Goal: Answer question/provide support: Answer question/provide support

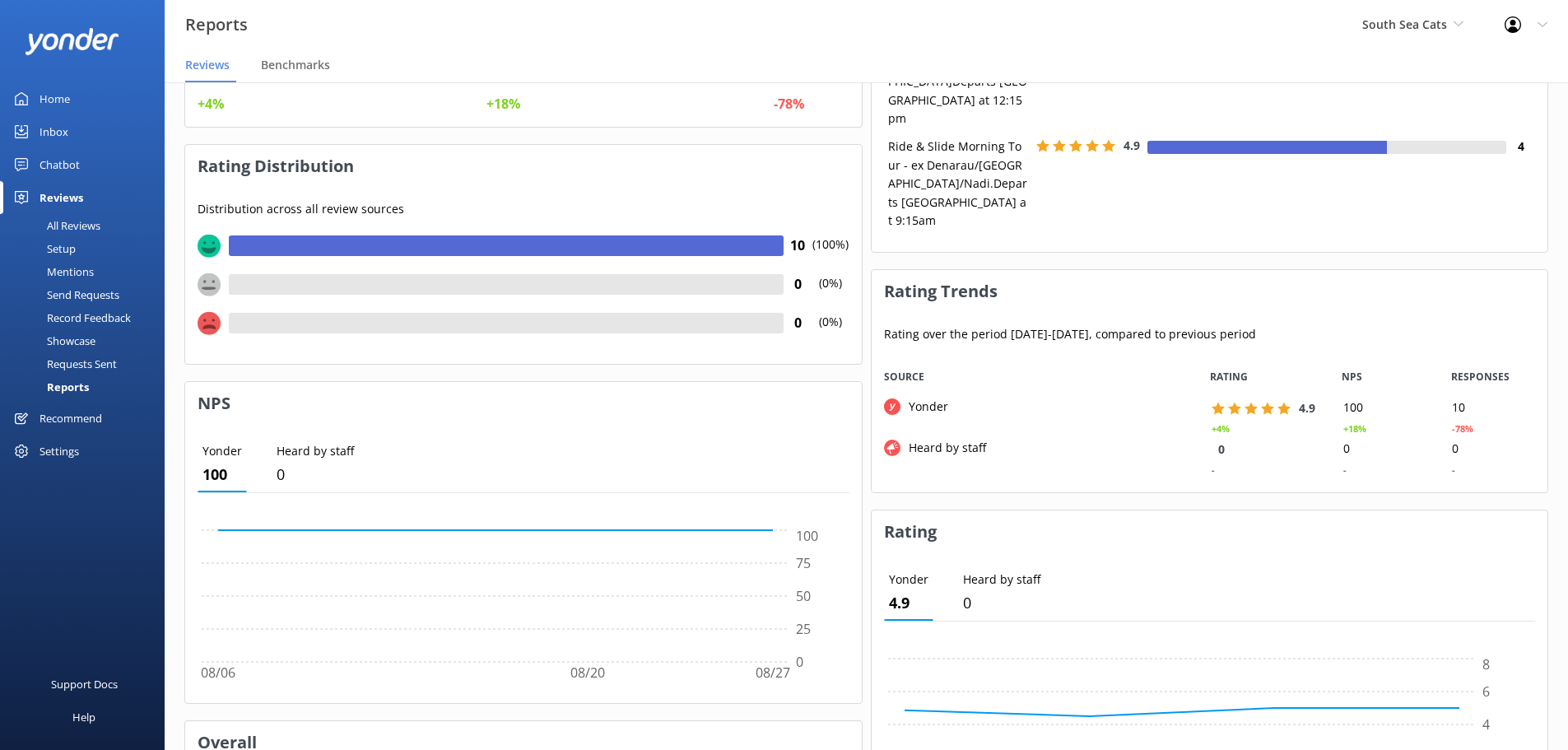
scroll to position [123, 0]
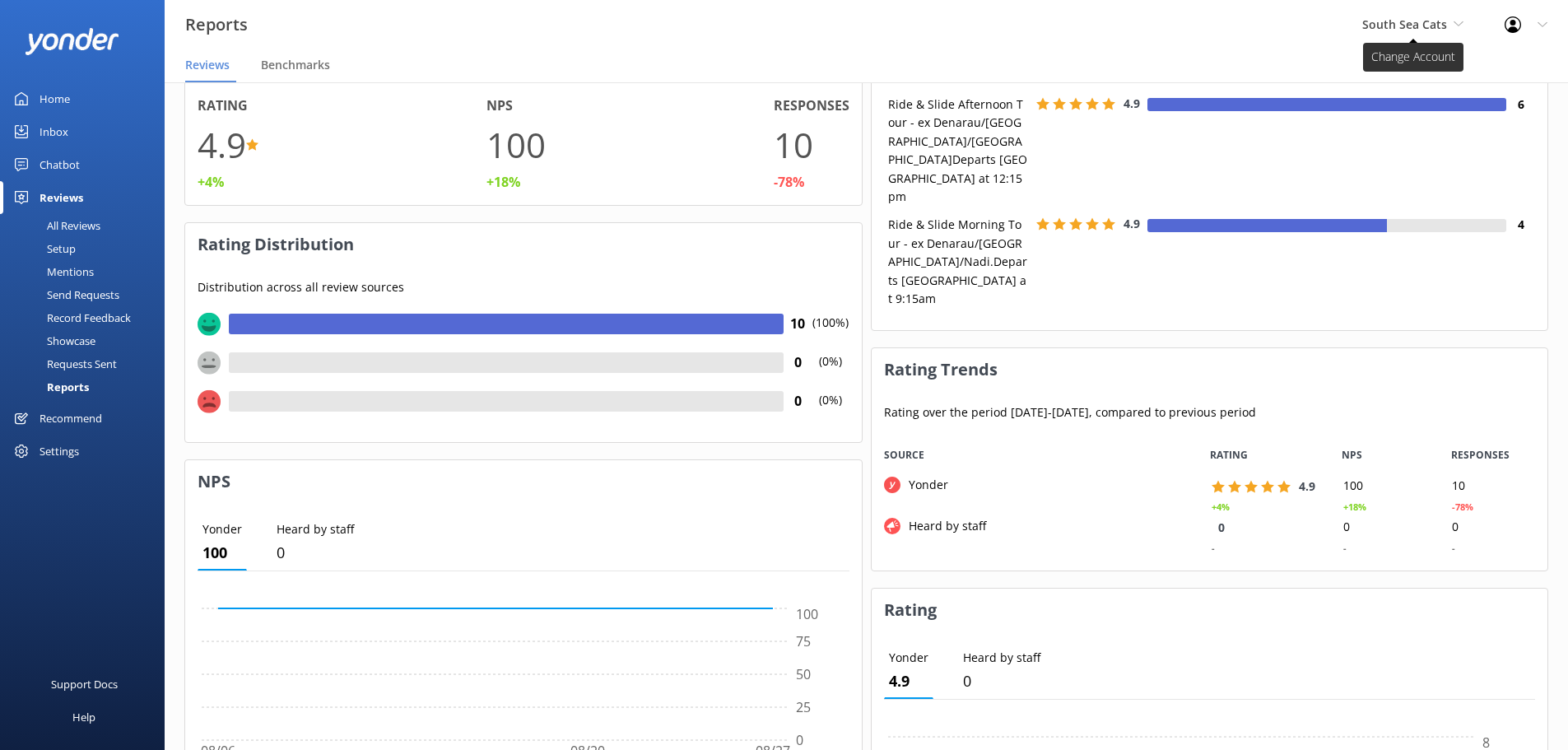
click at [1400, 25] on span "South Sea Cats" at bounding box center [1405, 24] width 85 height 16
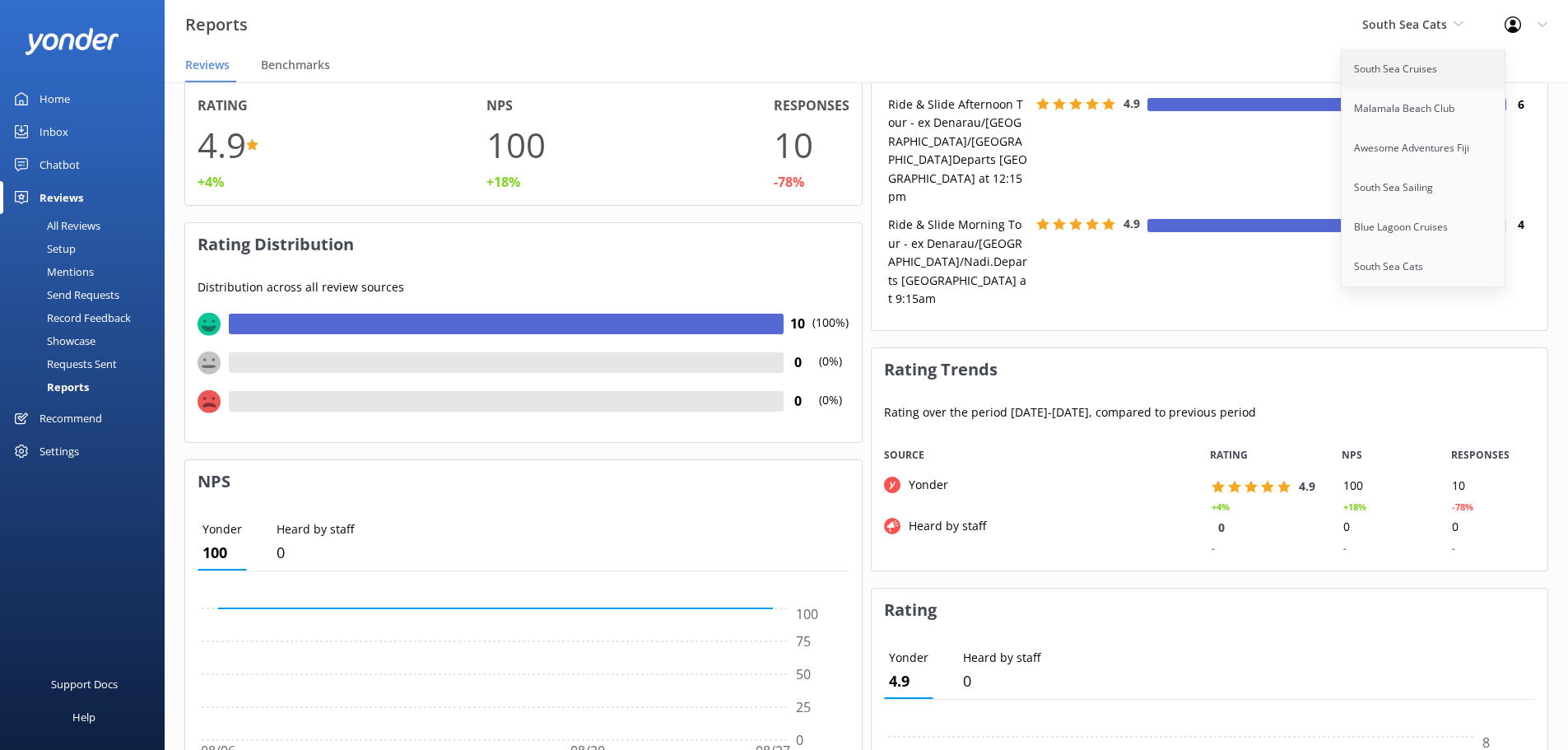
click at [1416, 62] on link "South Sea Cruises" at bounding box center [1424, 70] width 164 height 40
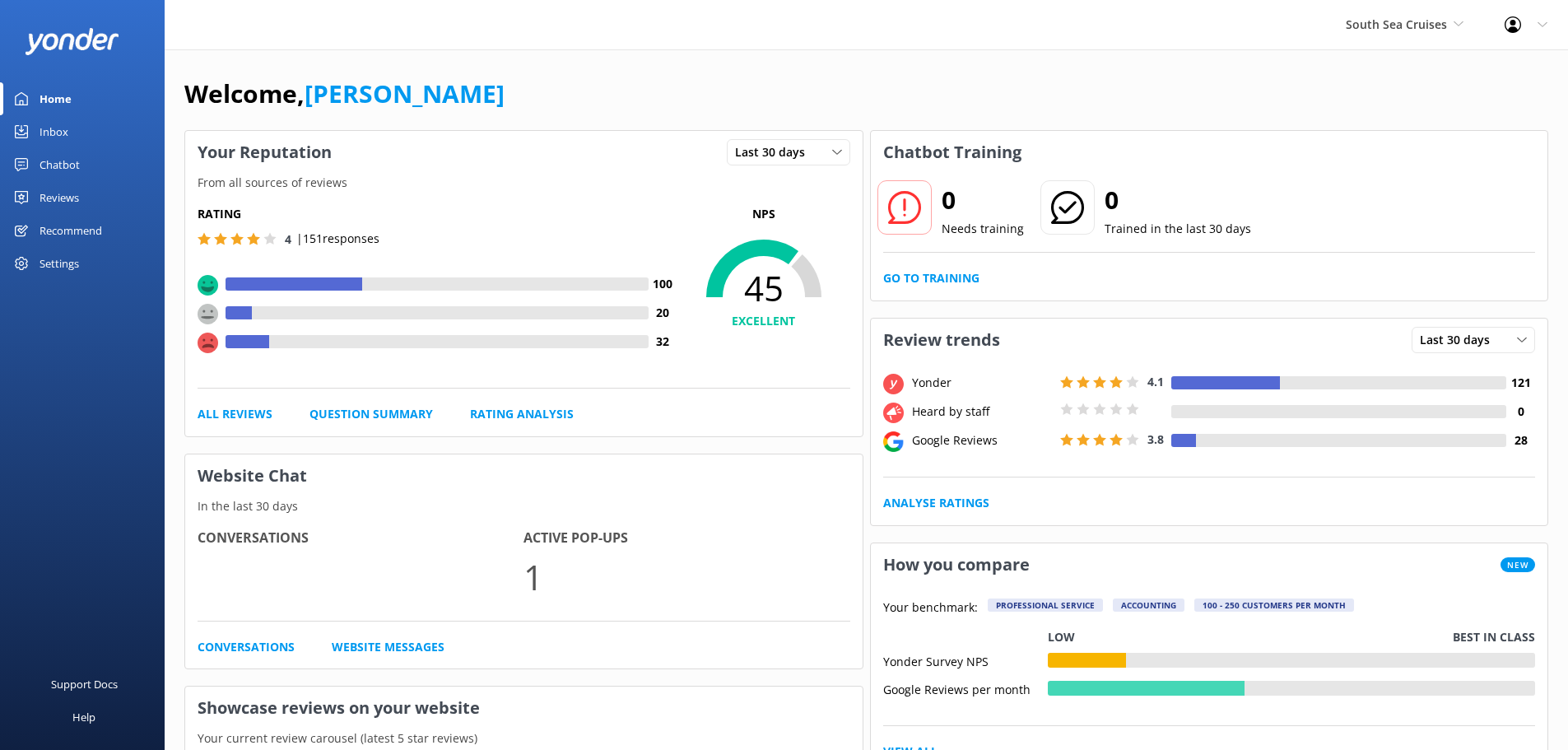
click at [39, 191] on link "Reviews" at bounding box center [82, 197] width 164 height 33
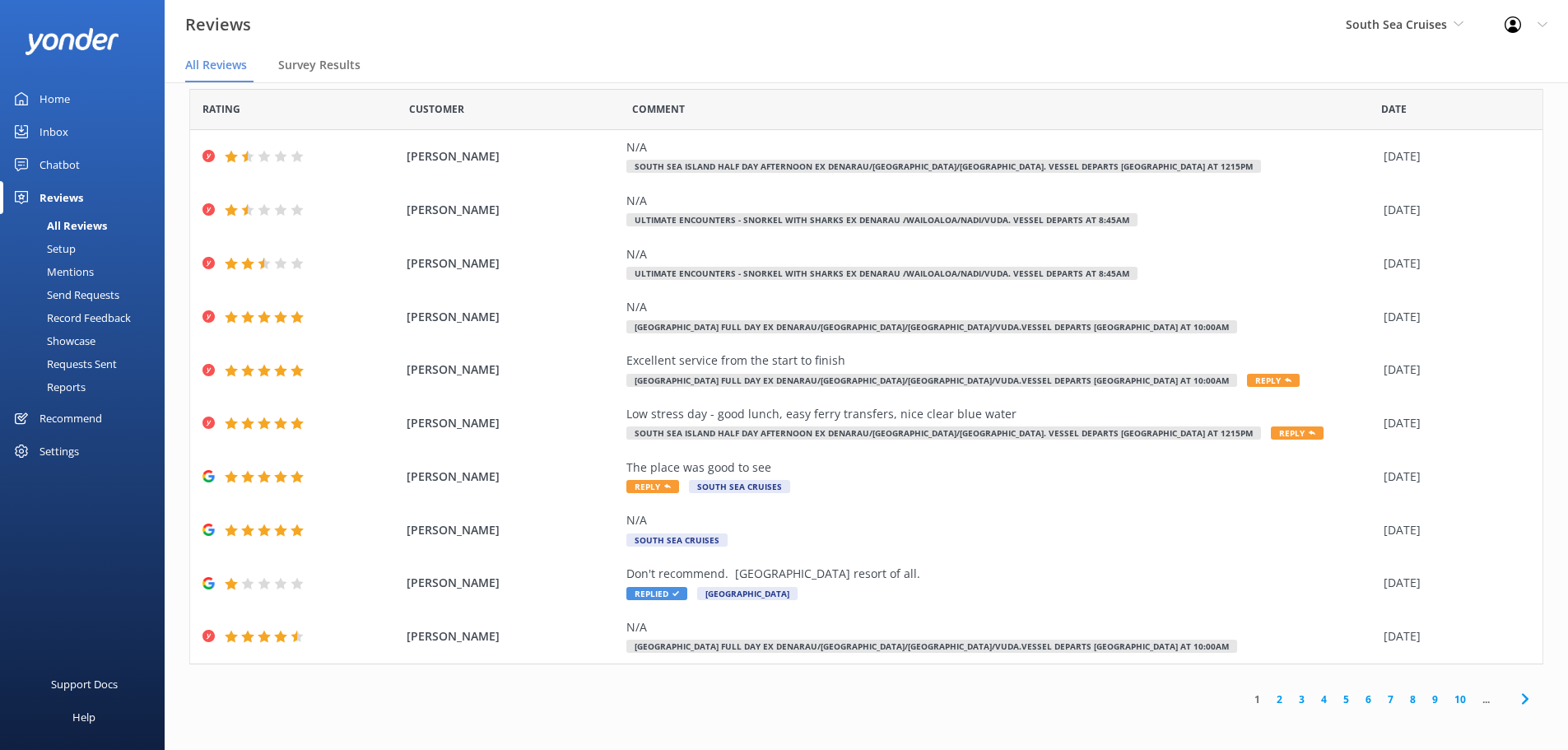
scroll to position [21, 0]
click at [1357, 696] on link "6" at bounding box center [1368, 698] width 22 height 16
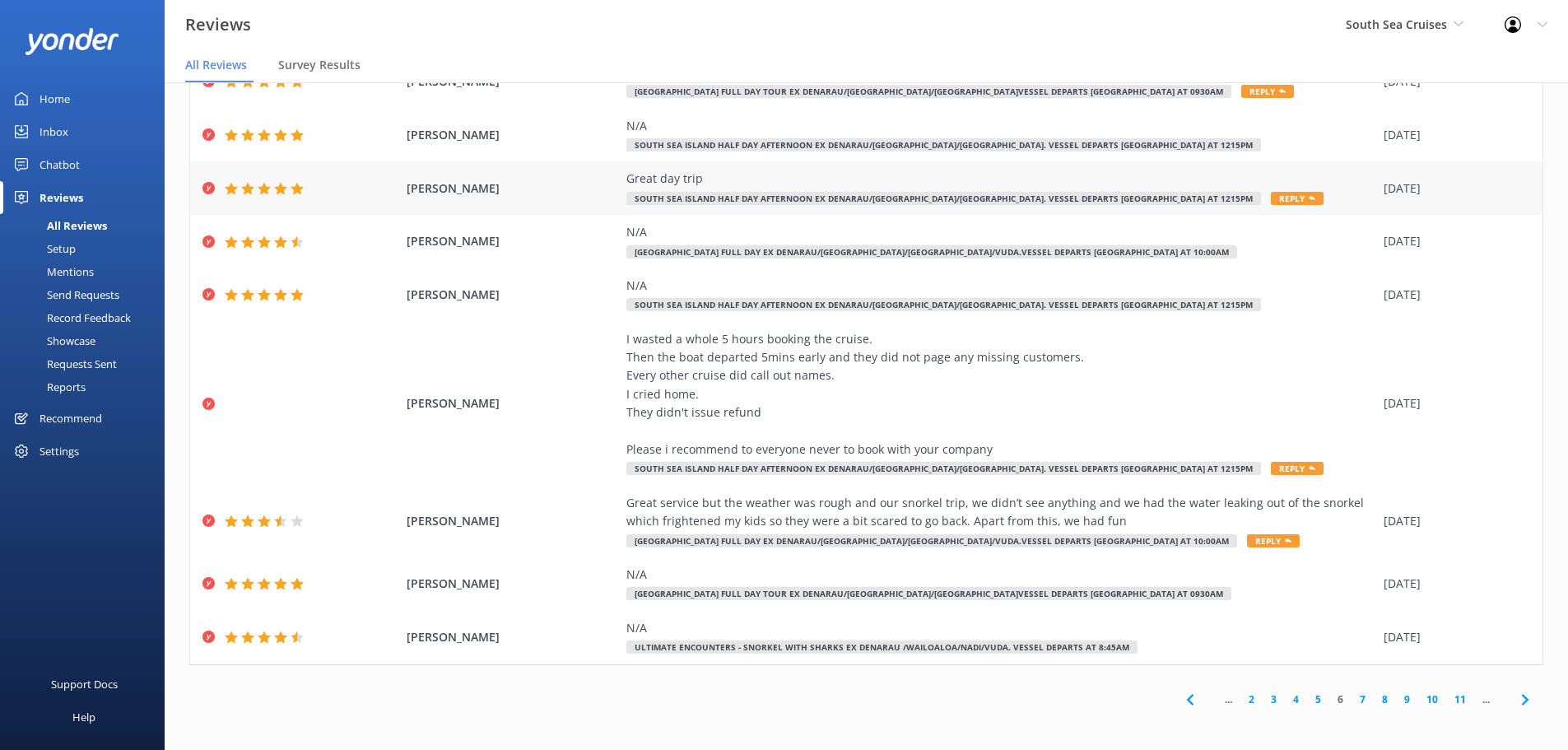
scroll to position [150, 0]
click at [1516, 699] on icon at bounding box center [1526, 699] width 20 height 20
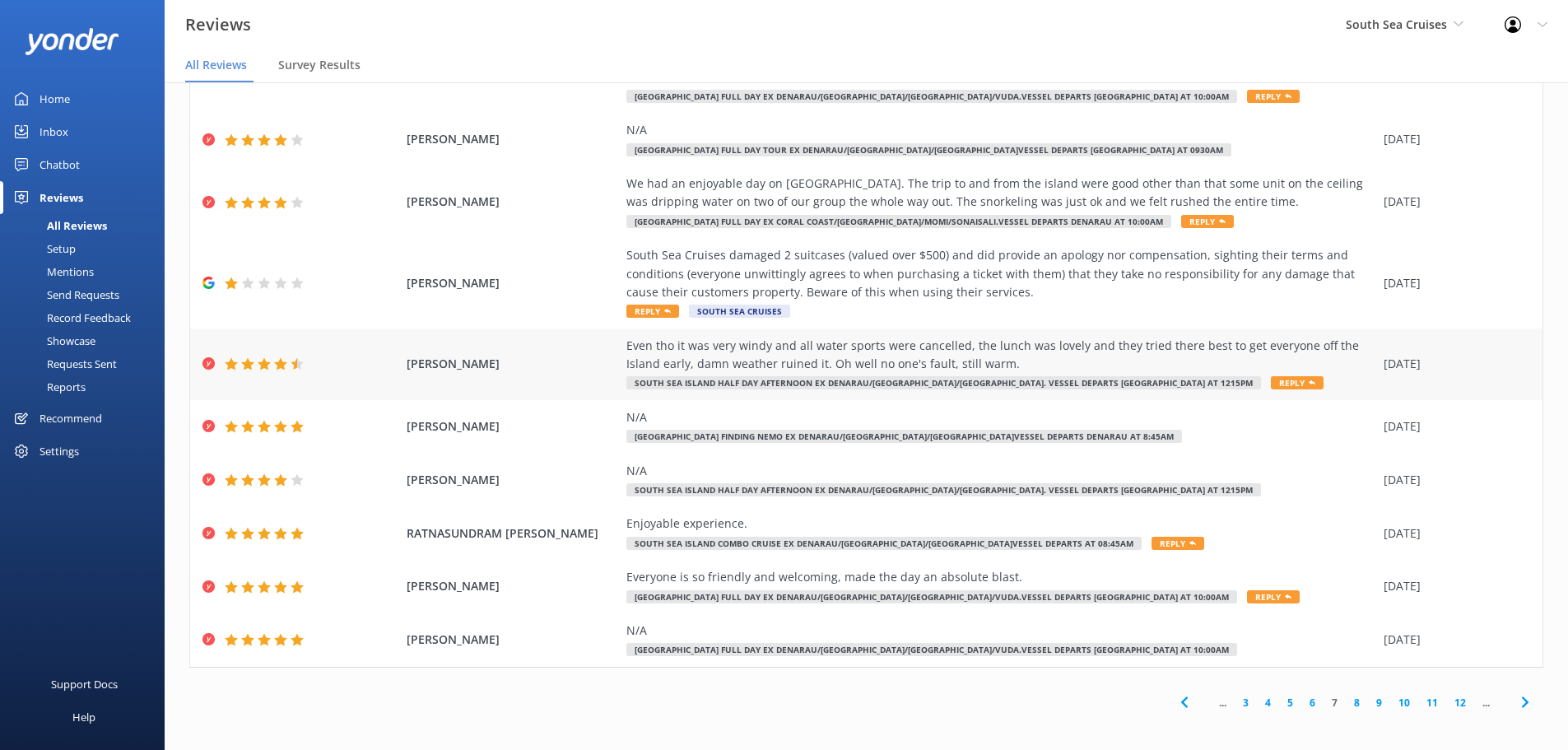
scroll to position [113, 0]
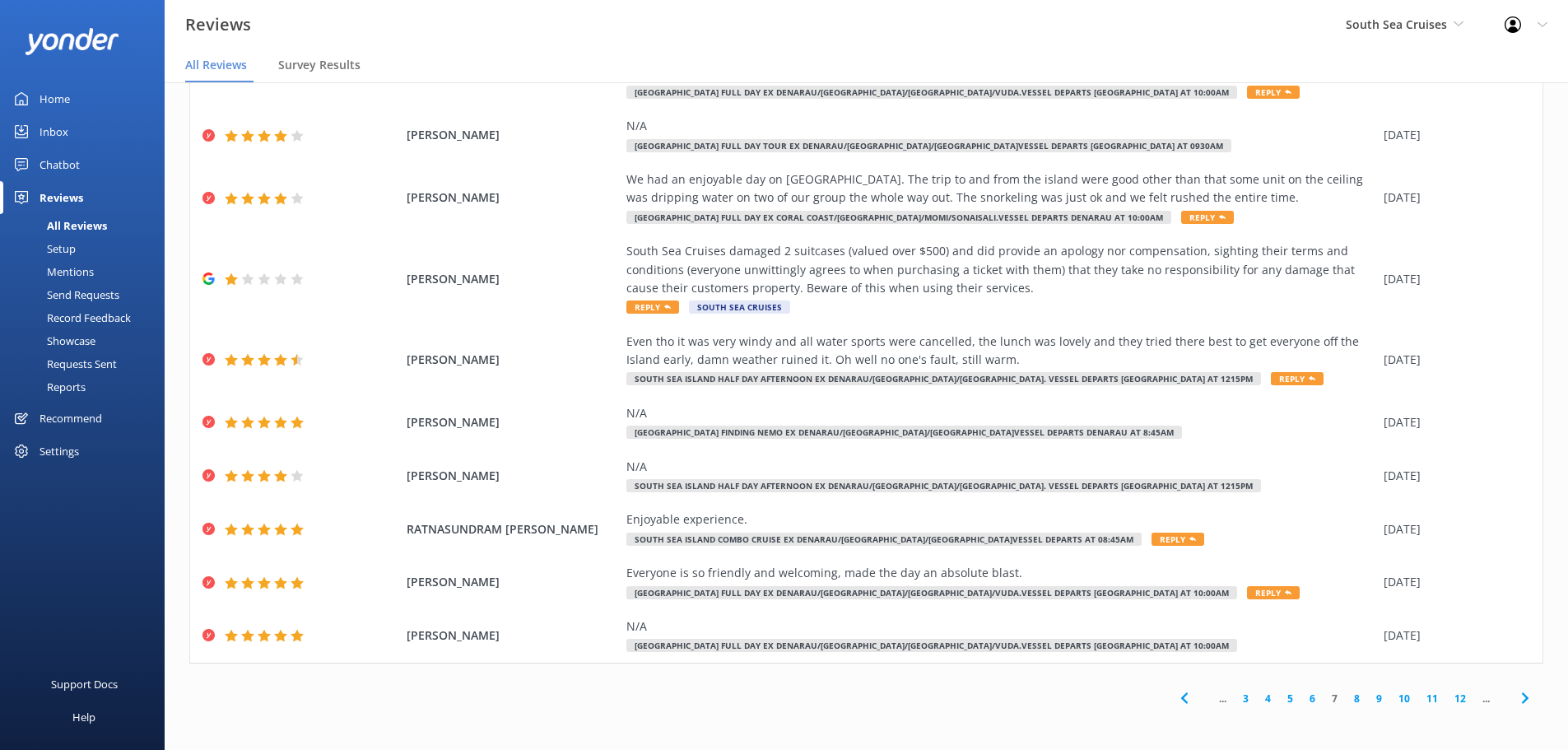
click at [1516, 700] on icon at bounding box center [1526, 699] width 20 height 20
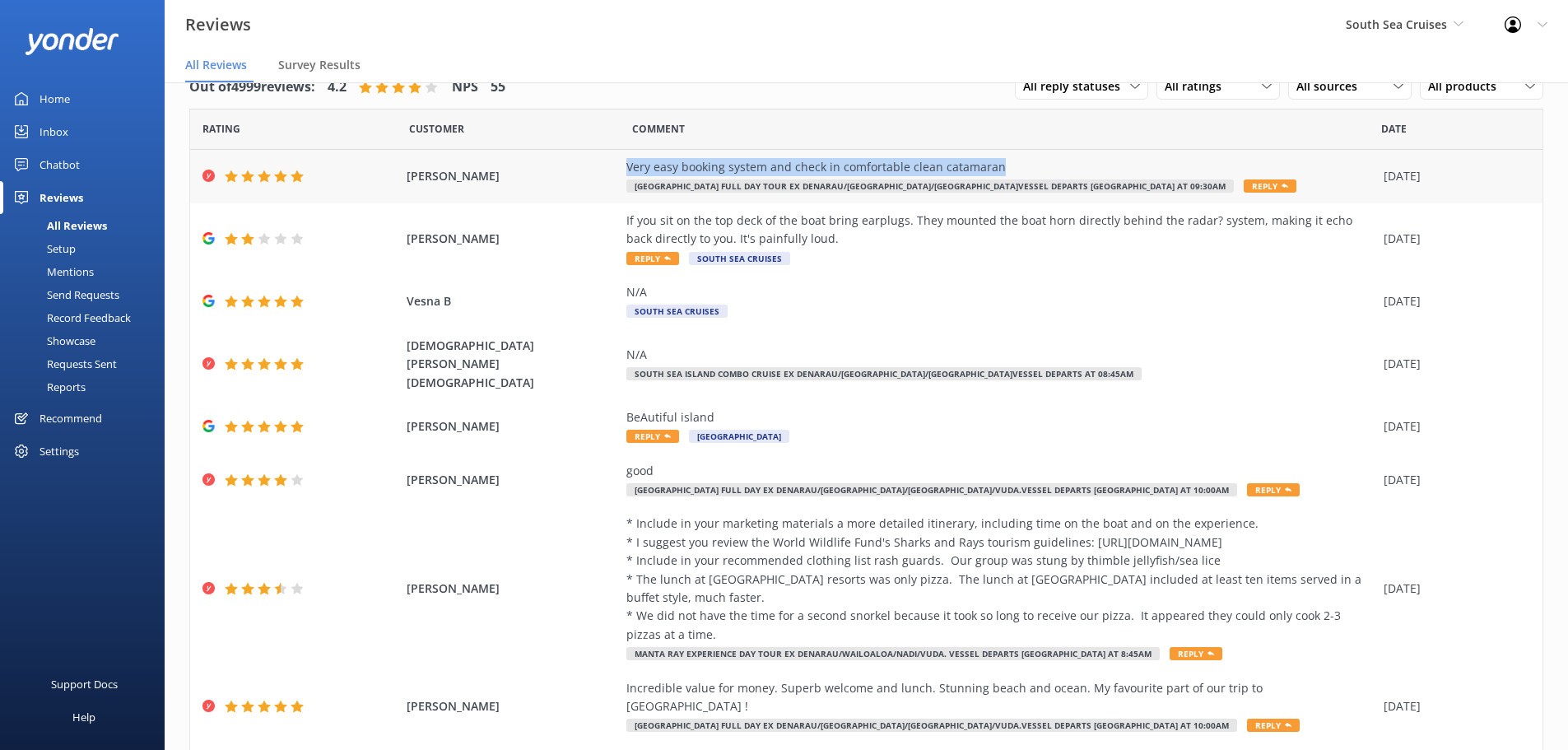
drag, startPoint x: 997, startPoint y: 172, endPoint x: 608, endPoint y: 155, distance: 389.4
click at [608, 155] on div "[PERSON_NAME] Very easy booking system and check in comfortable clean catamaran…" at bounding box center [866, 177] width 1352 height 53
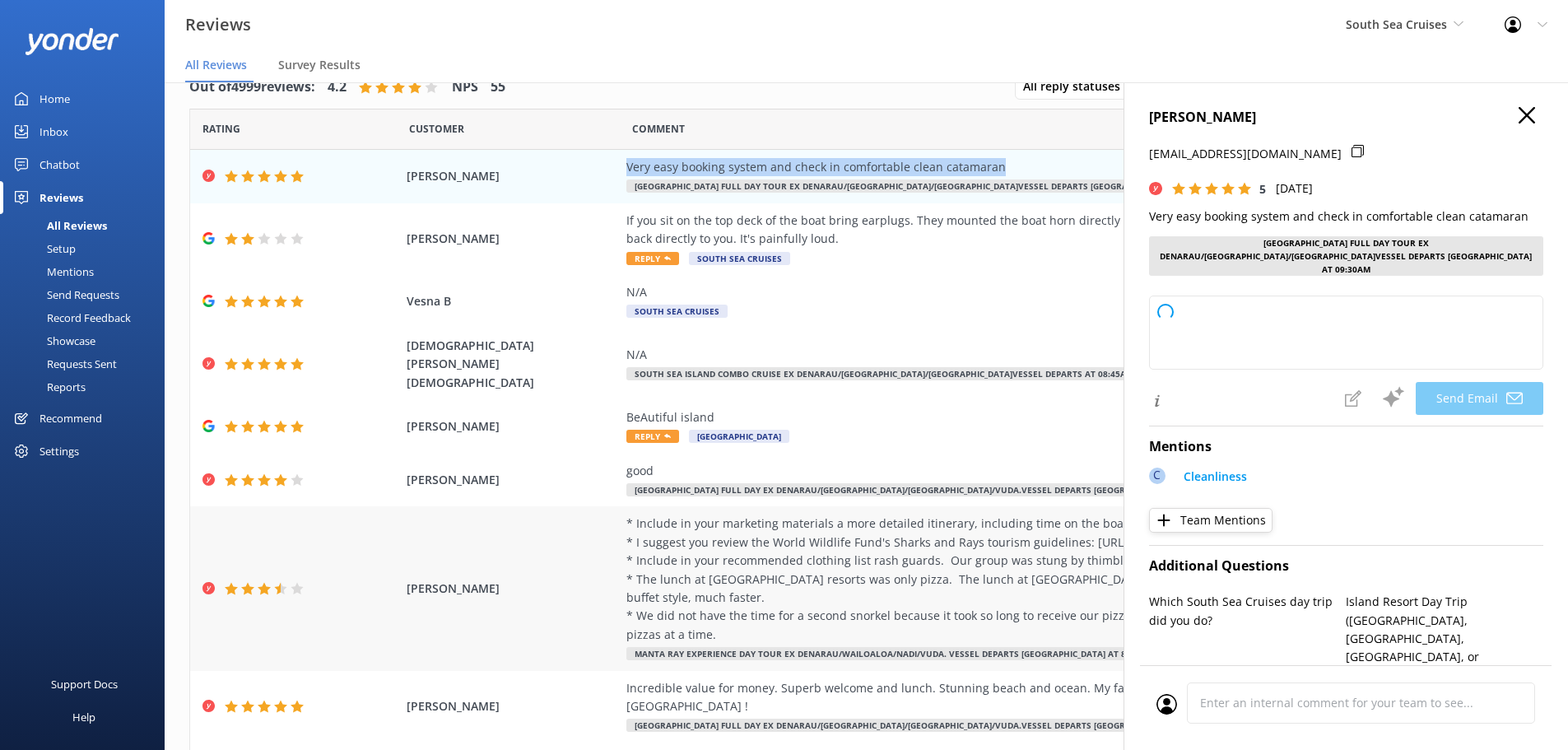
copy div "Very easy booking system and check in comfortable clean catamaran"
type textarea "Thank you so much, [PERSON_NAME]! We're delighted to hear you enjoyed our easy …"
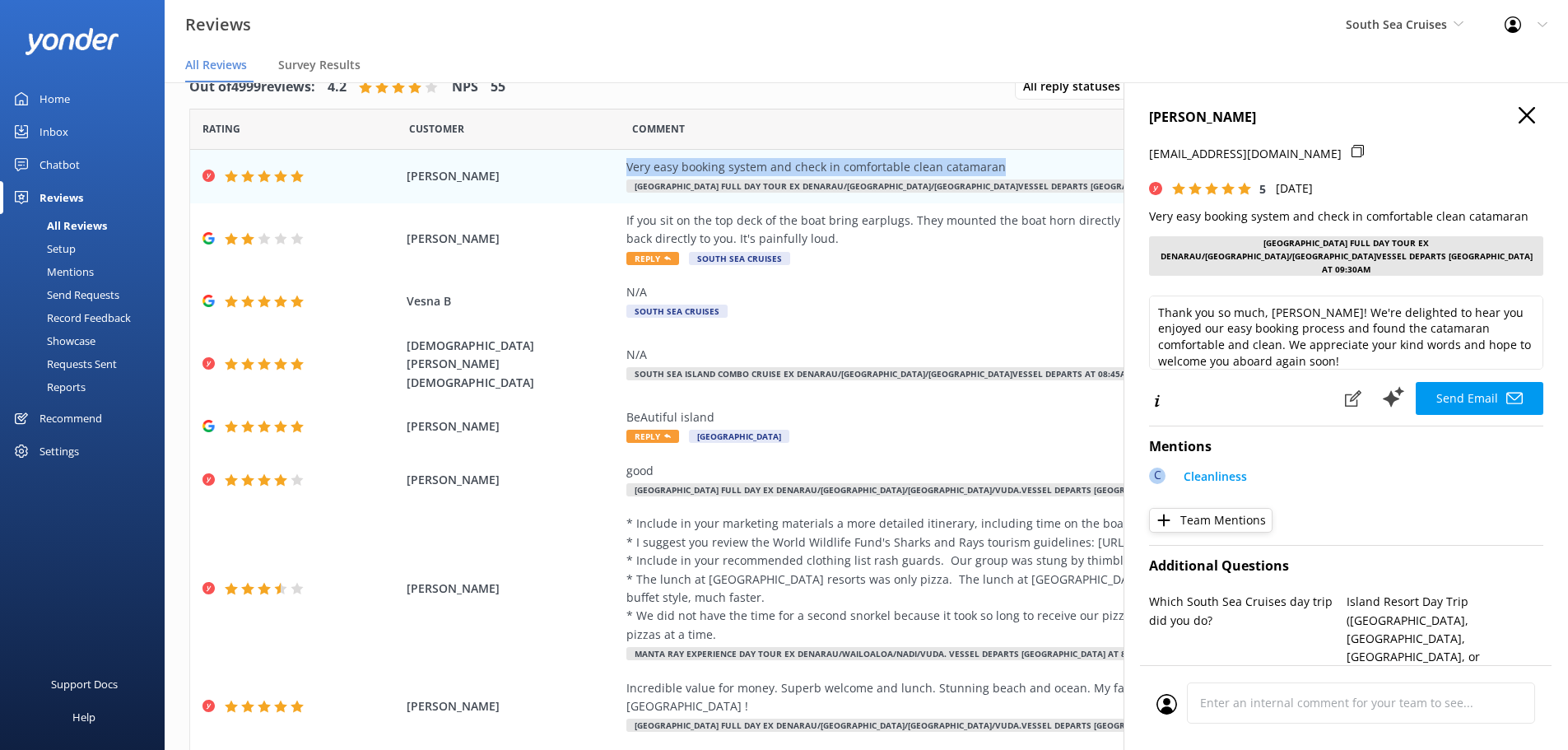
click at [1519, 116] on icon "button" at bounding box center [1527, 115] width 17 height 17
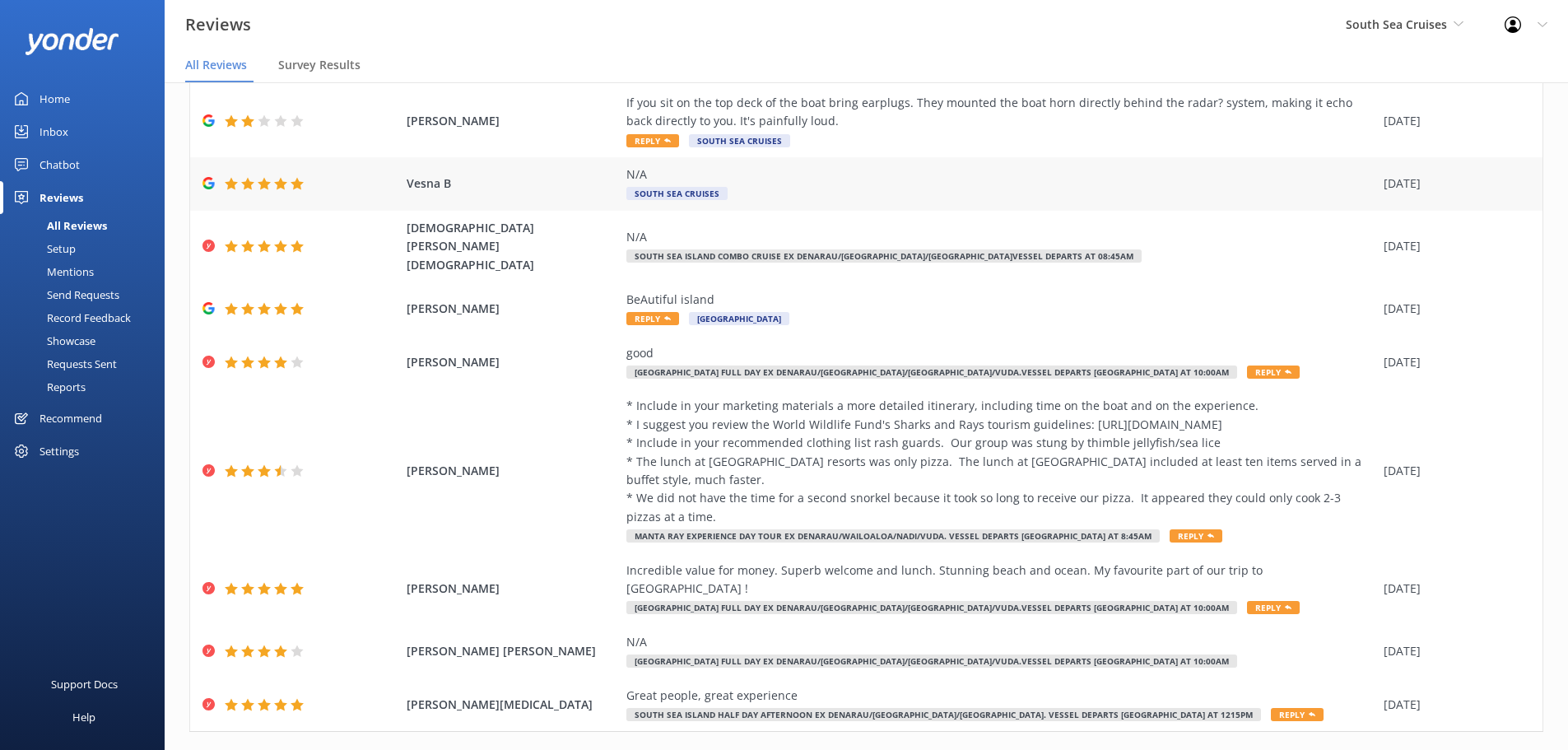
scroll to position [150, 0]
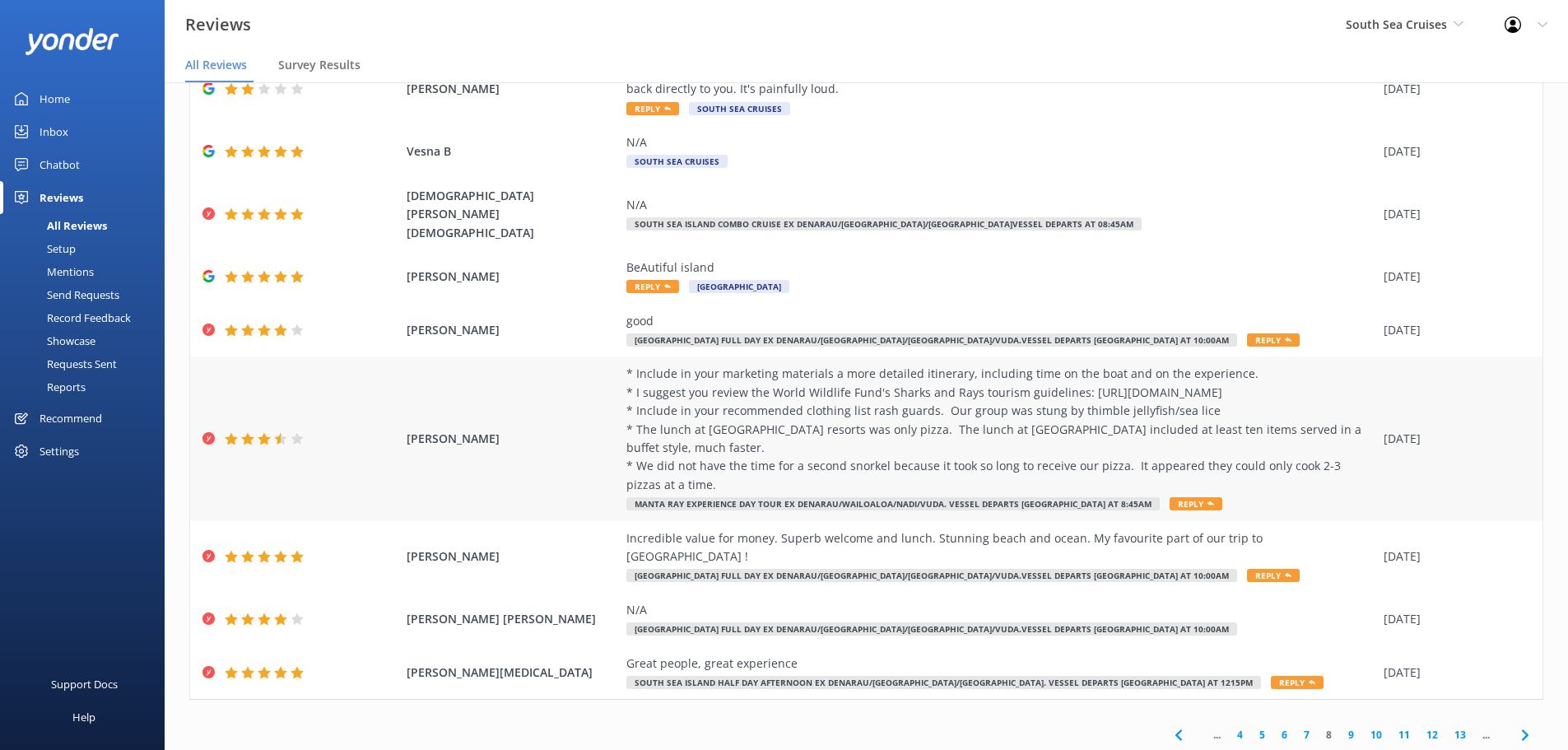
drag, startPoint x: 668, startPoint y: 465, endPoint x: 601, endPoint y: 361, distance: 123.7
click at [601, 361] on div "[PERSON_NAME] * Include in your marketing materials a more detailed itinerary, …" at bounding box center [866, 438] width 1352 height 163
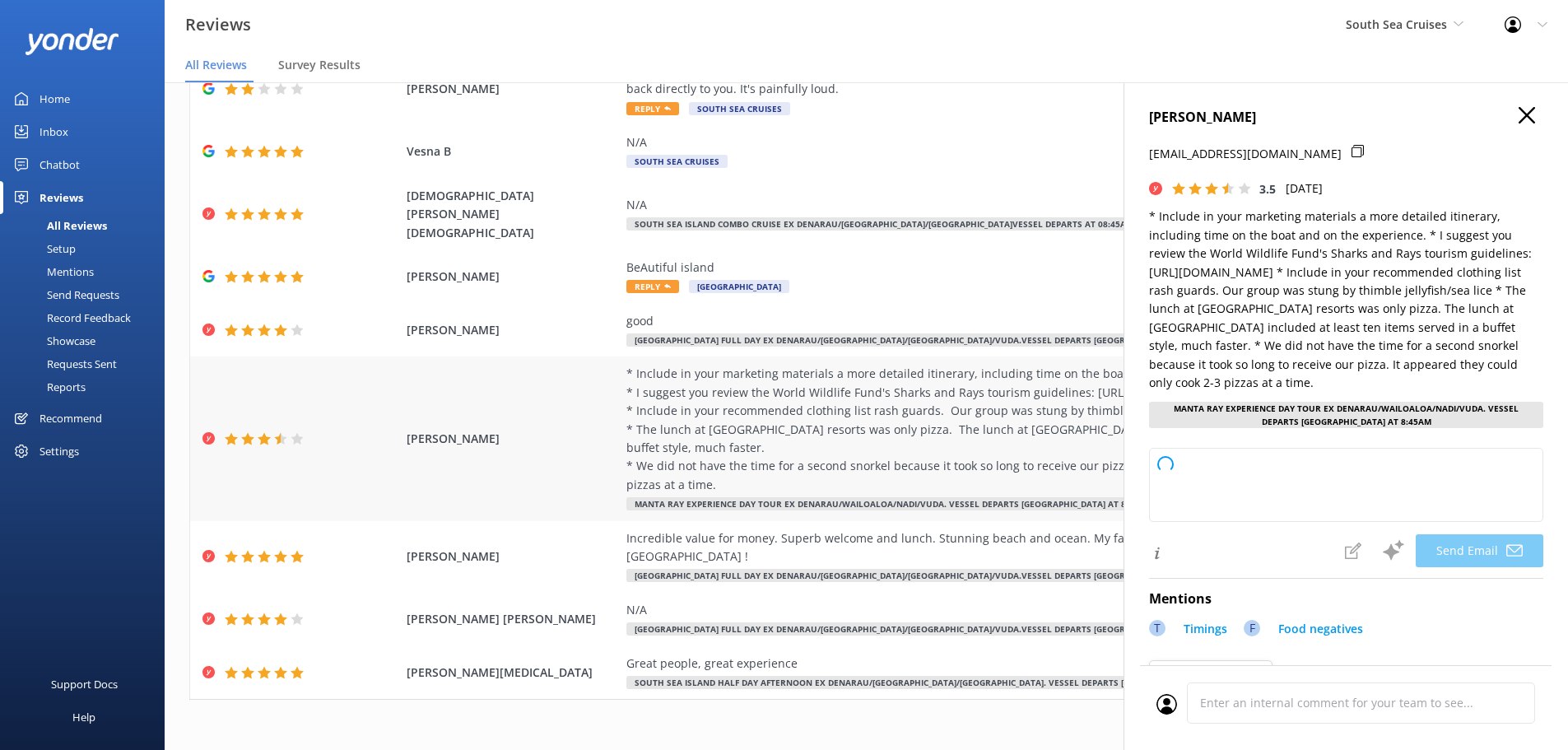
copy div "* Include in your marketing materials a more detailed itinerary, including time…"
type textarea "Dear [PERSON_NAME], Thank you so much for your detailed feedback and suggestion…"
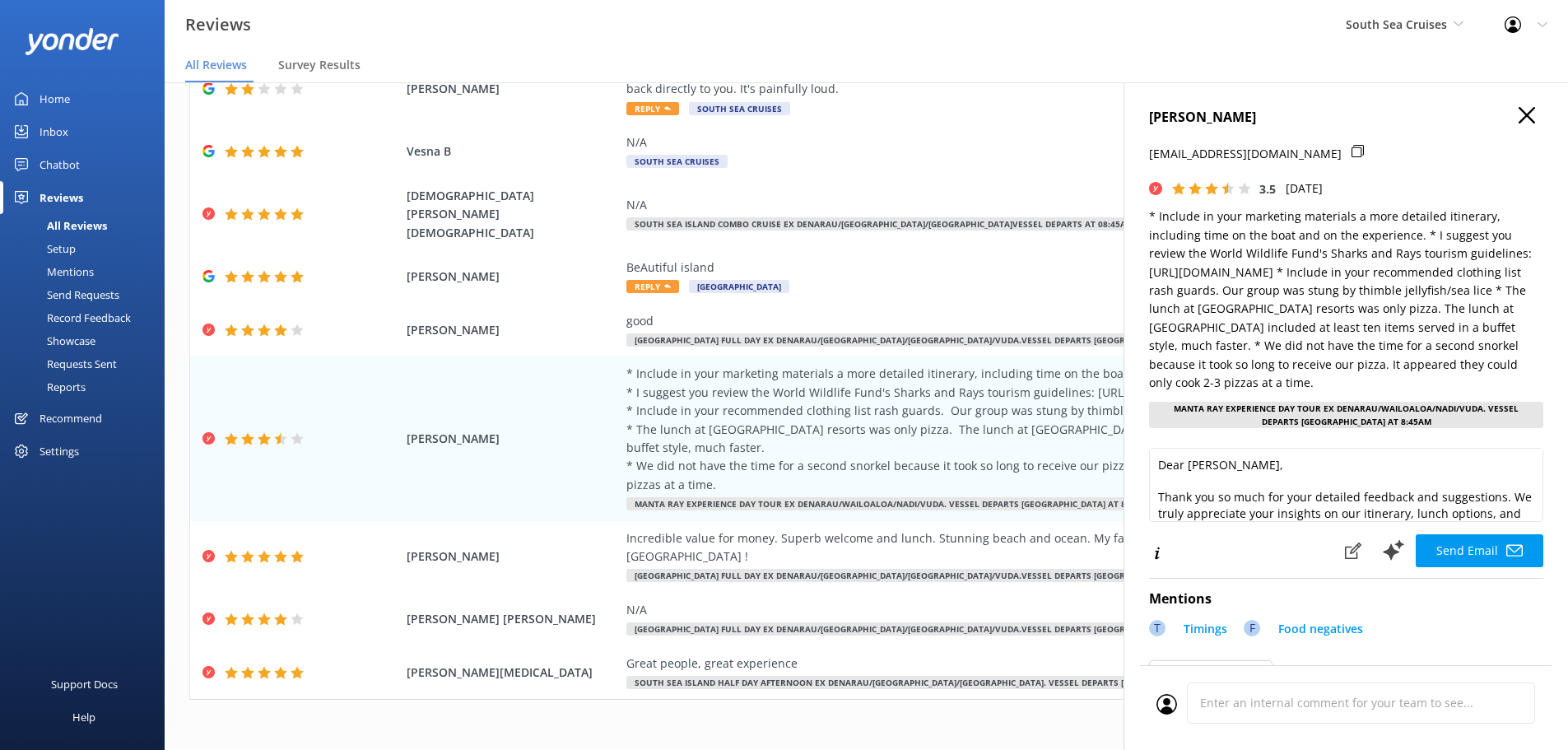
click at [1519, 115] on icon "button" at bounding box center [1527, 115] width 17 height 17
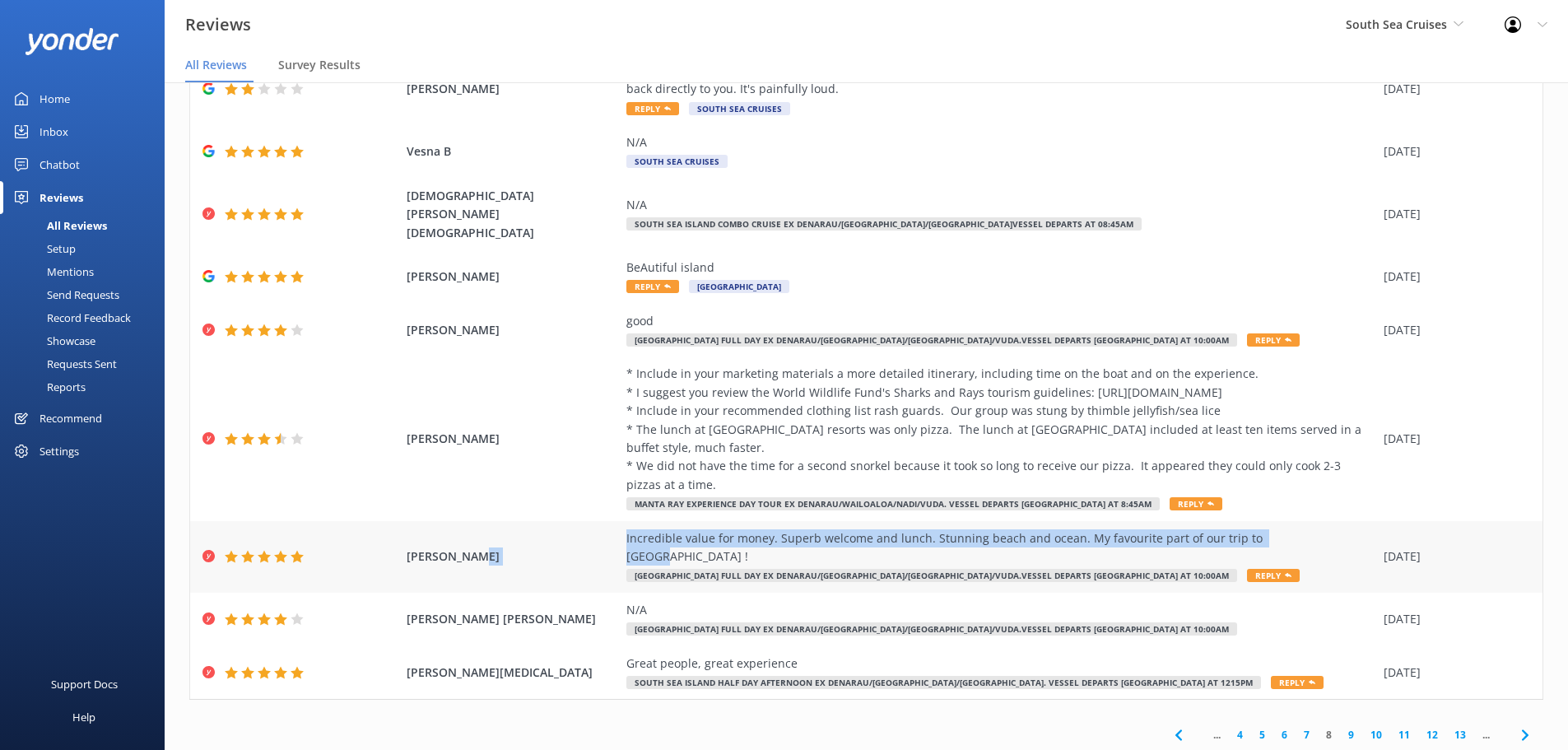
drag, startPoint x: 611, startPoint y: 521, endPoint x: 1259, endPoint y: 521, distance: 648.0
click at [1259, 521] on div "[PERSON_NAME] value for money. Superb welcome and lunch. Stunning beach and oce…" at bounding box center [866, 557] width 1352 height 71
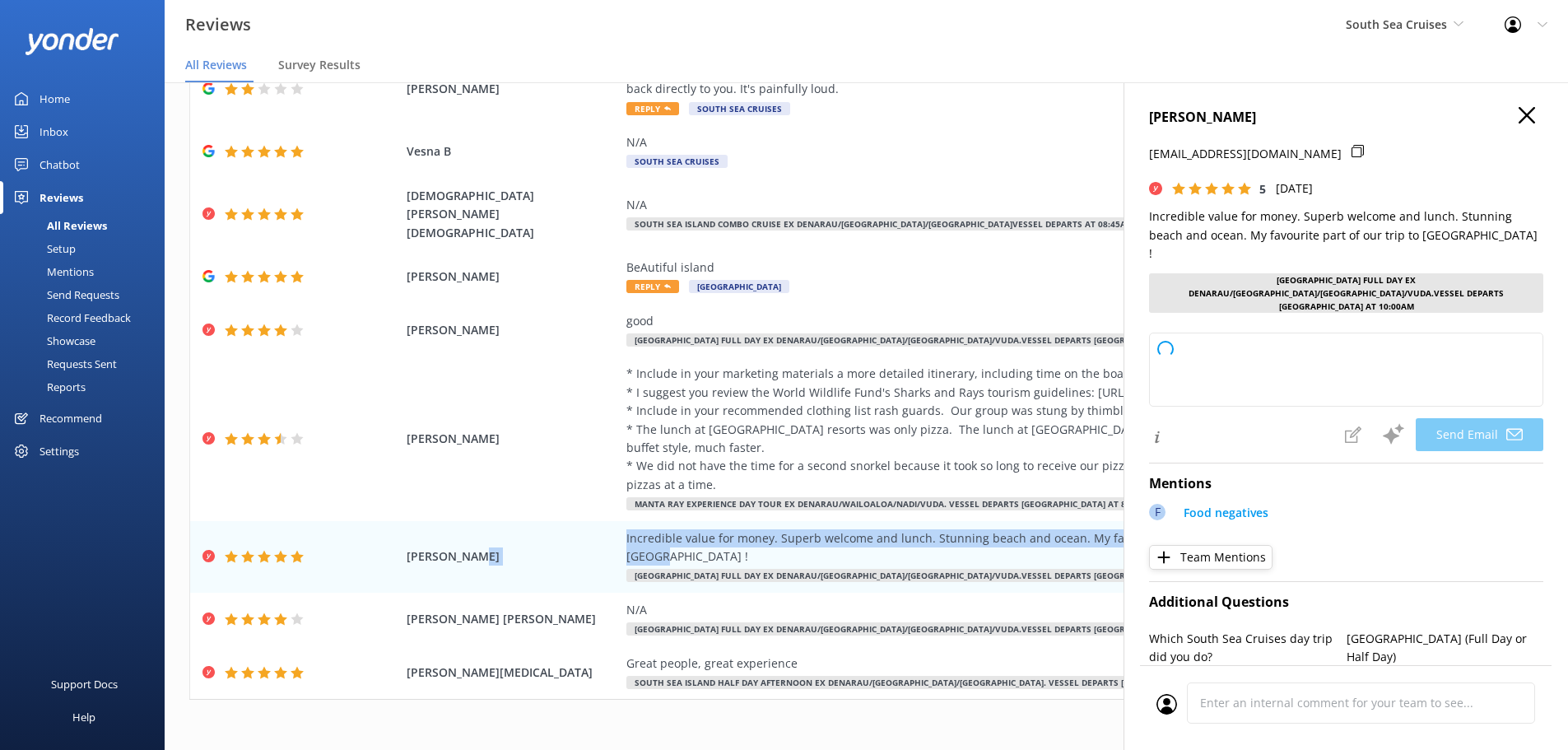
copy div "Incredible value for money. Superb welcome and lunch. Stunning beach and ocean.…"
type textarea "Thank you so much for your wonderful review, Birt! We’re delighted to hear that…"
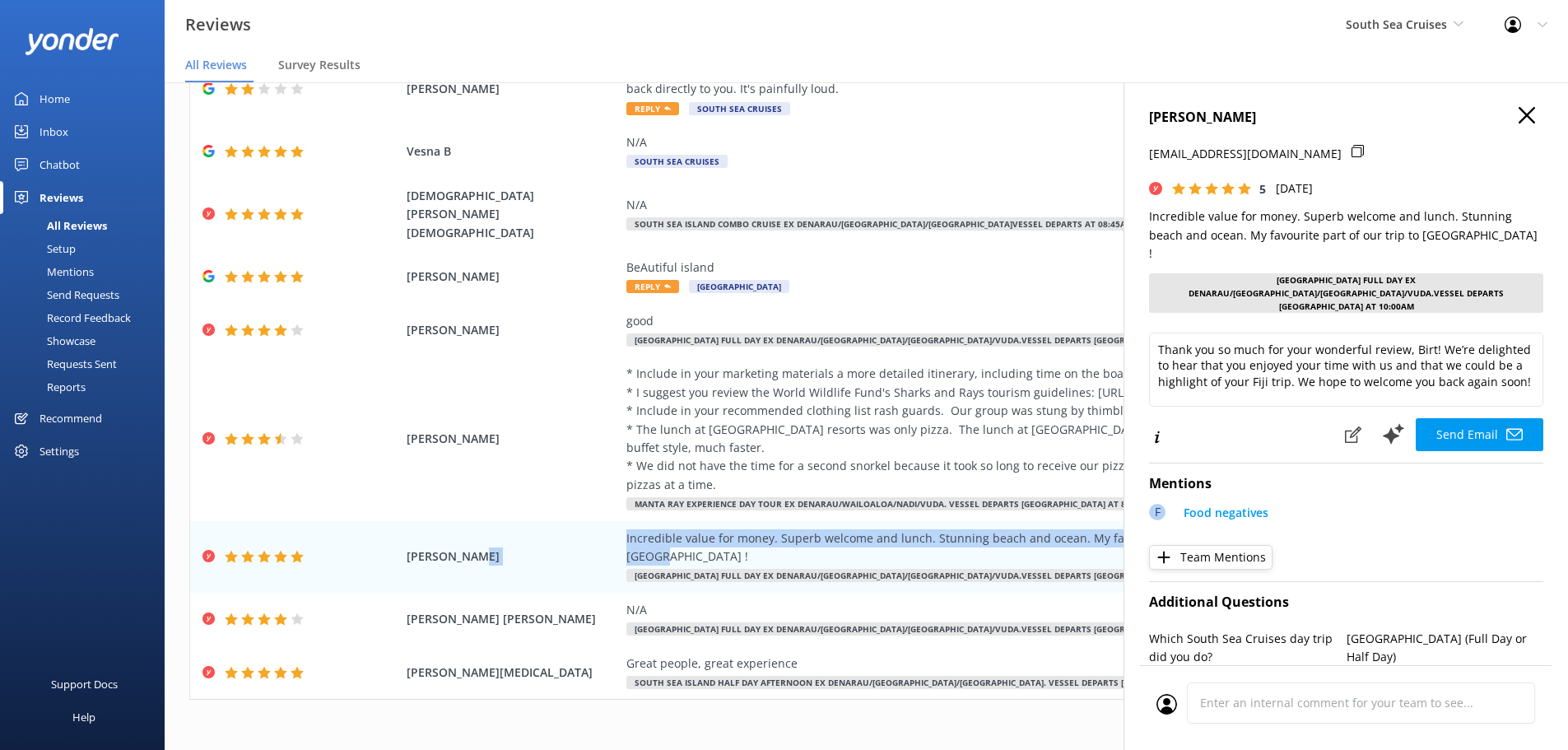
click at [1519, 116] on use "button" at bounding box center [1527, 115] width 17 height 17
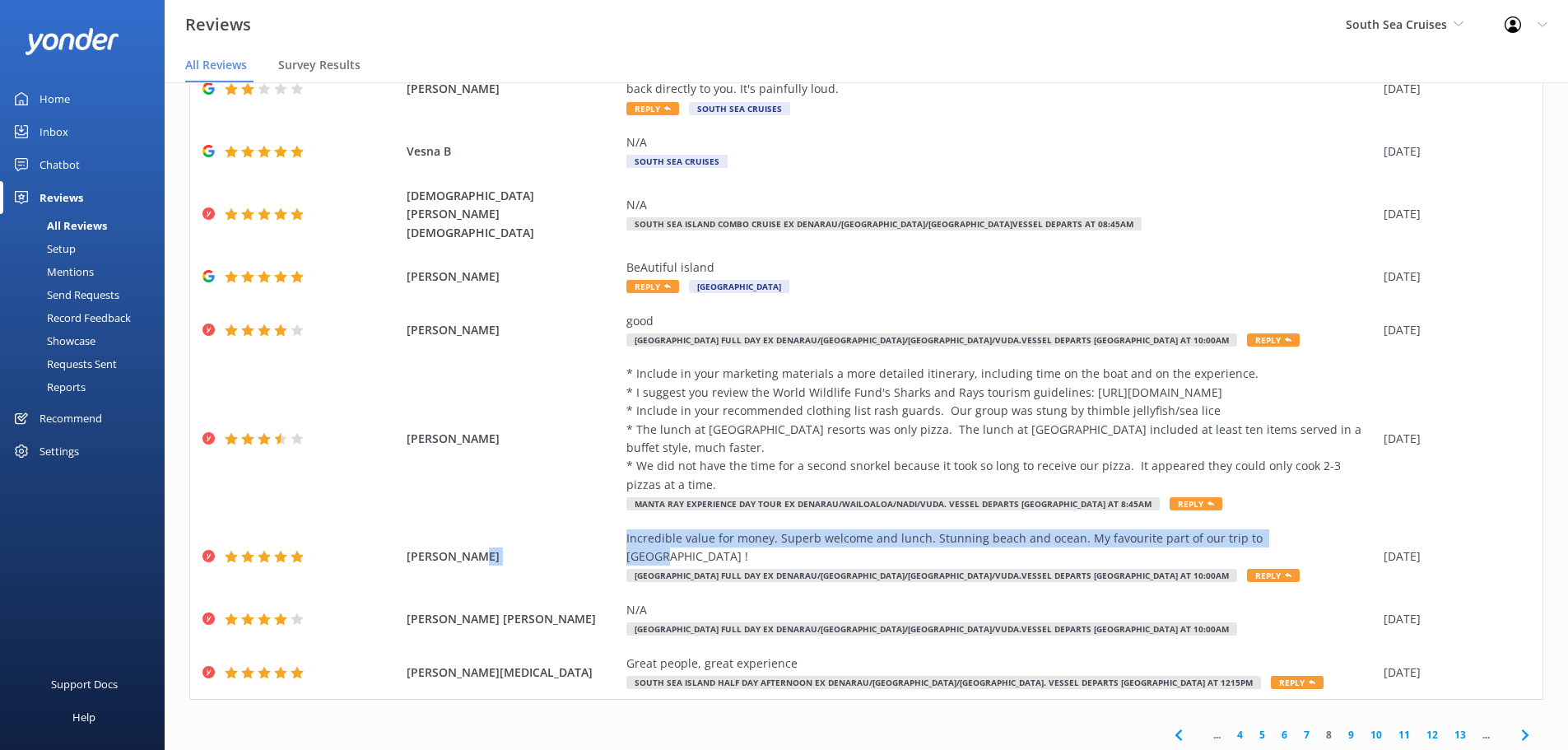
click at [1516, 725] on icon at bounding box center [1526, 735] width 20 height 20
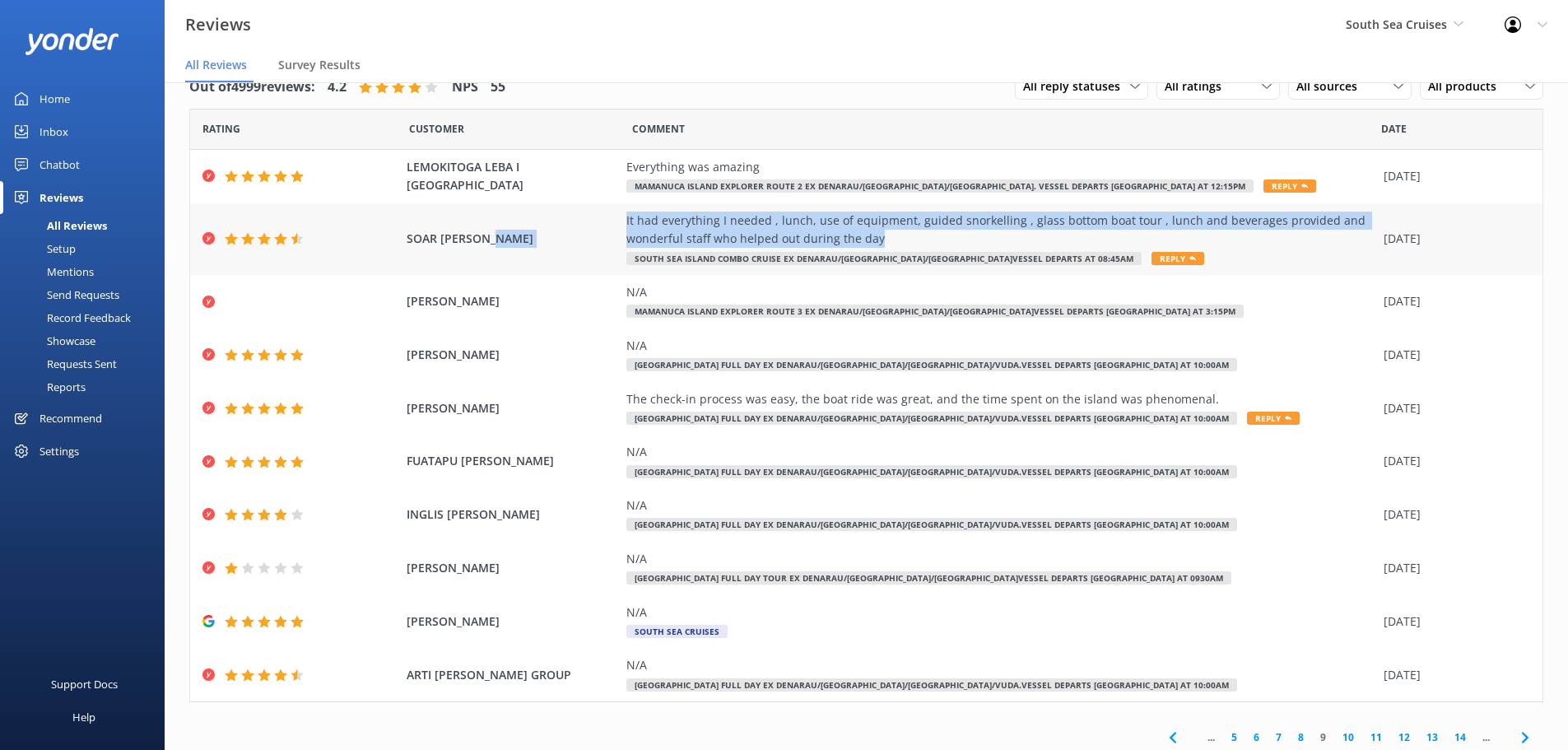
drag, startPoint x: 879, startPoint y: 232, endPoint x: 598, endPoint y: 232, distance: 281.0
click at [598, 232] on div "SOAR [PERSON_NAME] It had everything I needed , lunch, use of equipment, guided…" at bounding box center [866, 239] width 1352 height 71
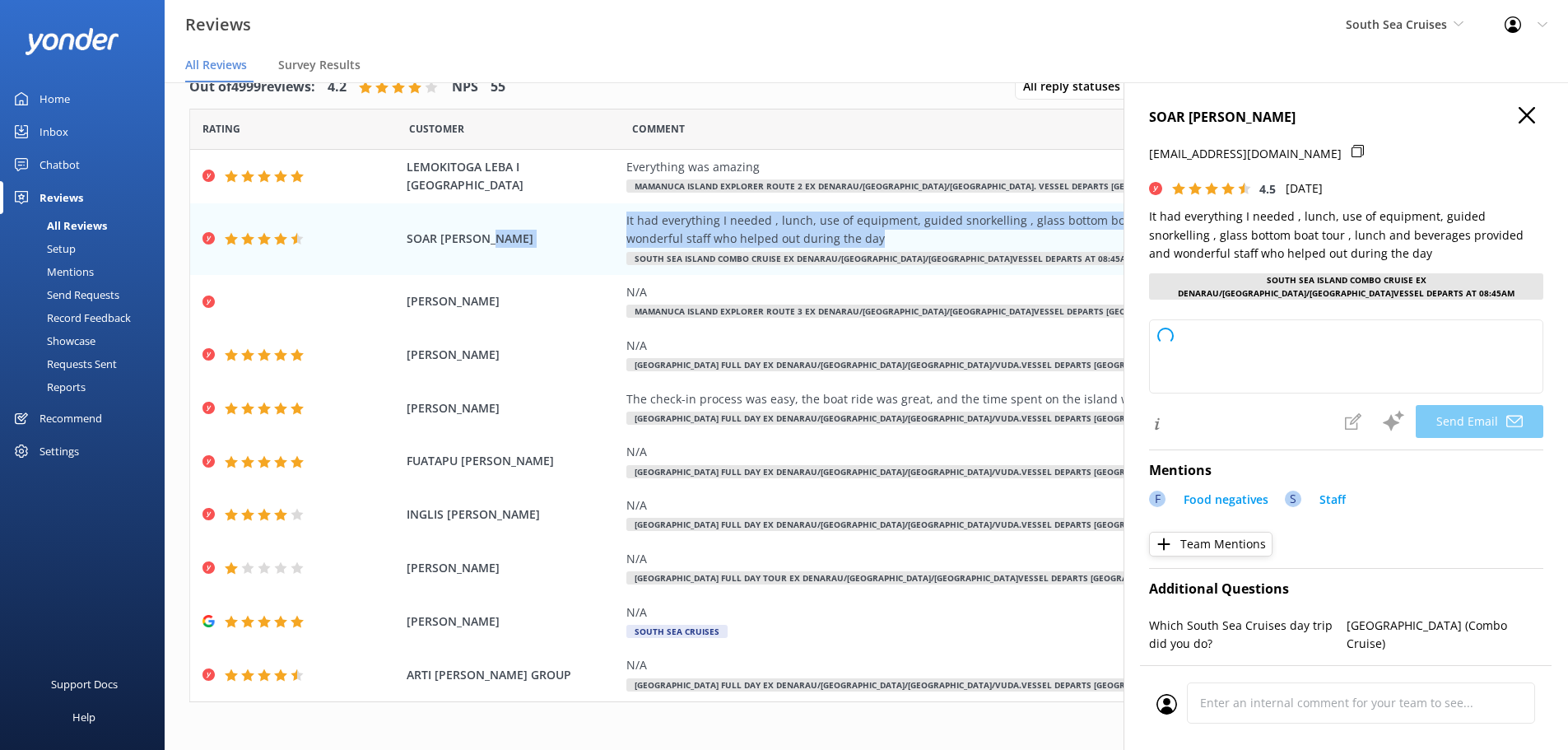
type textarea "Thank you so much for your wonderful review, SOAR! We're delighted to hear that…"
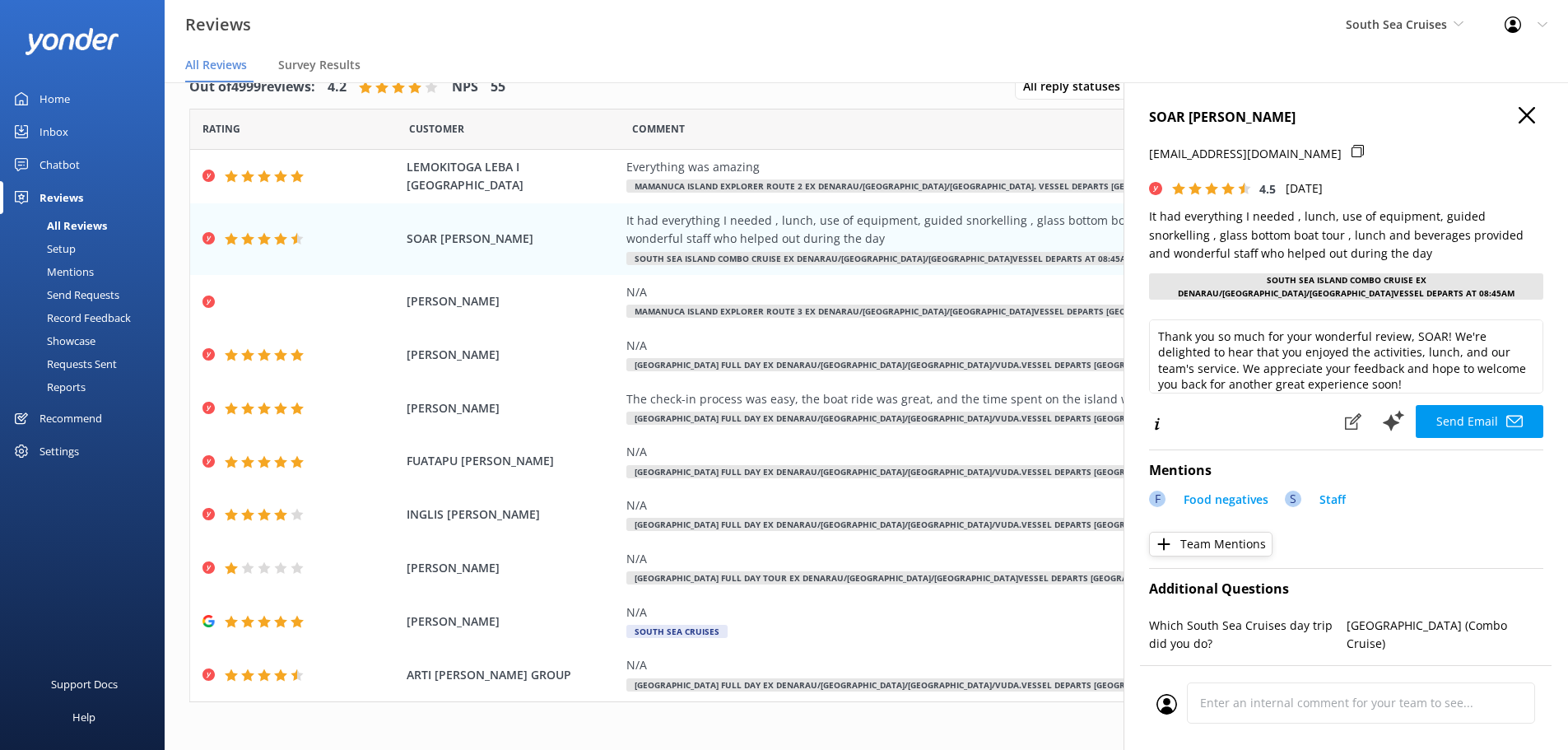
click at [1527, 114] on h4 "SOAR [PERSON_NAME]" at bounding box center [1346, 118] width 394 height 22
click at [1519, 114] on use "button" at bounding box center [1527, 115] width 17 height 17
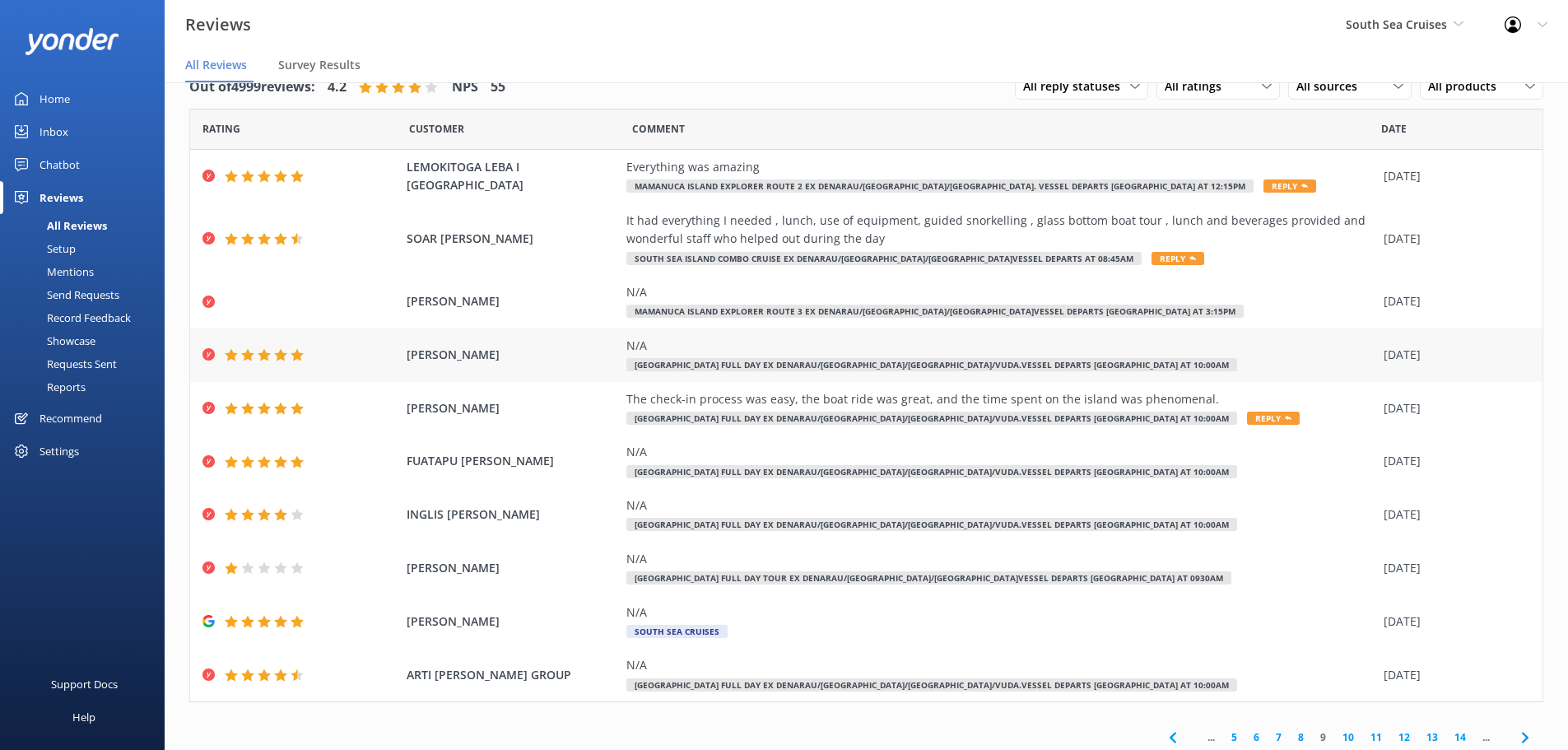
scroll to position [39, 0]
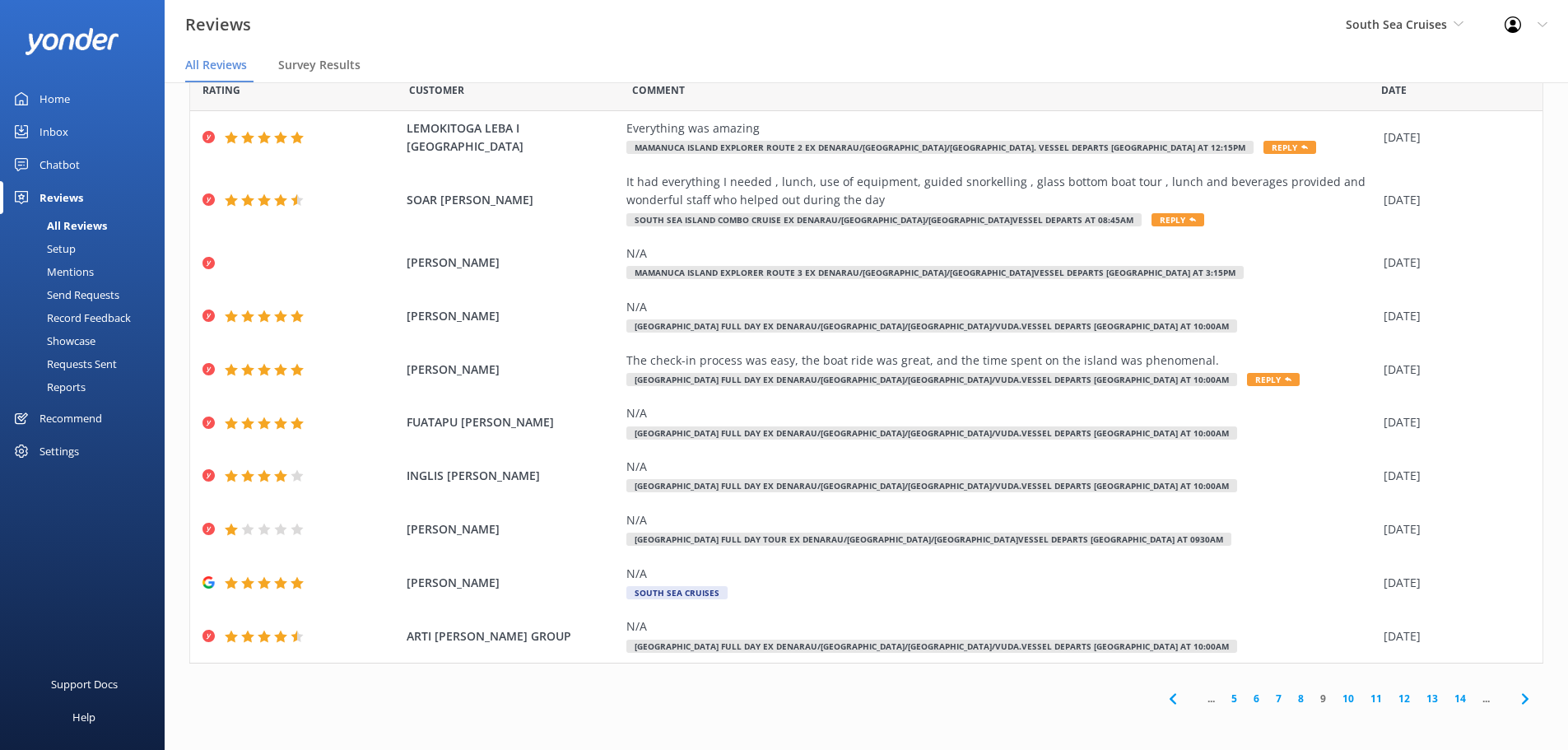
click at [1516, 699] on icon at bounding box center [1526, 699] width 20 height 20
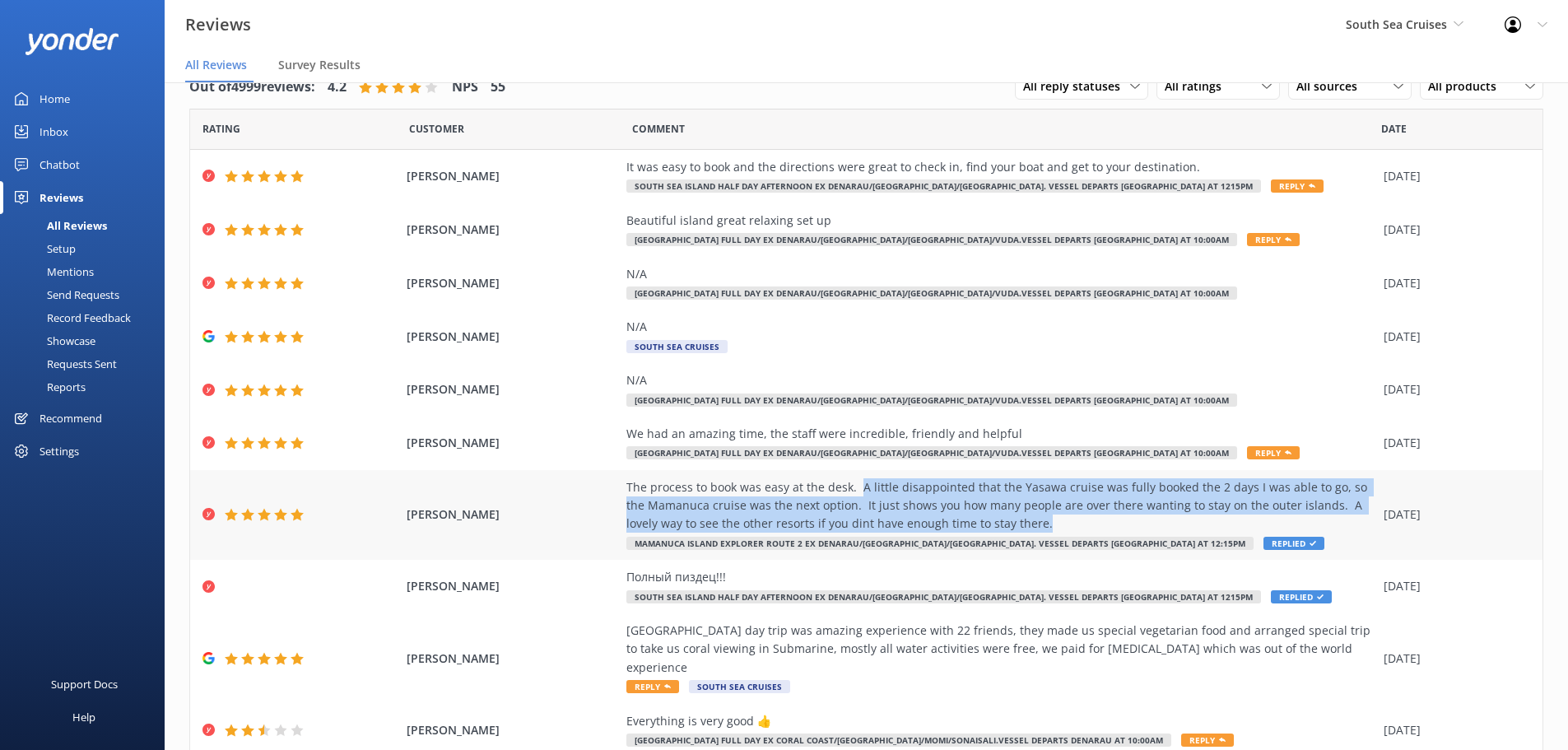
drag, startPoint x: 849, startPoint y: 481, endPoint x: 1035, endPoint y: 517, distance: 189.5
click at [1035, 517] on div "The process to book was easy at the desk. A little disappointed that the Yasawa…" at bounding box center [1001, 505] width 749 height 55
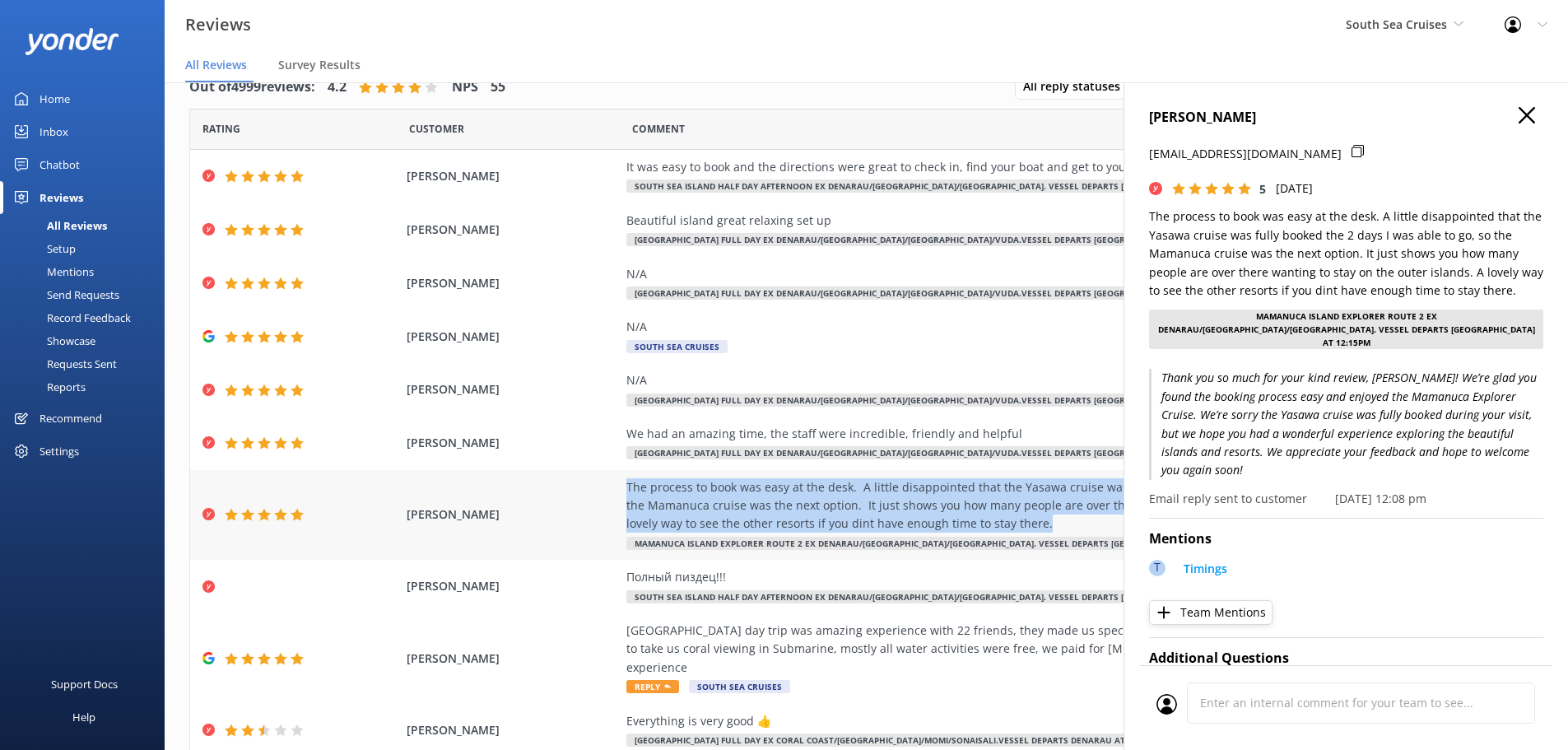
drag, startPoint x: 612, startPoint y: 482, endPoint x: 1009, endPoint y: 520, distance: 398.8
click at [1009, 520] on div "[PERSON_NAME] The process to book was easy at the desk. A little disappointed t…" at bounding box center [866, 515] width 1352 height 90
copy div "The process to book was easy at the desk. A little disappointed that the Yasawa…"
click at [1519, 121] on icon "button" at bounding box center [1527, 115] width 17 height 17
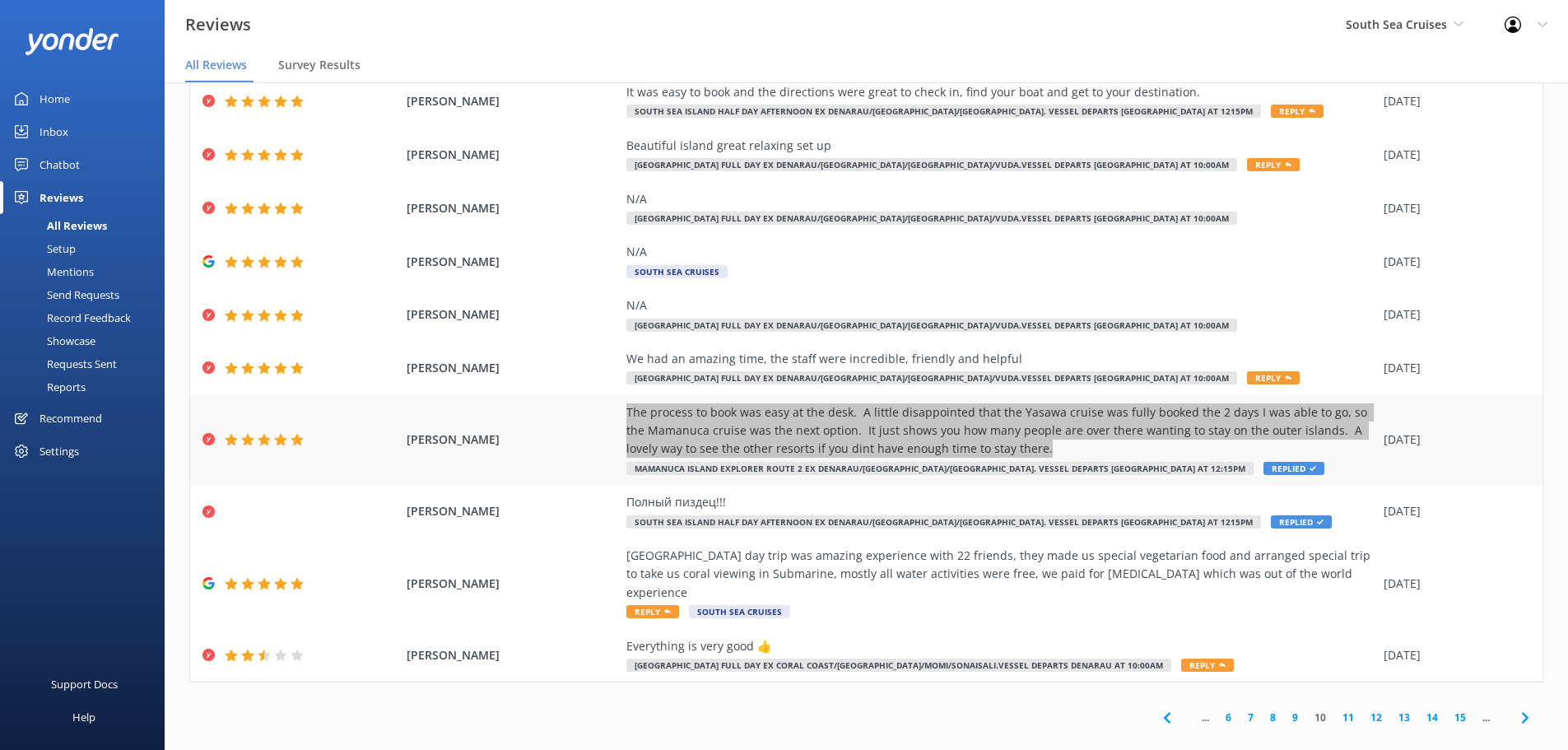
scroll to position [75, 0]
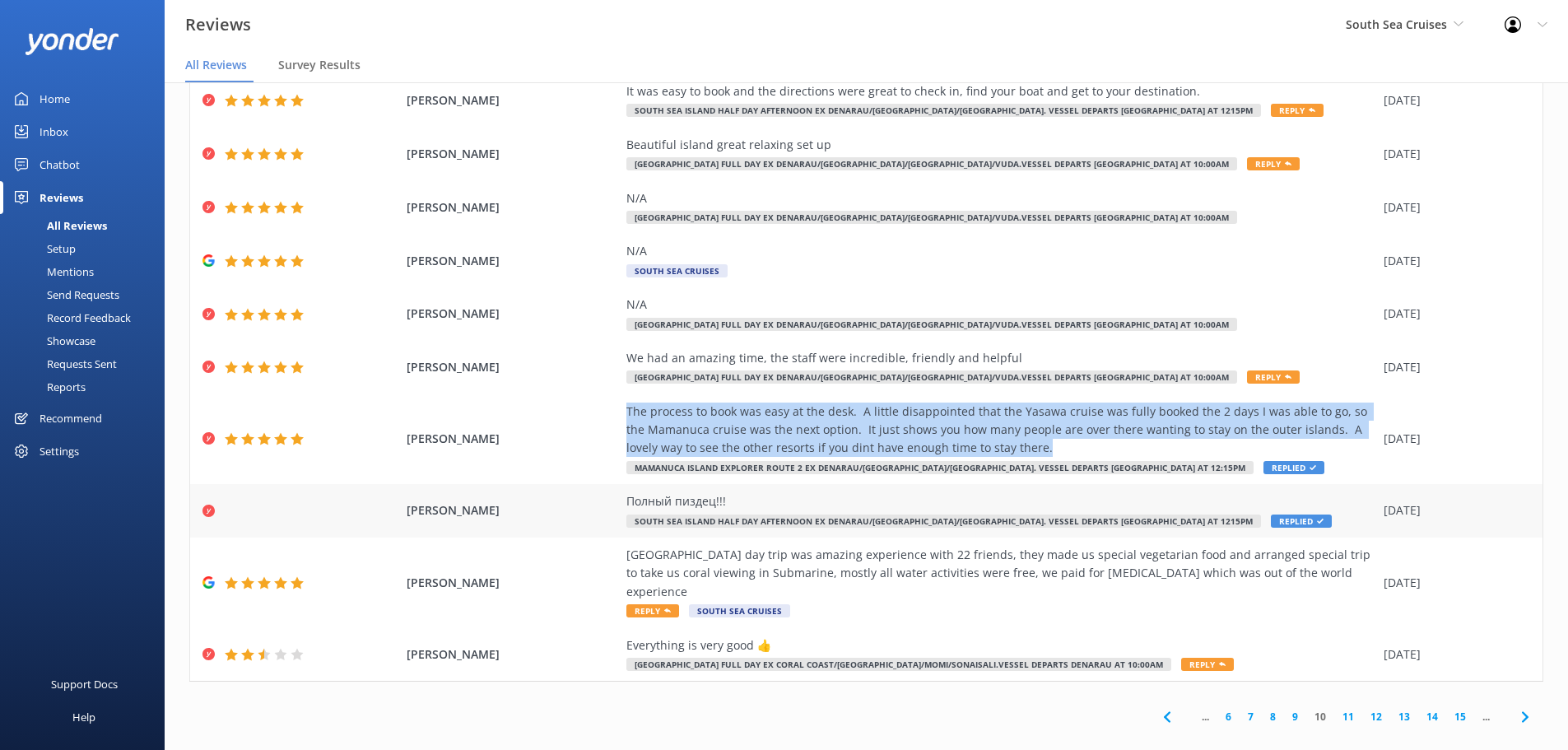
click at [1210, 514] on div "Полный пиздец!!! [GEOGRAPHIC_DATA] Half Day Afternoon ex [GEOGRAPHIC_DATA]/[GEO…" at bounding box center [1001, 510] width 749 height 37
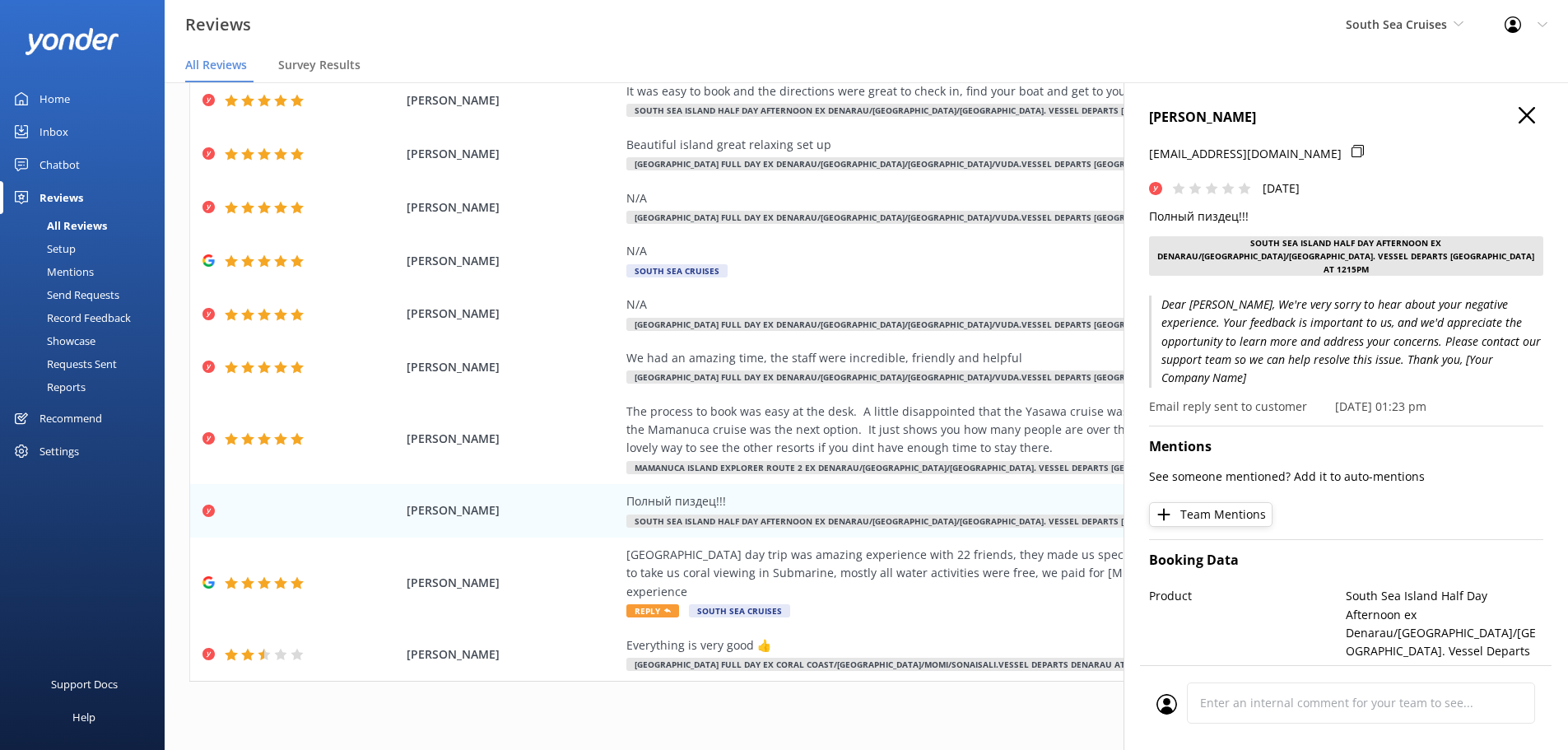
click at [1519, 112] on use "button" at bounding box center [1527, 115] width 17 height 17
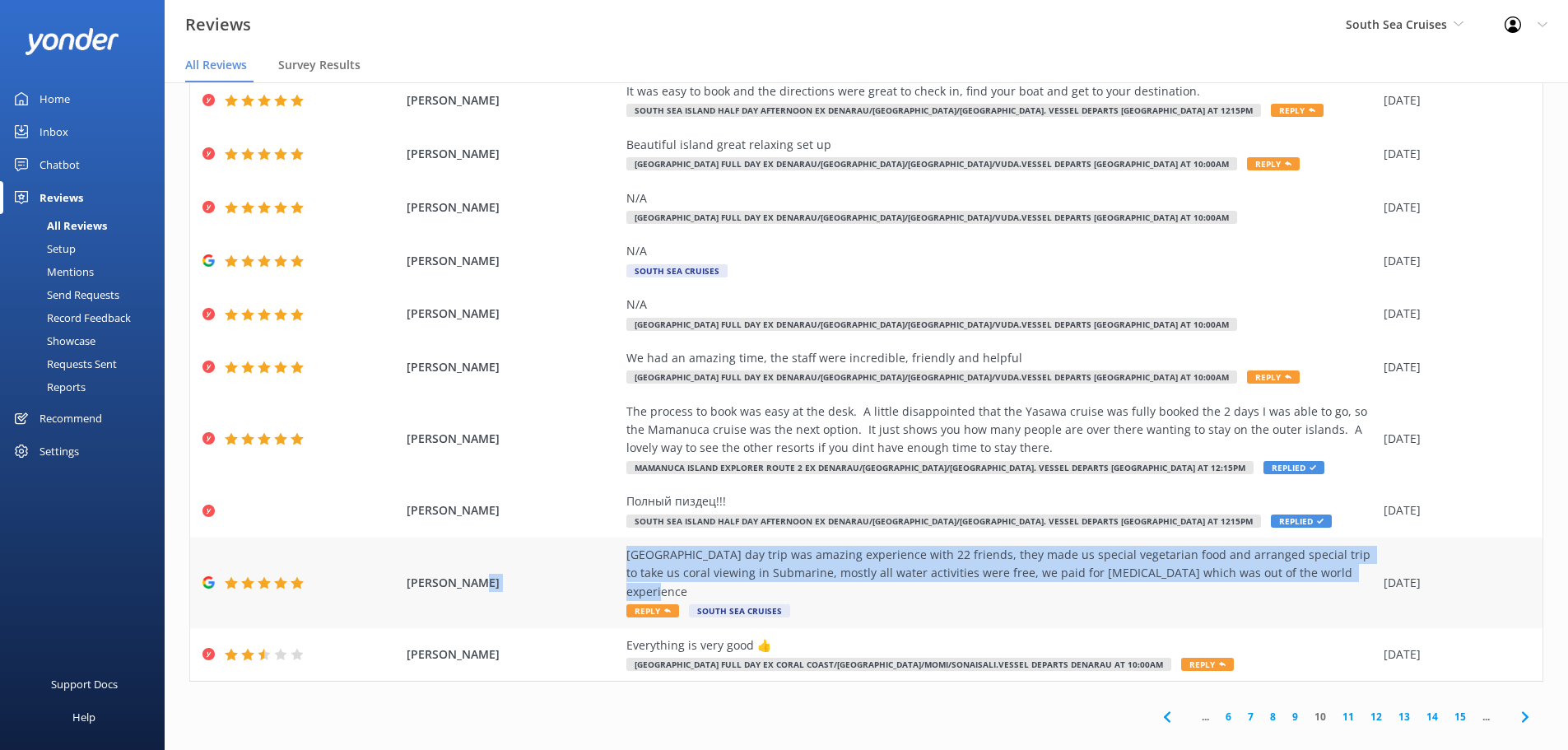
drag, startPoint x: 1296, startPoint y: 574, endPoint x: 595, endPoint y: 572, distance: 701.0
click at [595, 572] on div "[PERSON_NAME][GEOGRAPHIC_DATA] day trip was amazing experience with 22 friends,…" at bounding box center [866, 582] width 1352 height 90
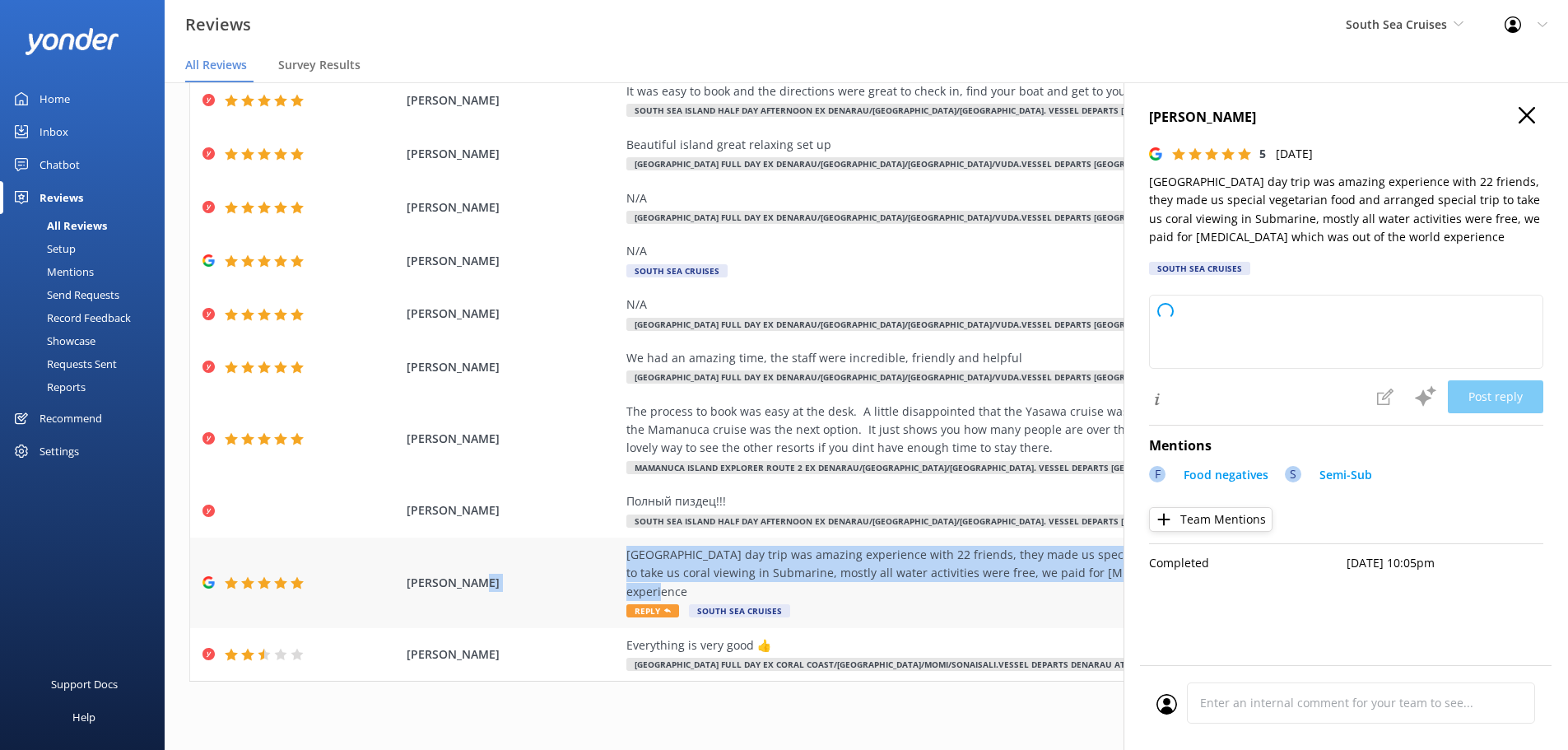
copy div "[GEOGRAPHIC_DATA] day trip was amazing experience with 22 friends, they made us…"
type textarea "Thank you so much for your wonderful review! We’re thrilled to hear you and you…"
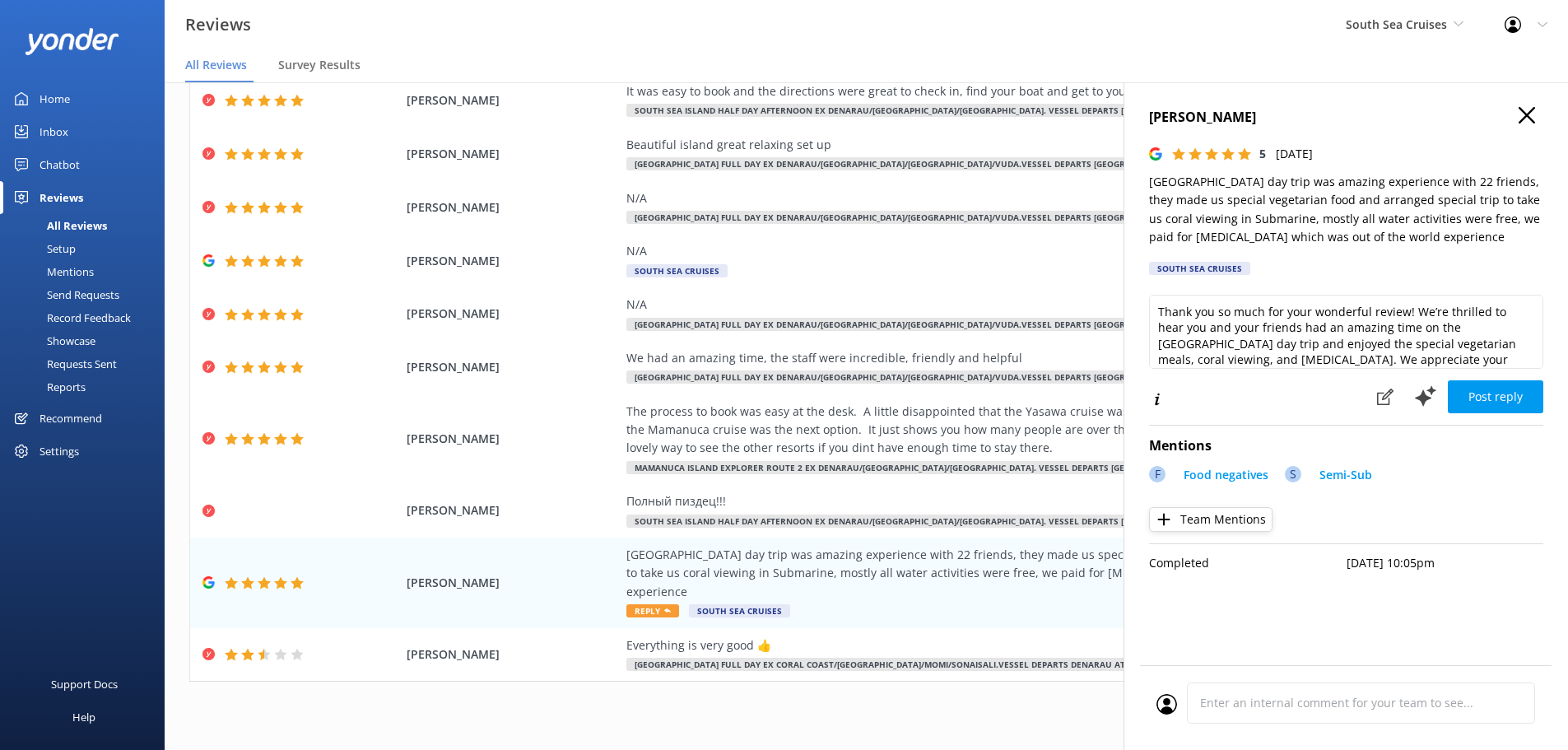
click at [1532, 126] on h4 "[PERSON_NAME]" at bounding box center [1346, 118] width 394 height 22
click at [1522, 119] on icon "button" at bounding box center [1527, 115] width 17 height 17
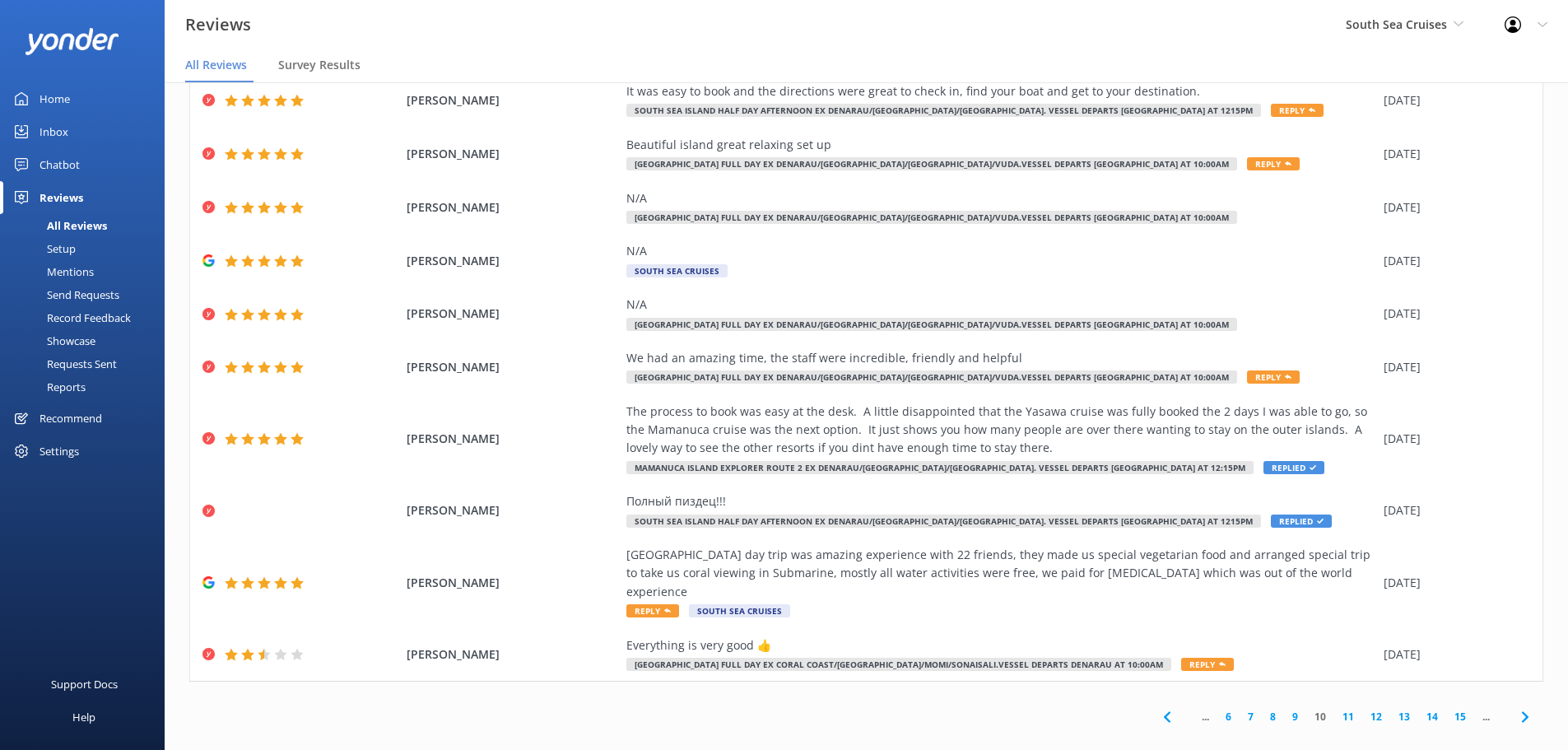
click at [1516, 707] on icon at bounding box center [1526, 717] width 20 height 20
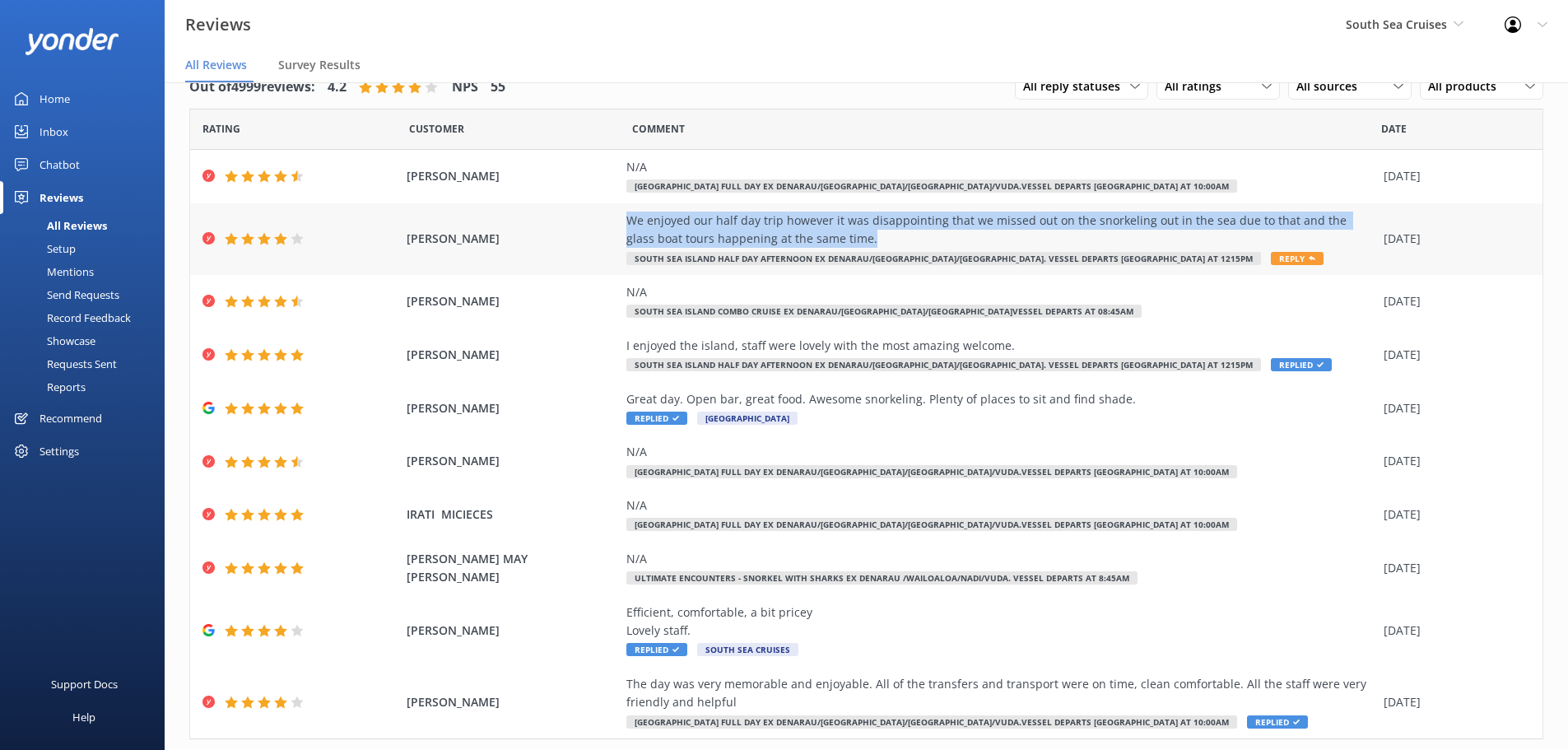
drag, startPoint x: 621, startPoint y: 217, endPoint x: 847, endPoint y: 230, distance: 226.4
click at [851, 231] on div "We enjoyed our half day trip however it was disappointing that we missed out on…" at bounding box center [1001, 230] width 749 height 37
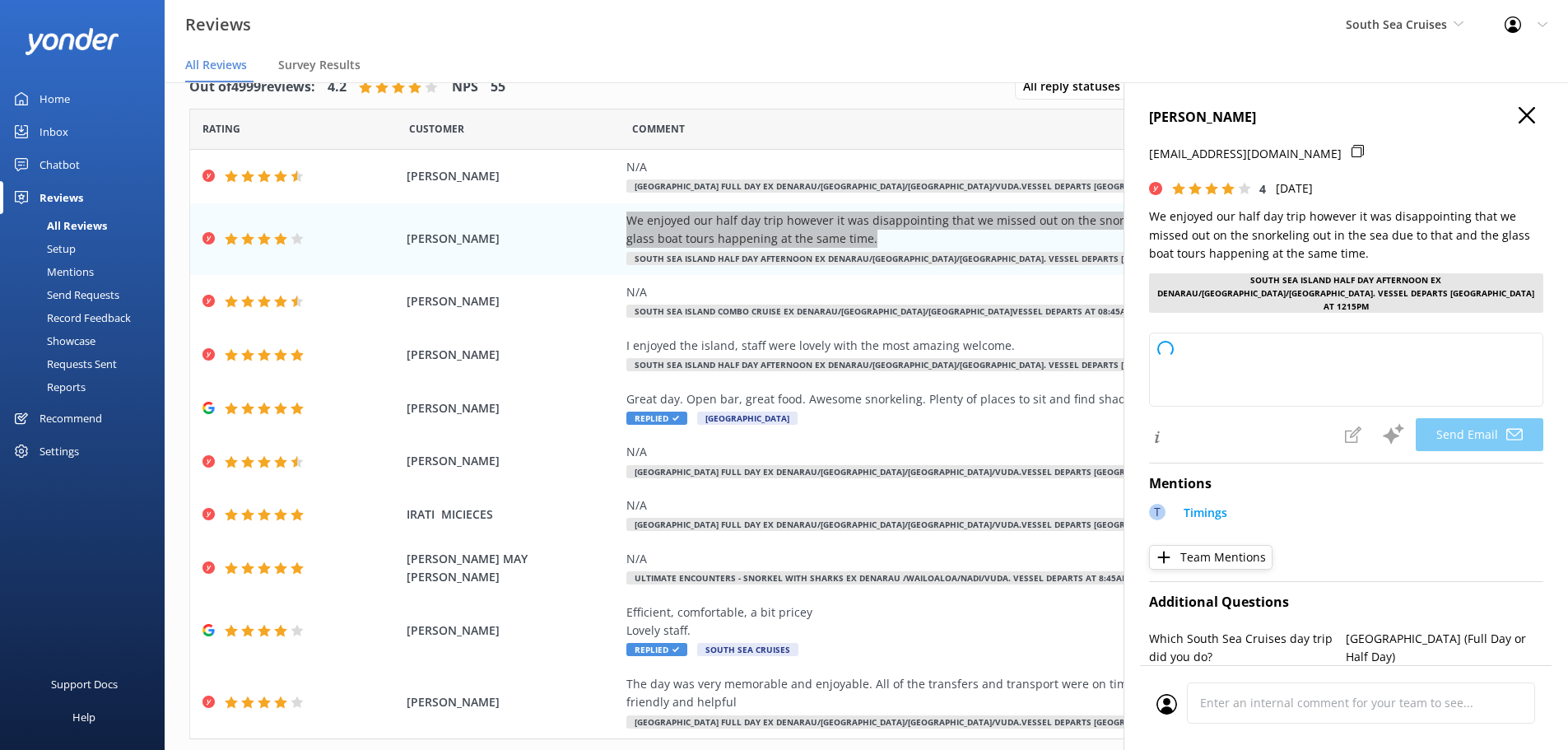
type textarea "Thank you, [PERSON_NAME], for your feedback and for joining us on the half-day …"
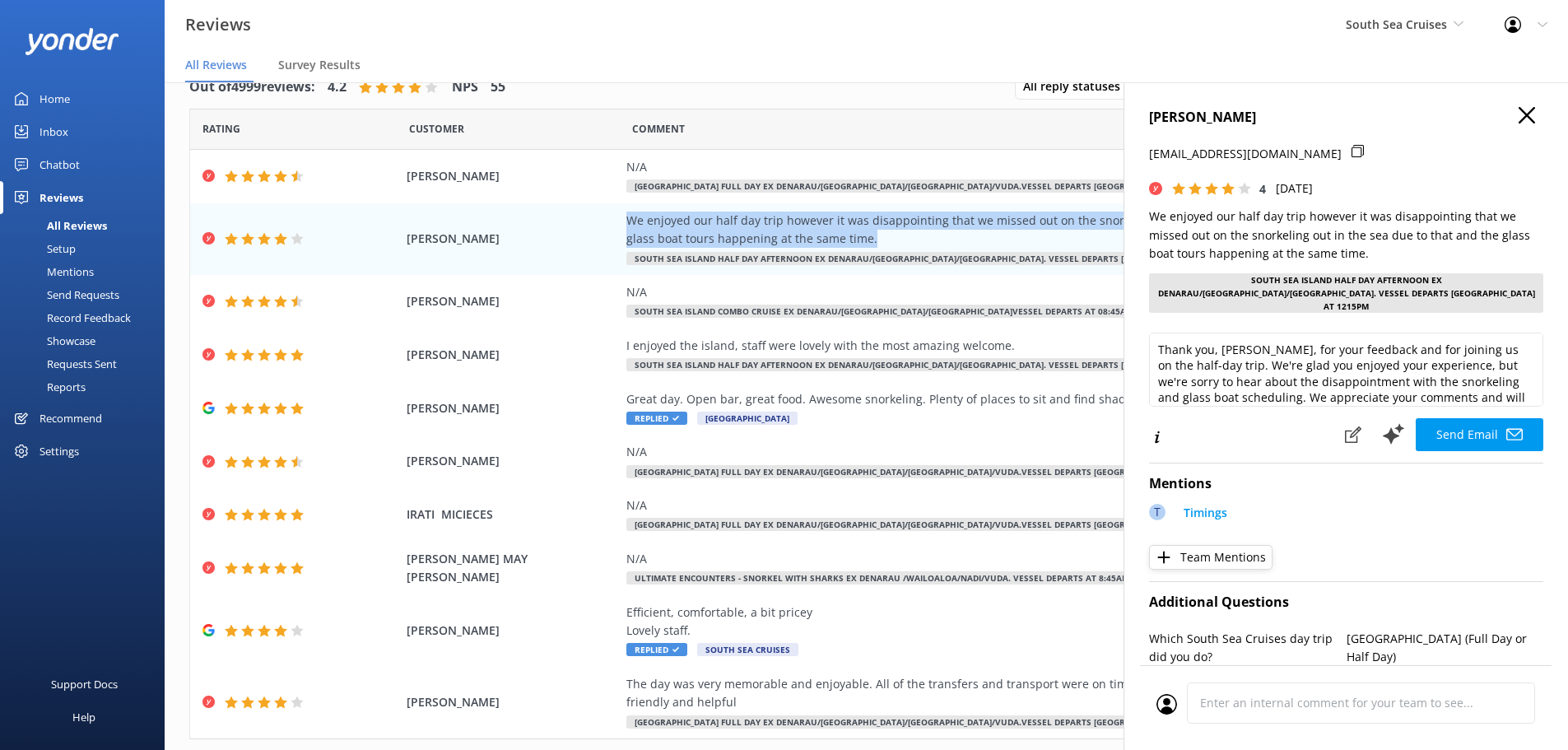
click at [1519, 120] on icon "button" at bounding box center [1527, 115] width 17 height 17
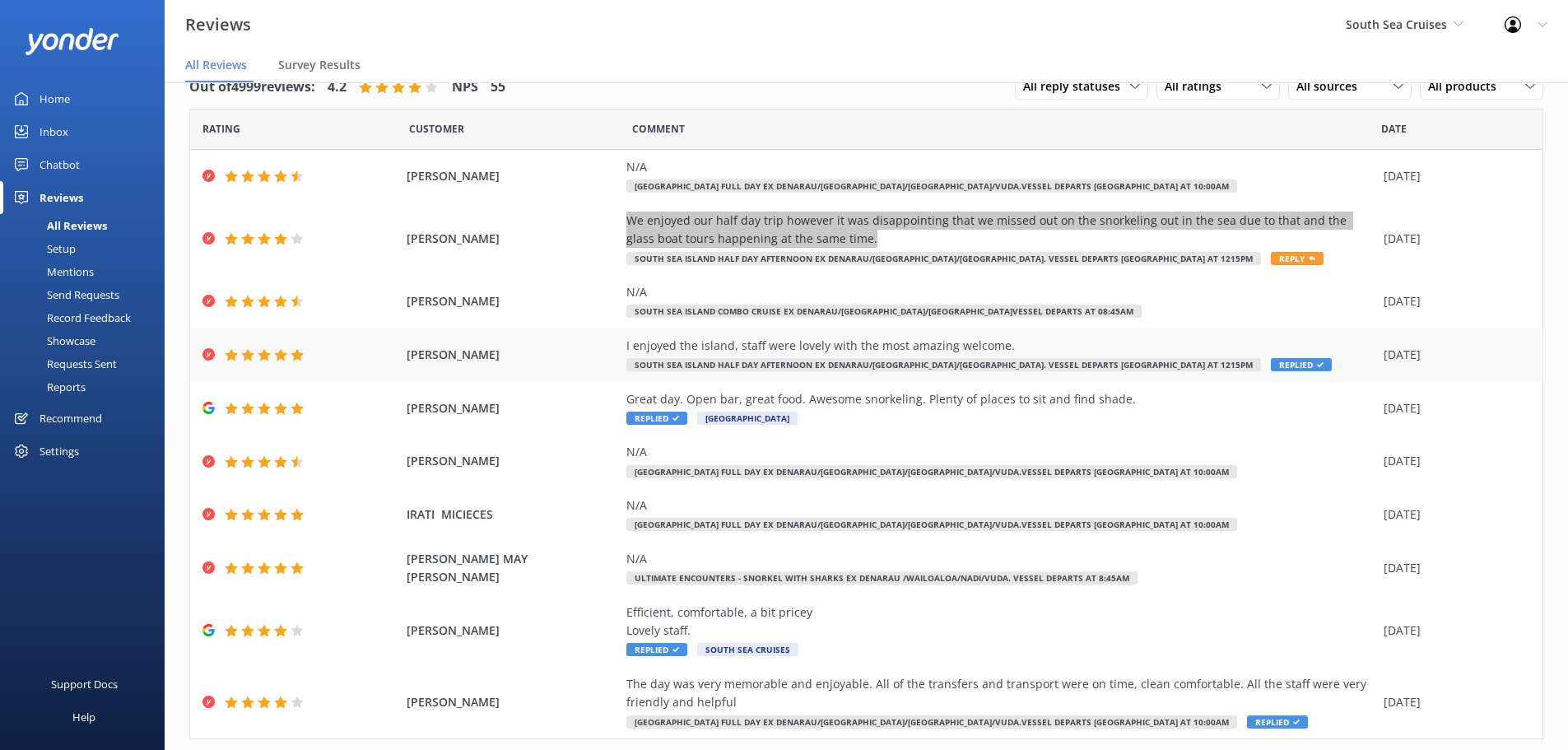
scroll to position [75, 0]
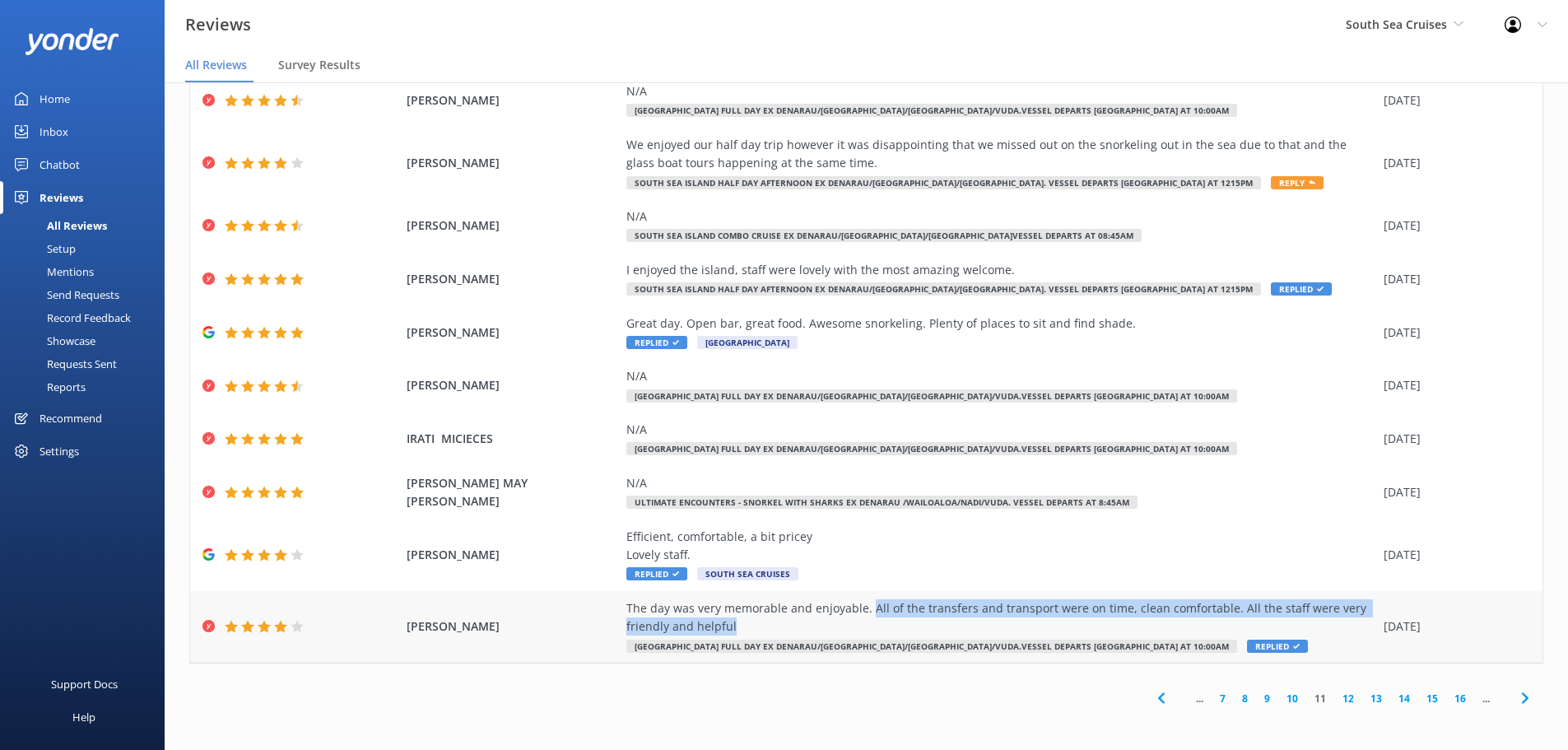
drag, startPoint x: 862, startPoint y: 606, endPoint x: 1118, endPoint y: 631, distance: 257.2
click at [1118, 631] on div "The day was very memorable and enjoyable. All of the transfers and transport we…" at bounding box center [1001, 617] width 749 height 37
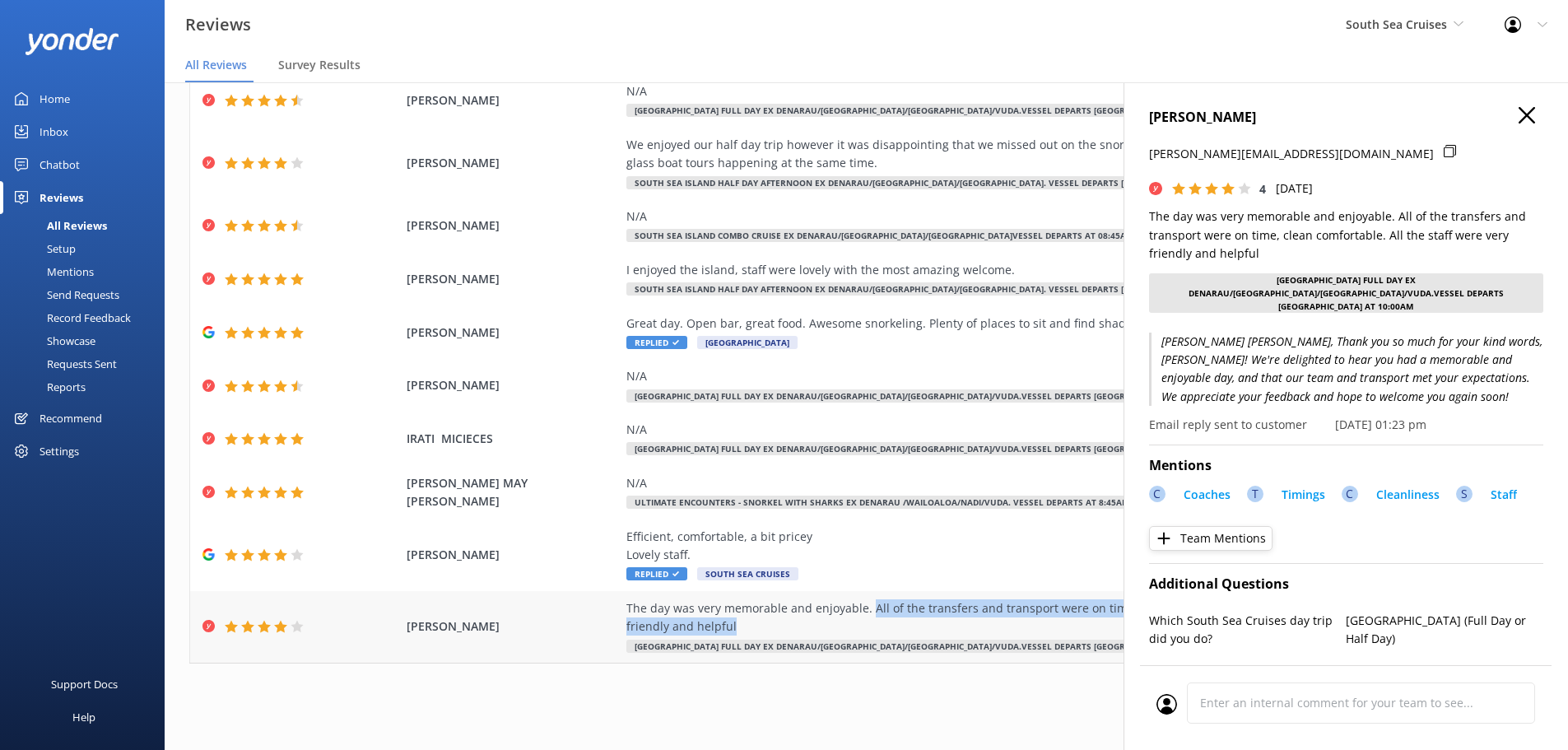
copy div "All of the transfers and transport were on time, clean comfortable. All the sta…"
click at [1519, 110] on icon "button" at bounding box center [1527, 115] width 17 height 17
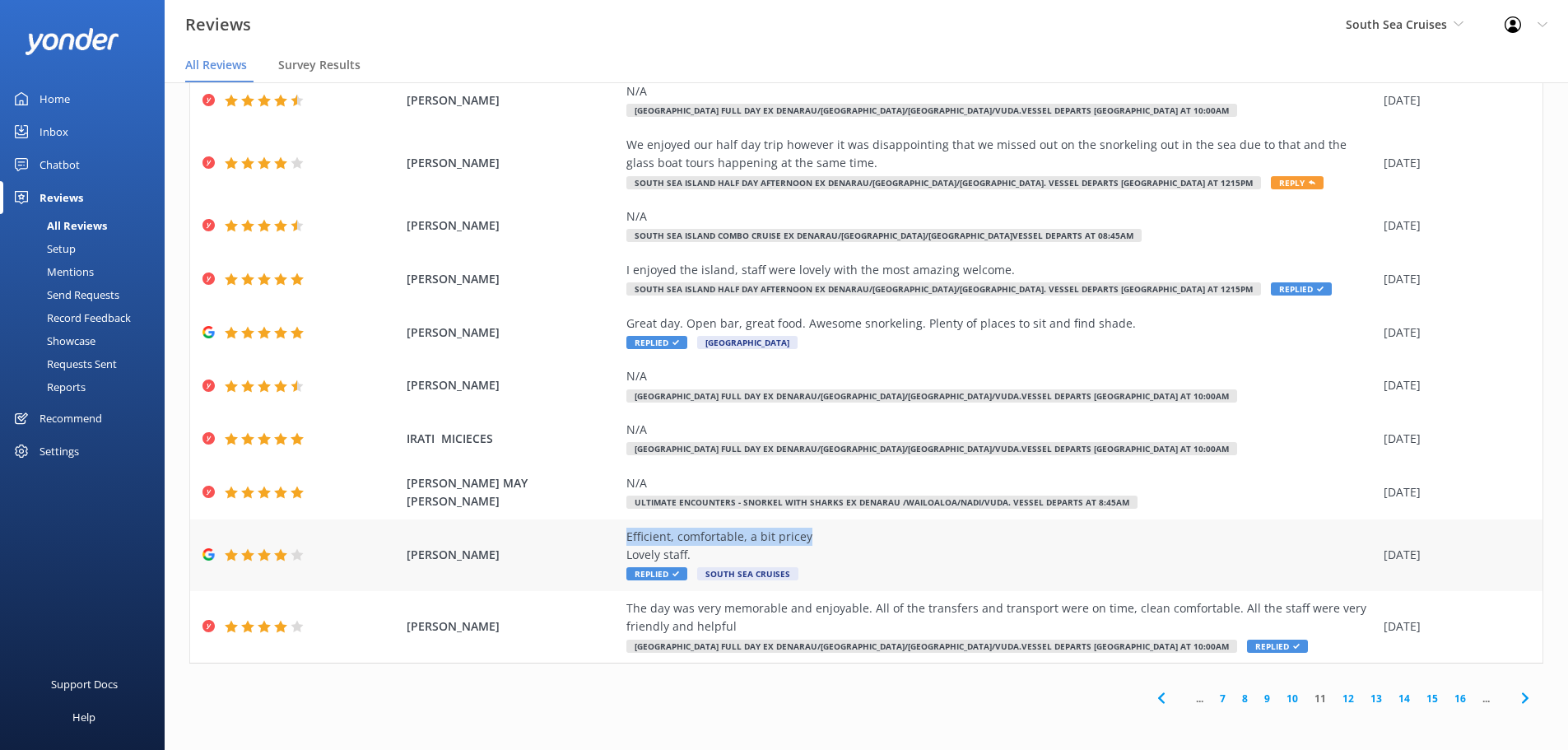
drag, startPoint x: 621, startPoint y: 533, endPoint x: 806, endPoint y: 534, distance: 185.0
click at [806, 534] on div "Efficient, comfortable, a bit pricey Lovely staff." at bounding box center [1001, 546] width 749 height 37
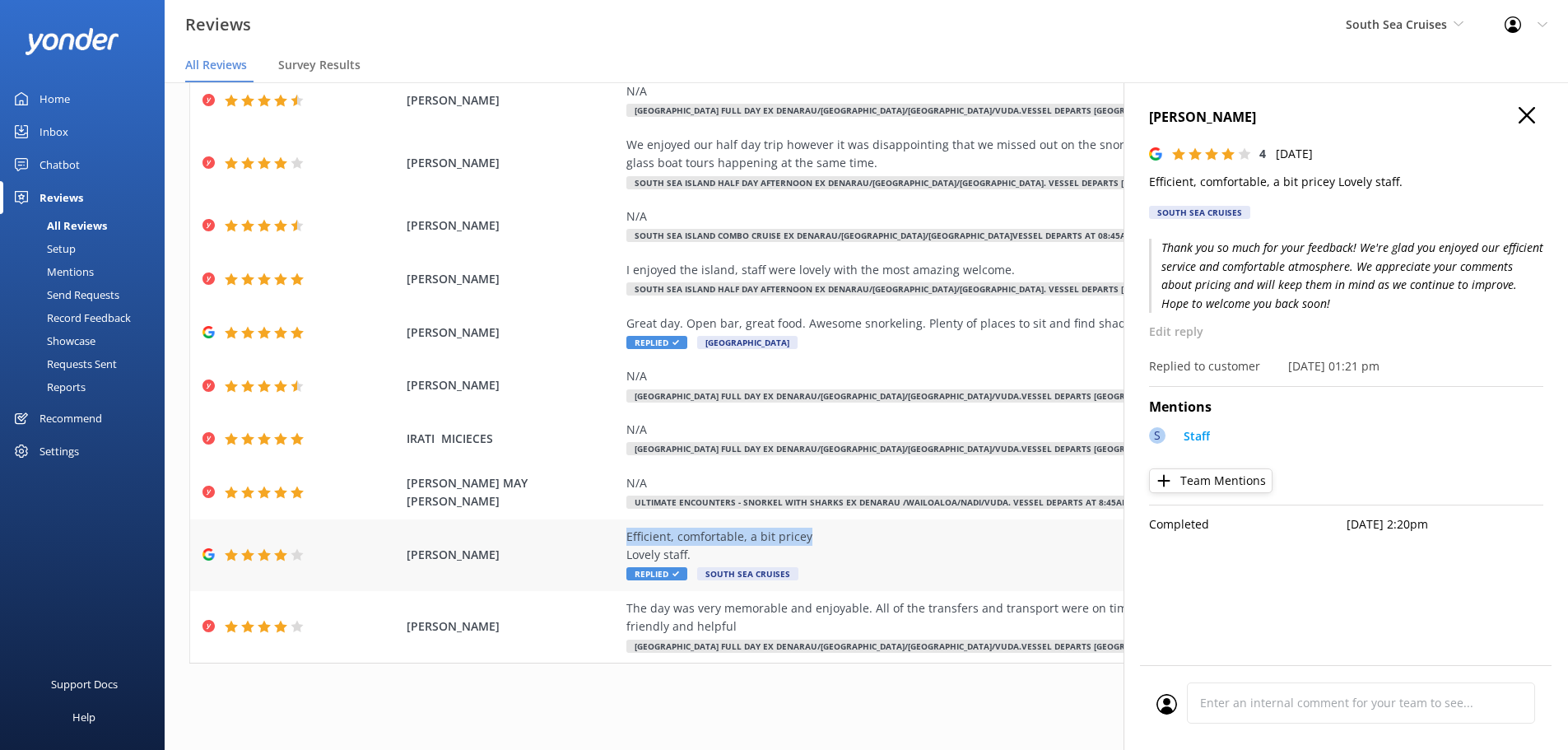
copy div "Efficient, comfortable, a bit pricey"
click at [1524, 120] on icon "button" at bounding box center [1527, 115] width 17 height 17
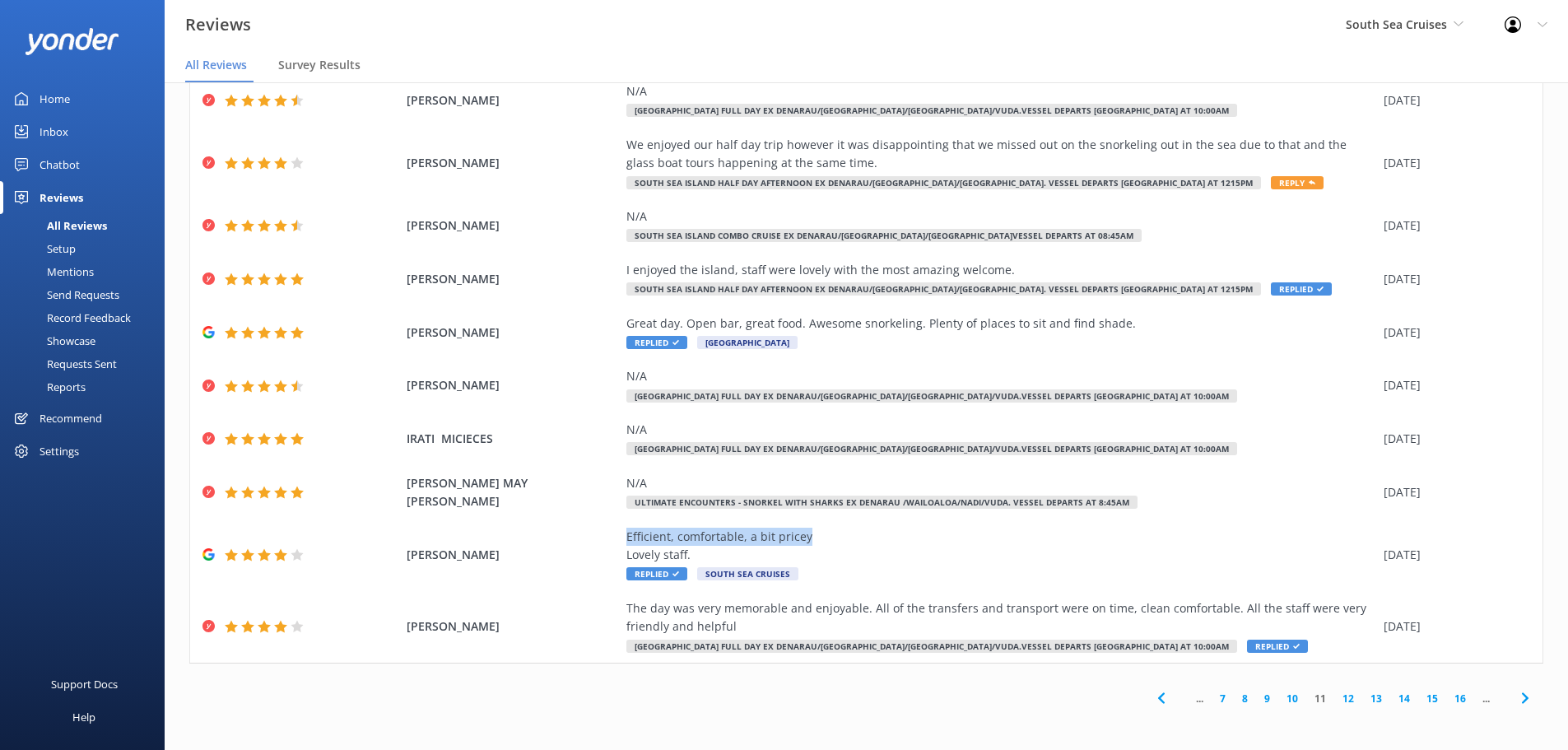
click at [1517, 696] on icon at bounding box center [1526, 699] width 20 height 20
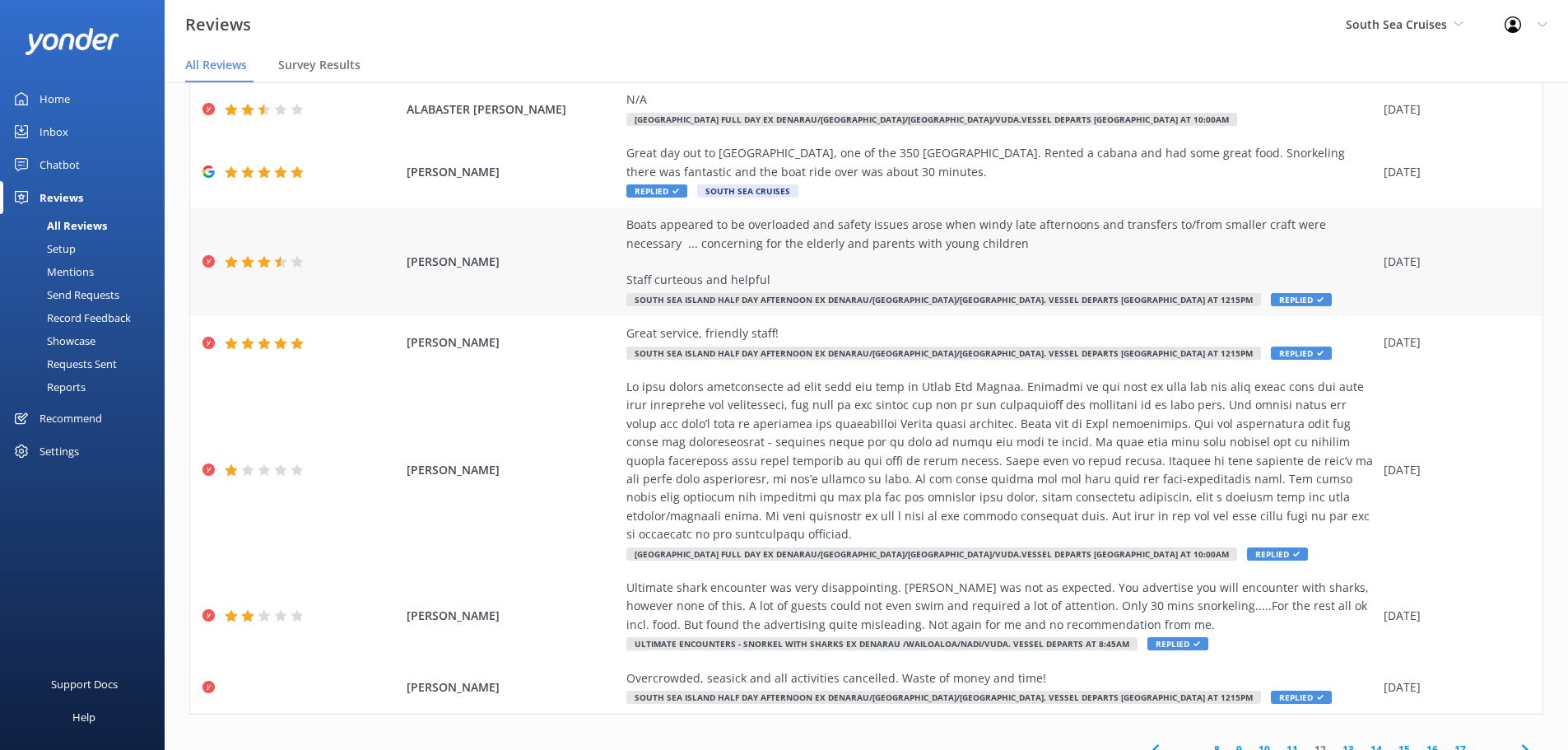
scroll to position [261, 0]
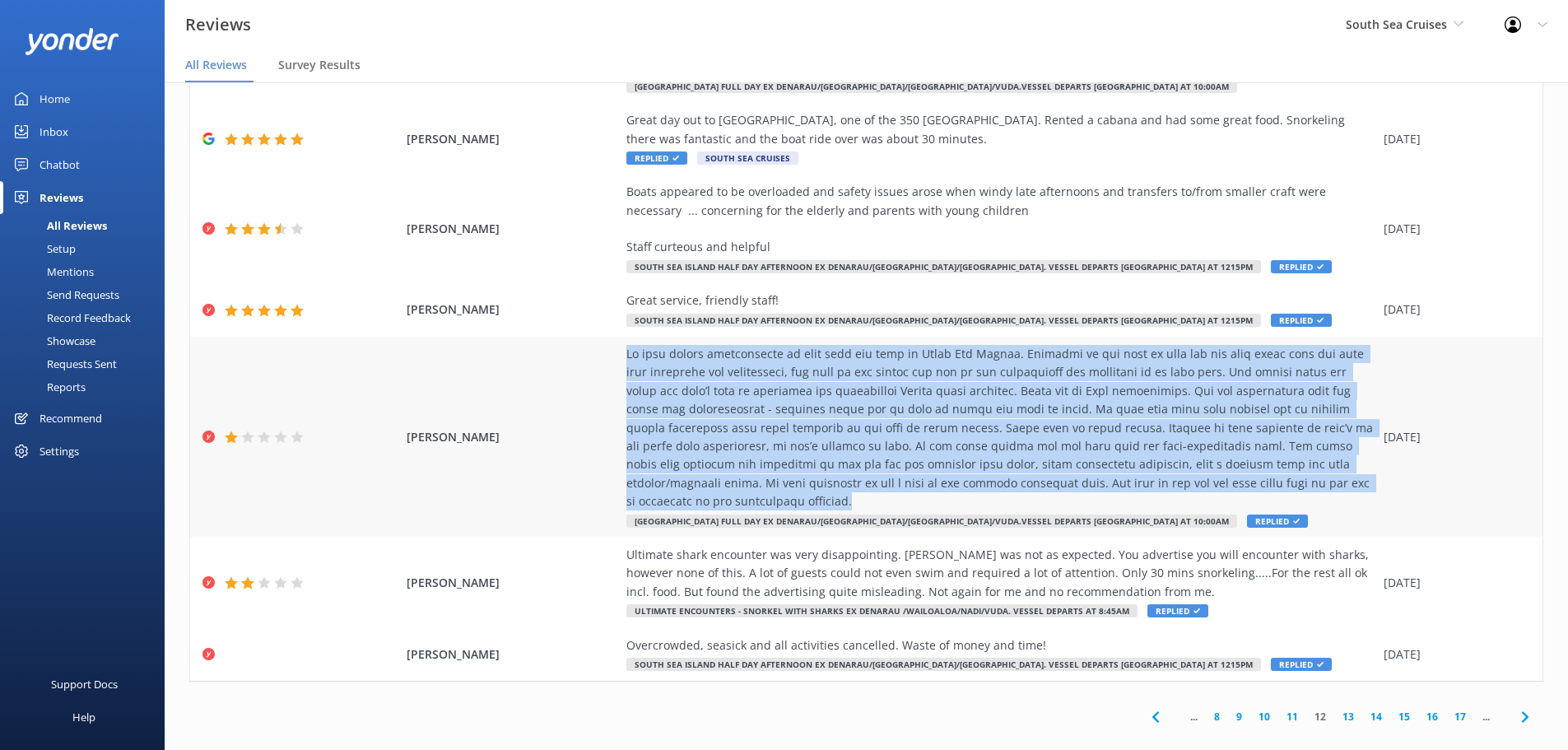
drag, startPoint x: 616, startPoint y: 353, endPoint x: 1337, endPoint y: 488, distance: 733.5
click at [1337, 488] on div "[PERSON_NAME] [GEOGRAPHIC_DATA] Full Day ex Denarau/[GEOGRAPHIC_DATA]/[GEOGRAPH…" at bounding box center [866, 437] width 1352 height 201
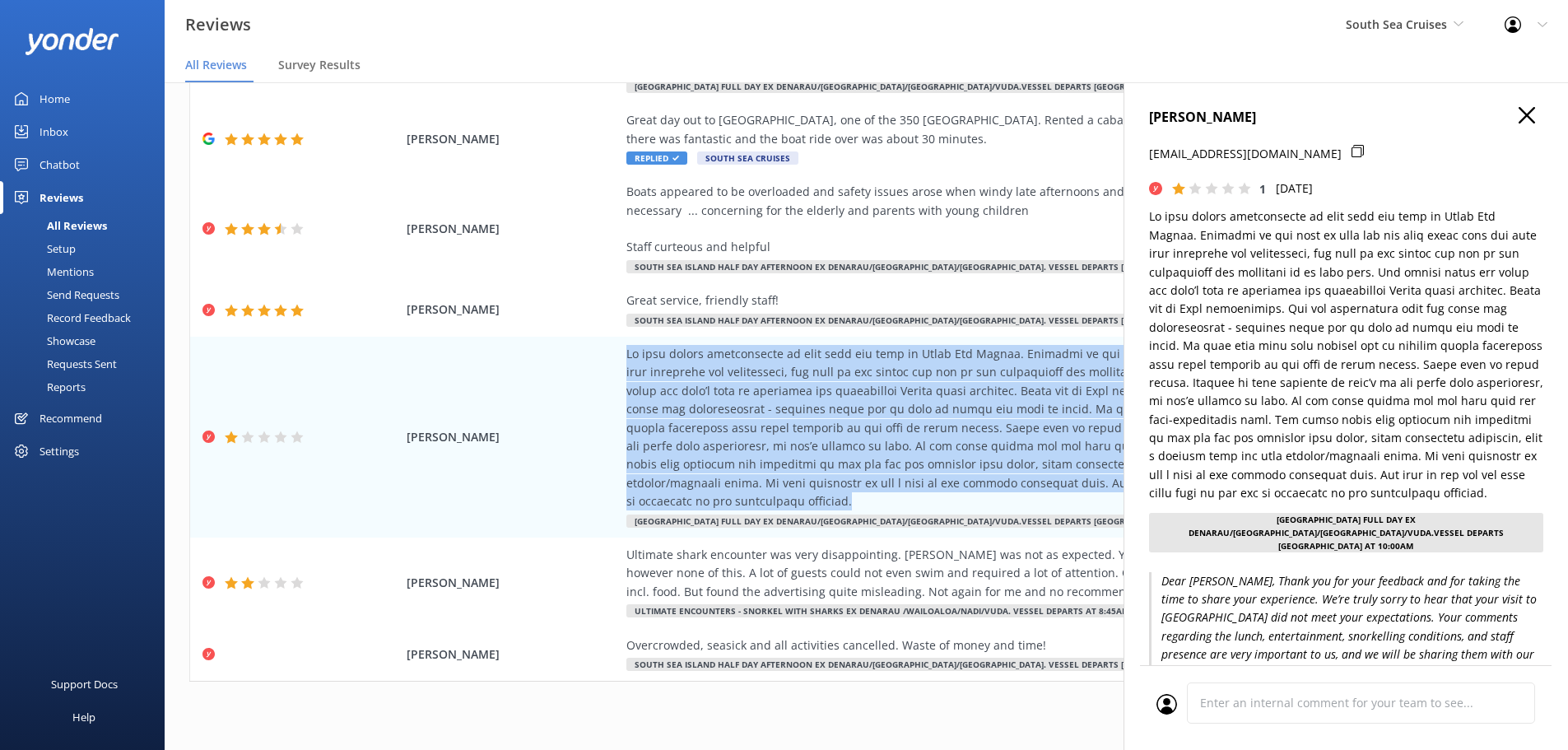
copy div "Lo ipsu dolors ametconsecte ad elit sedd eiu temp in Utlab Etd Magnaa. Enimadmi…"
click at [1519, 111] on icon "button" at bounding box center [1527, 115] width 17 height 17
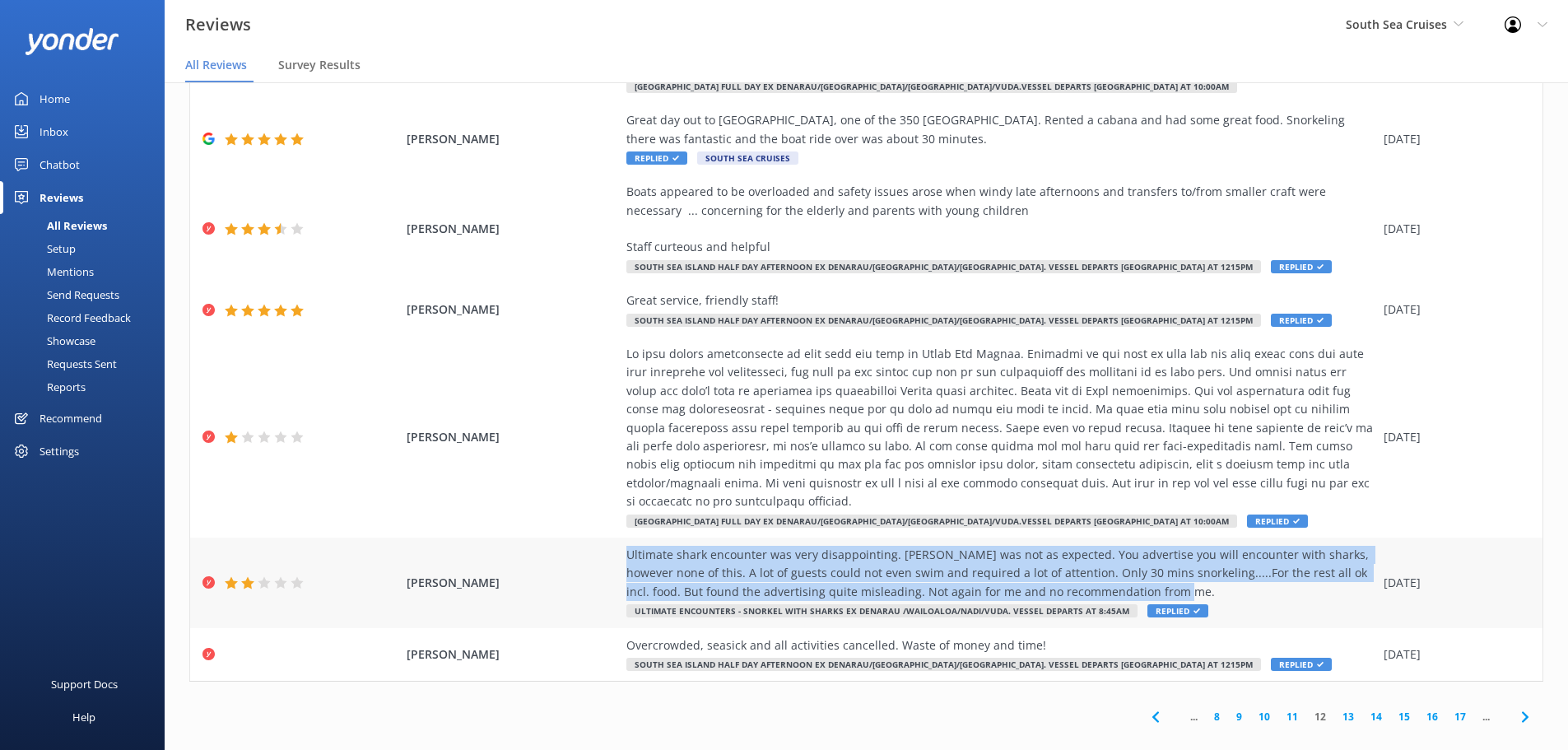
drag, startPoint x: 621, startPoint y: 532, endPoint x: 1110, endPoint y: 574, distance: 490.8
click at [1110, 574] on div "Ultimate shark encounter was very disappointing. [PERSON_NAME] was not as expec…" at bounding box center [1001, 573] width 749 height 55
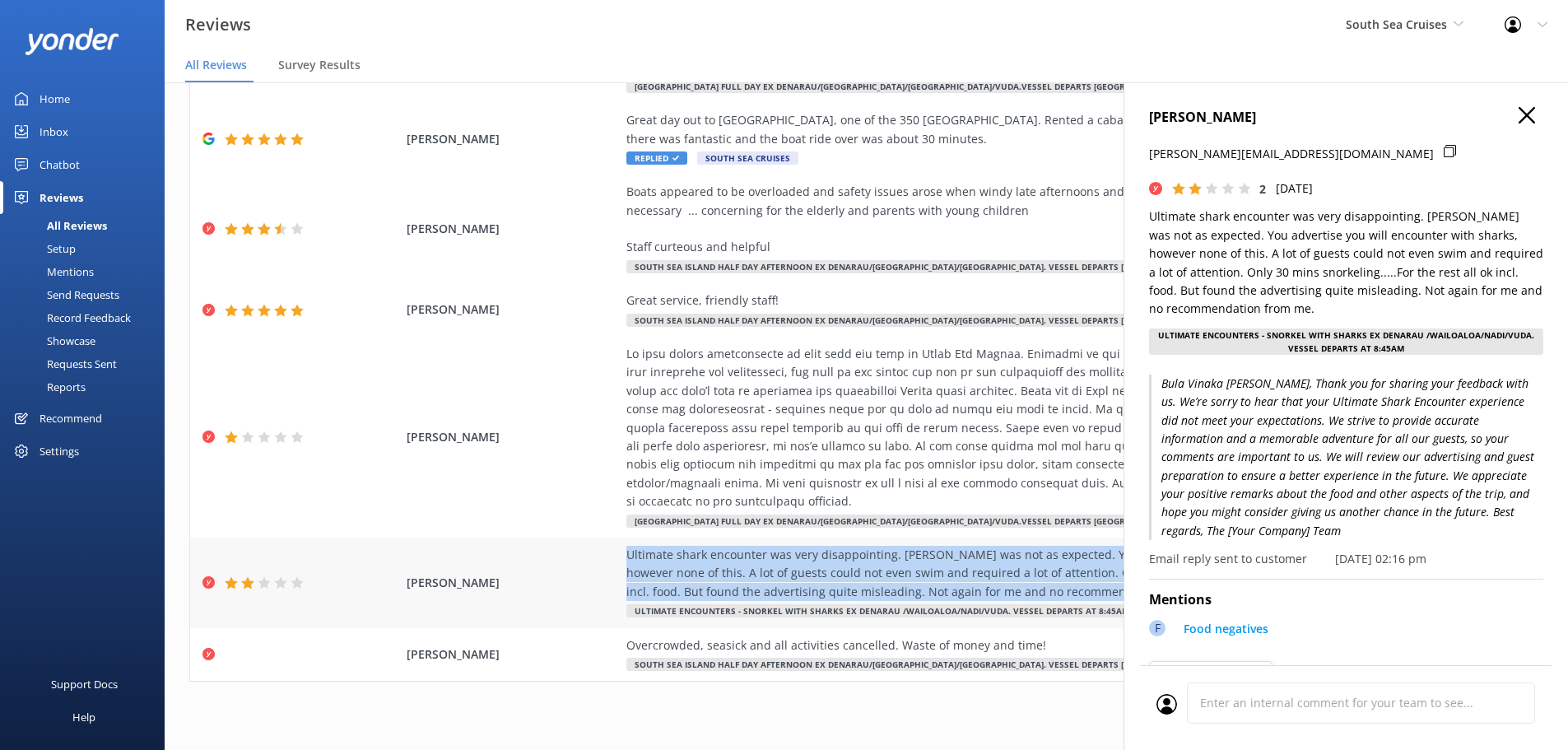
copy div "Ultimate shark encounter was very disappointing. [PERSON_NAME] was not as expec…"
click at [1519, 114] on use "button" at bounding box center [1527, 115] width 17 height 17
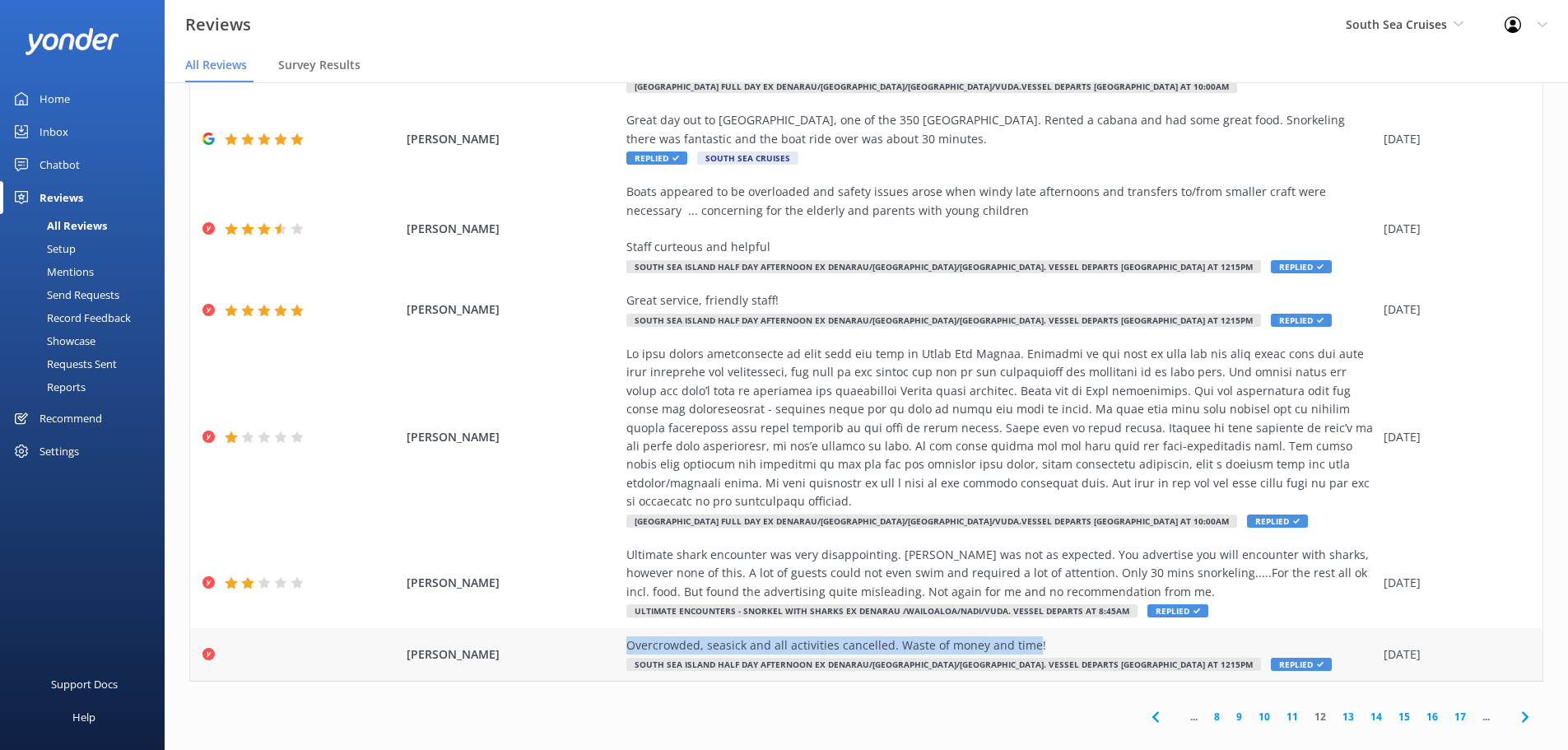
drag, startPoint x: 637, startPoint y: 628, endPoint x: 1020, endPoint y: 626, distance: 383.0
click at [1020, 628] on div "[PERSON_NAME] Overcrowded, seasick and all activities cancelled. Waste of money…" at bounding box center [866, 655] width 1352 height 53
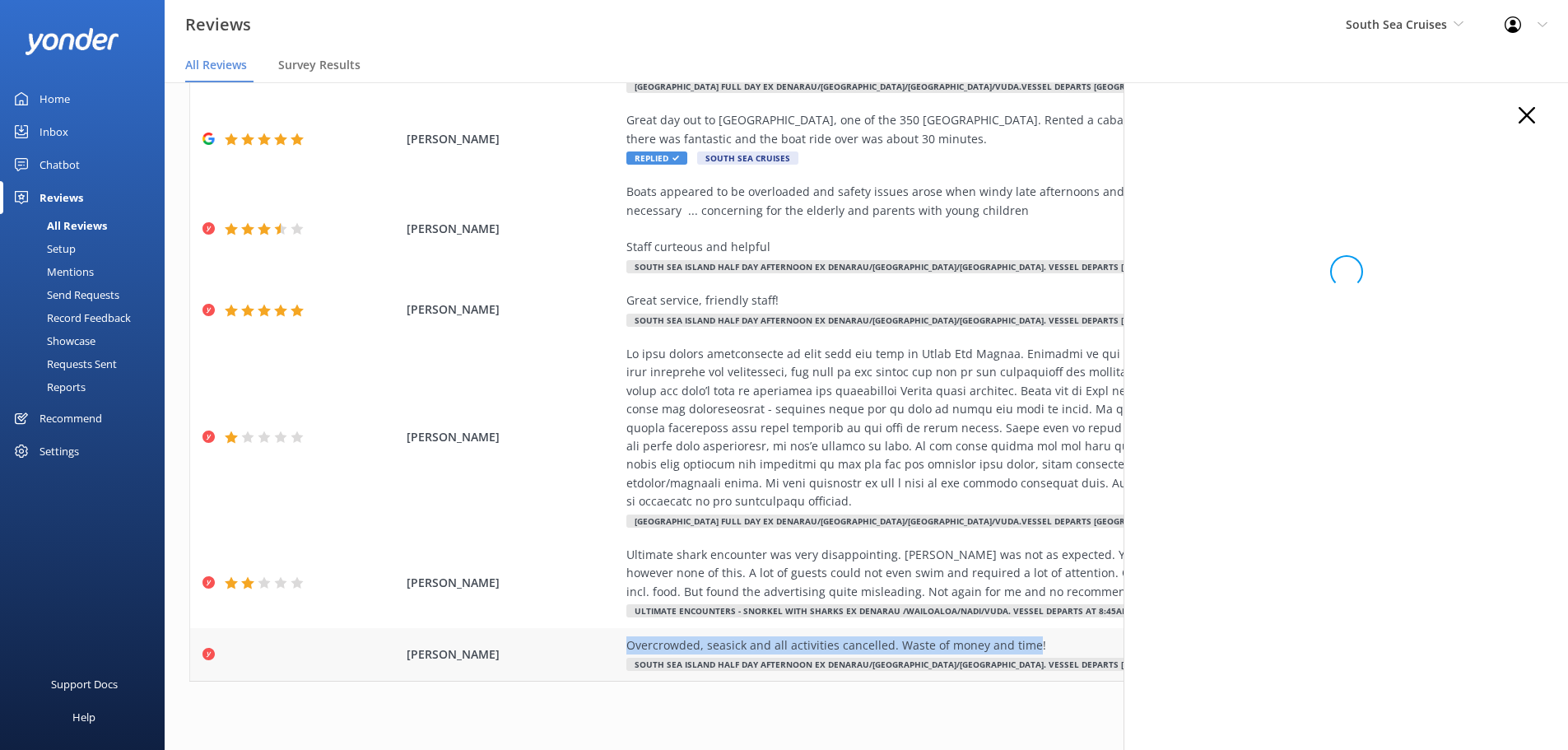
copy div "Overcrowded, seasick and all activities cancelled. Waste of money and time"
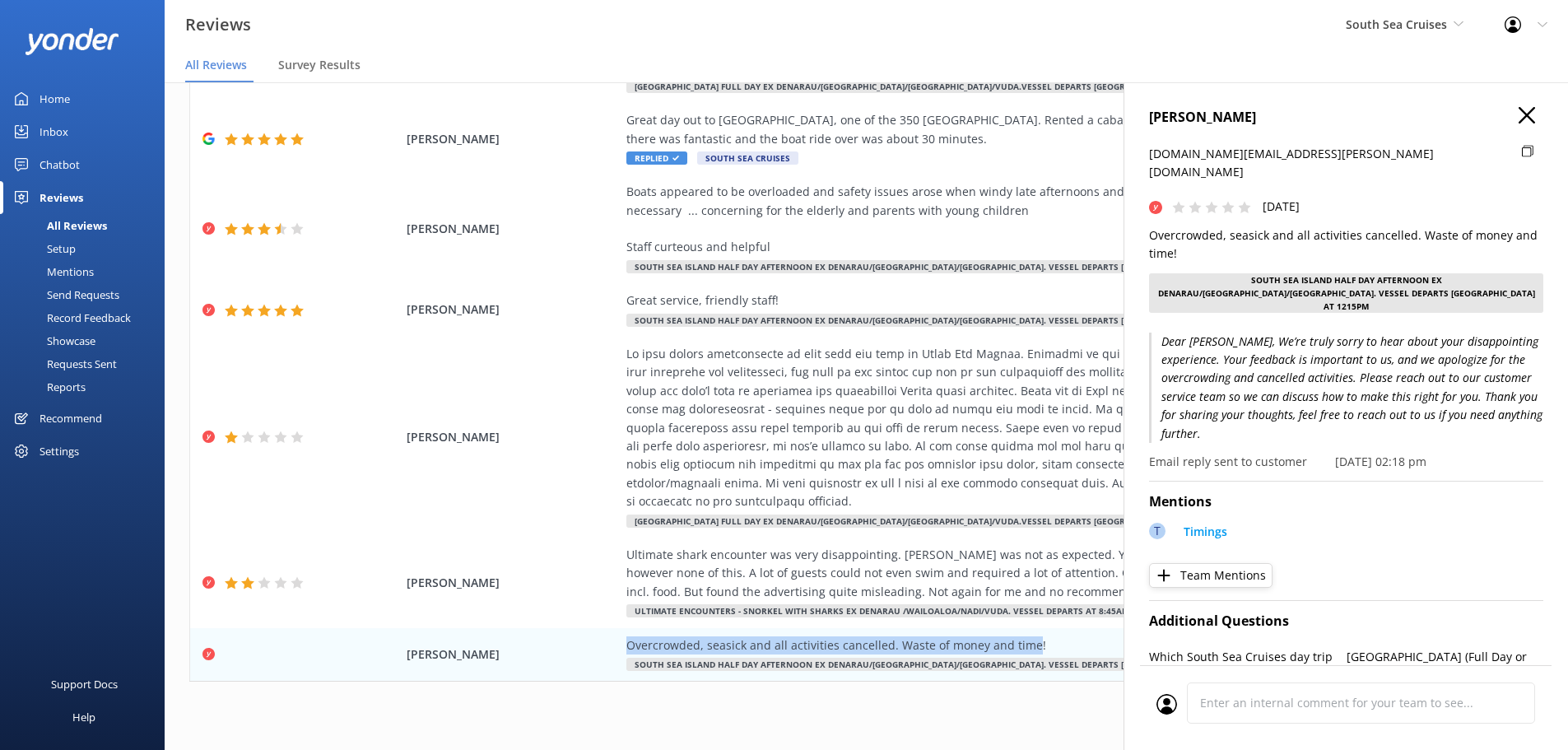
click at [1519, 110] on icon "button" at bounding box center [1527, 115] width 17 height 17
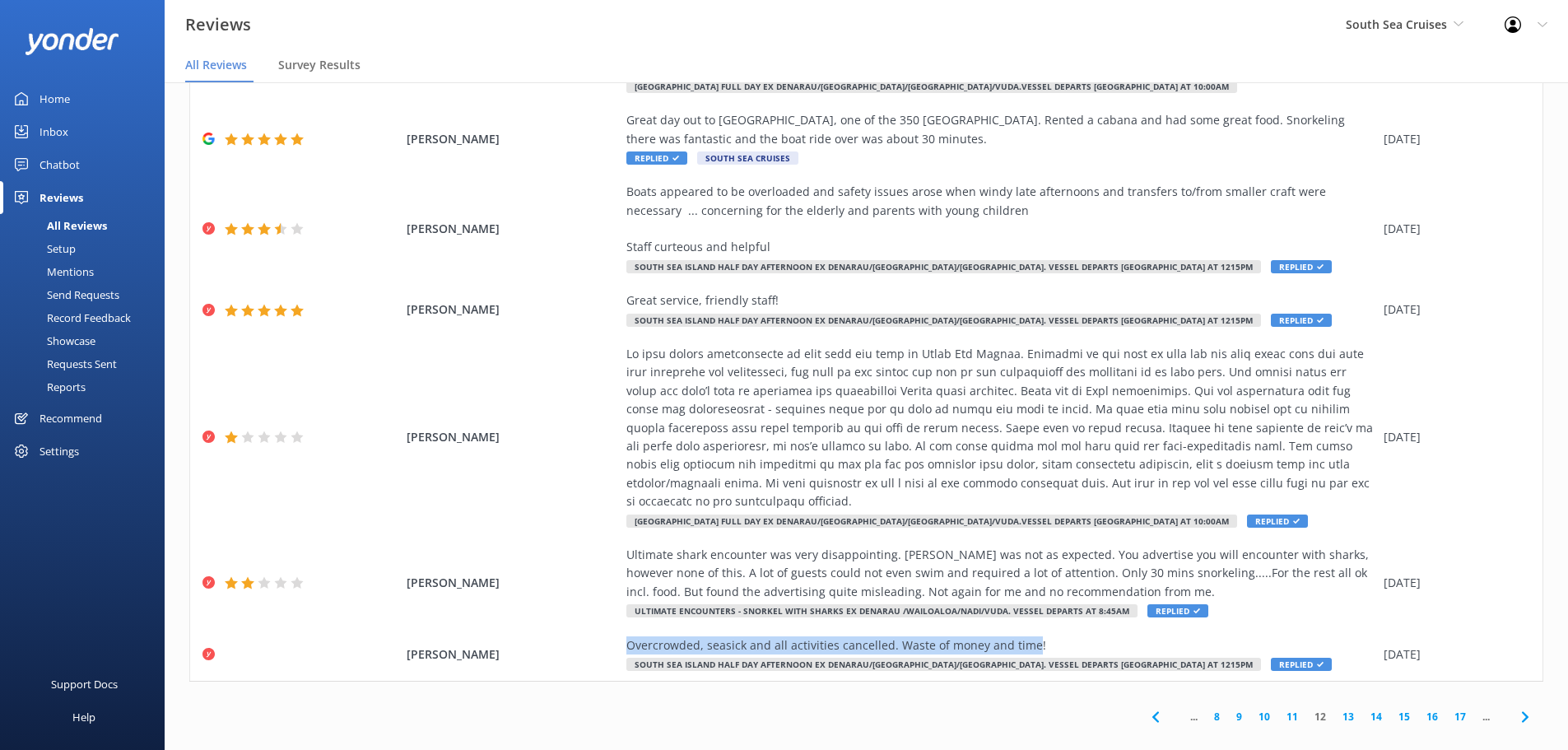
click at [1516, 707] on icon at bounding box center [1526, 717] width 20 height 20
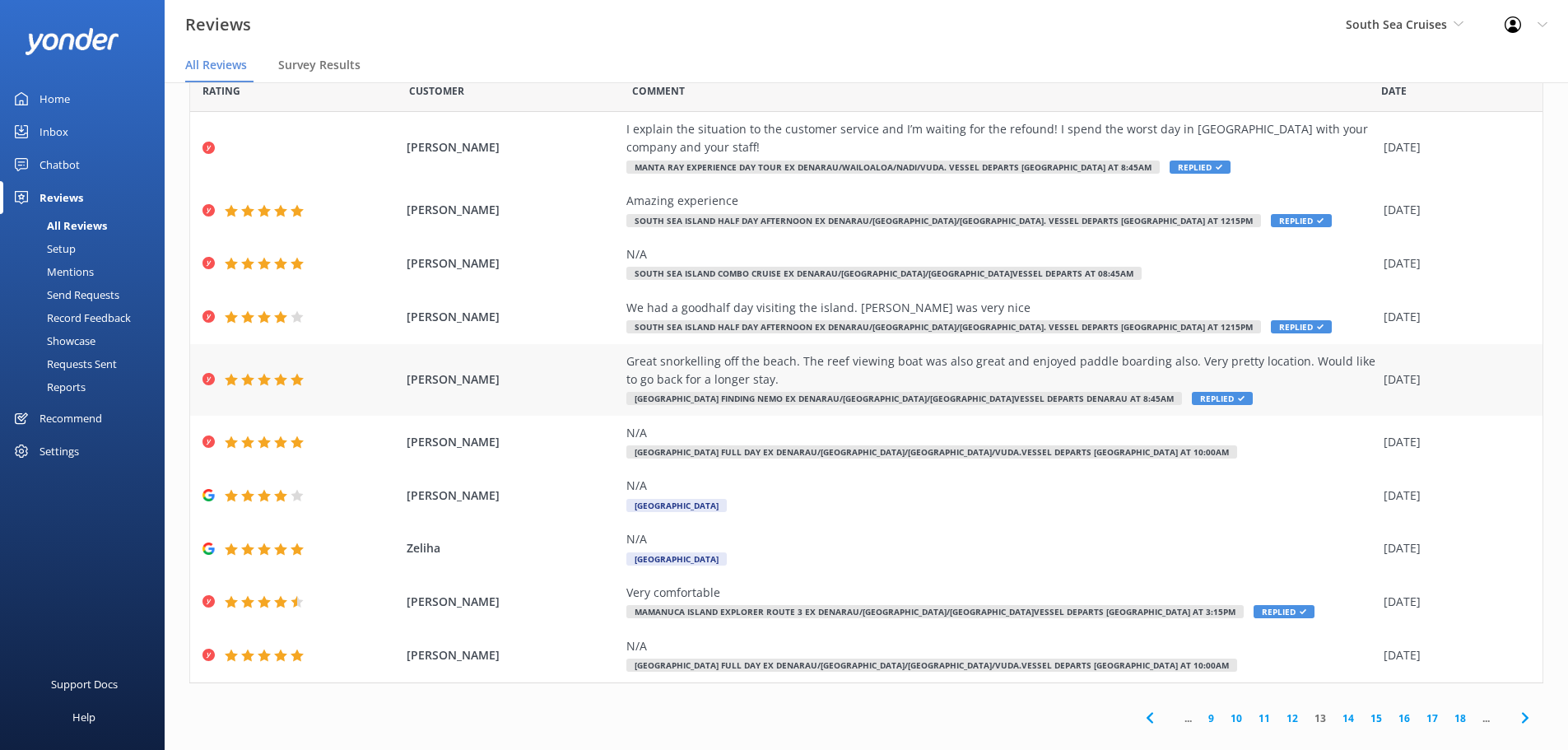
scroll to position [57, 0]
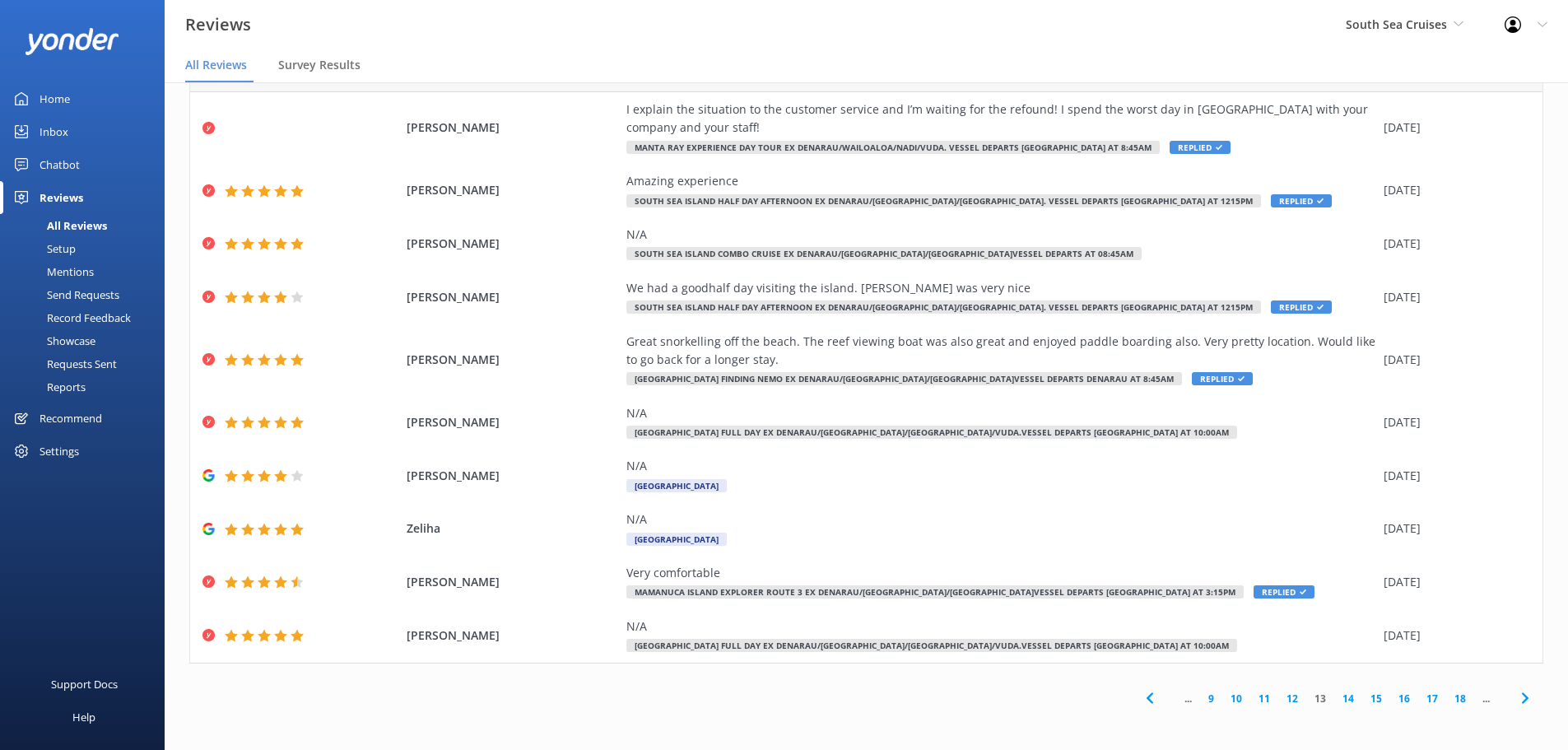
click at [1507, 696] on span at bounding box center [1525, 699] width 37 height 37
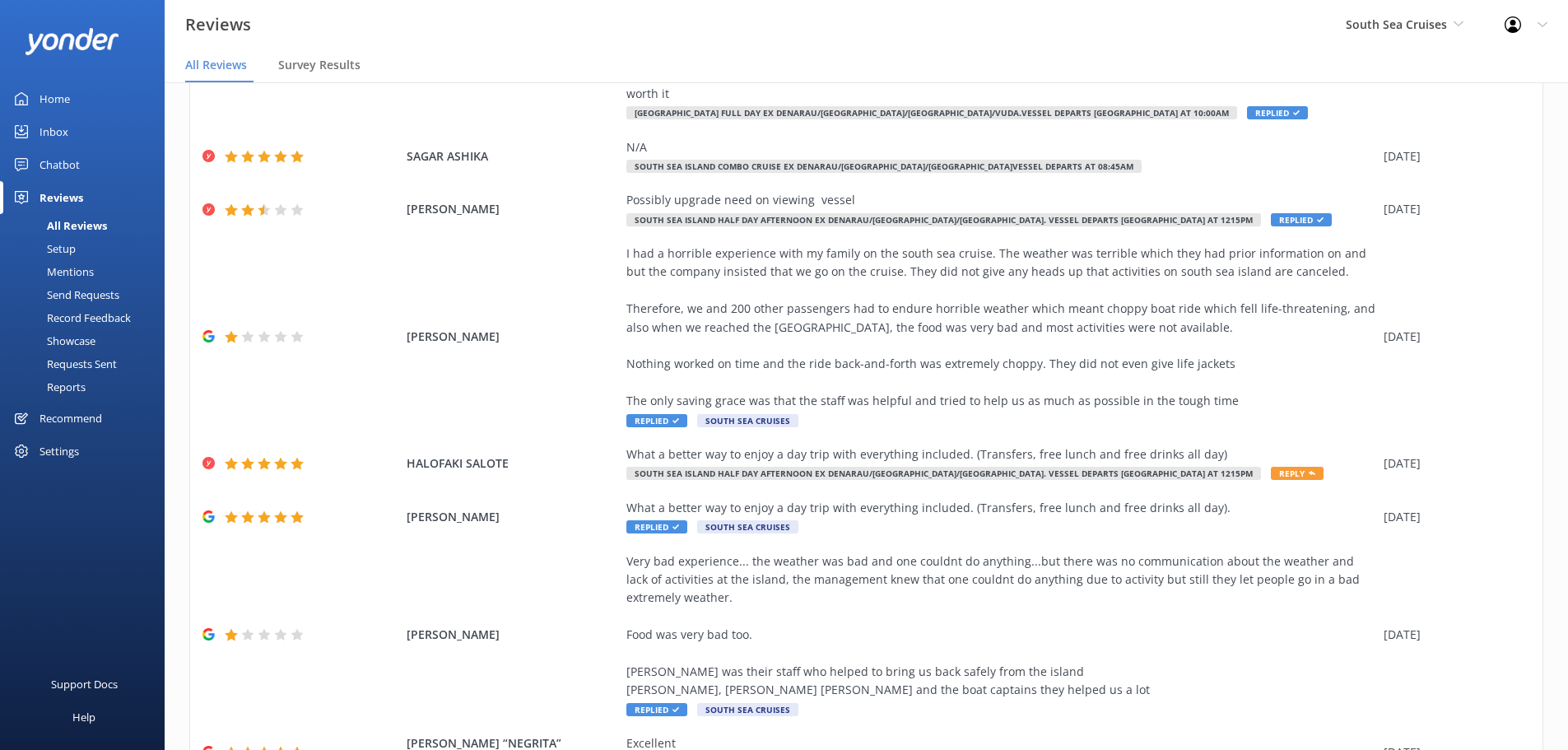
scroll to position [236, 0]
click at [947, 251] on div "I had a horrible experience with my family on the south sea cruise. The weather…" at bounding box center [1001, 327] width 749 height 166
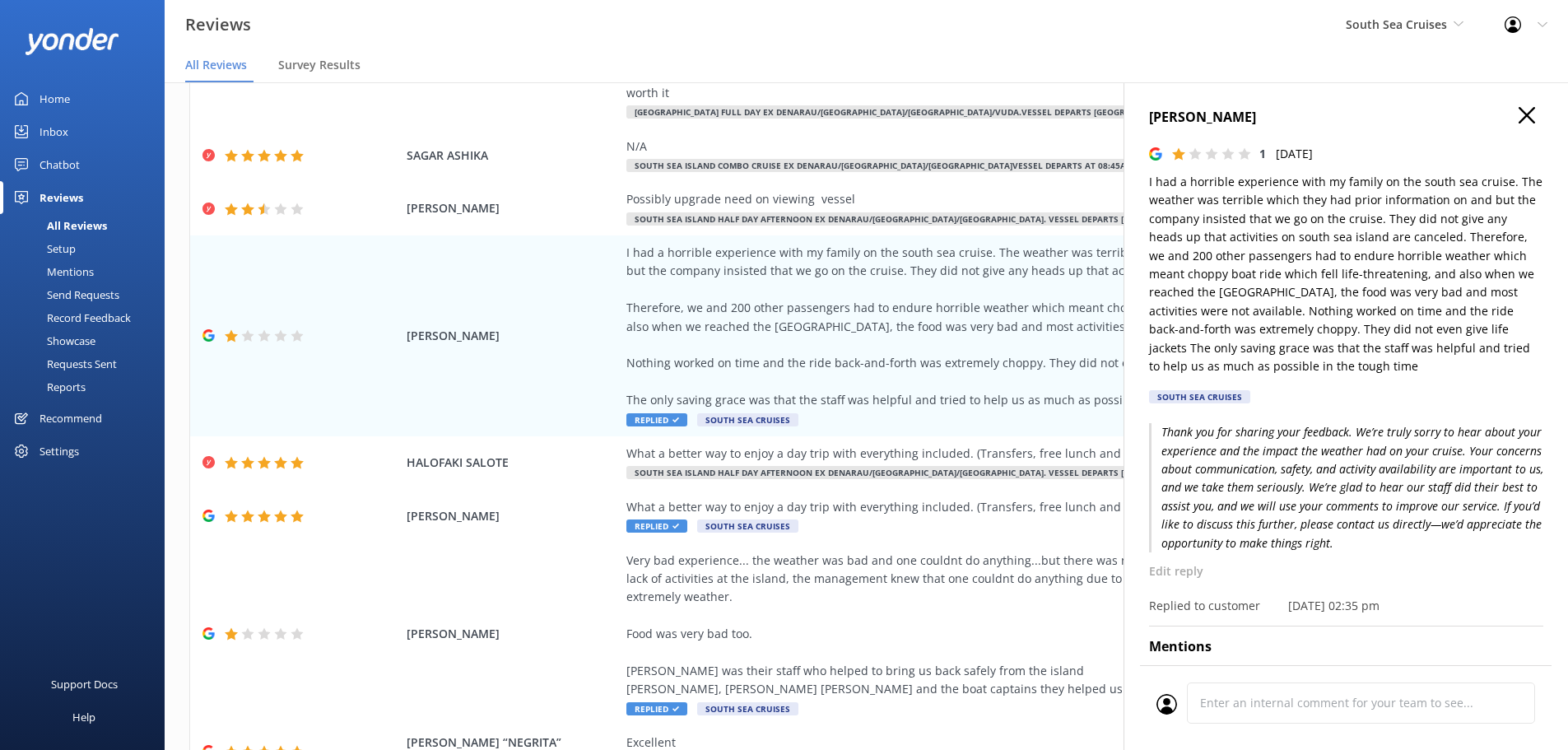
click at [1522, 113] on icon "button" at bounding box center [1527, 115] width 17 height 17
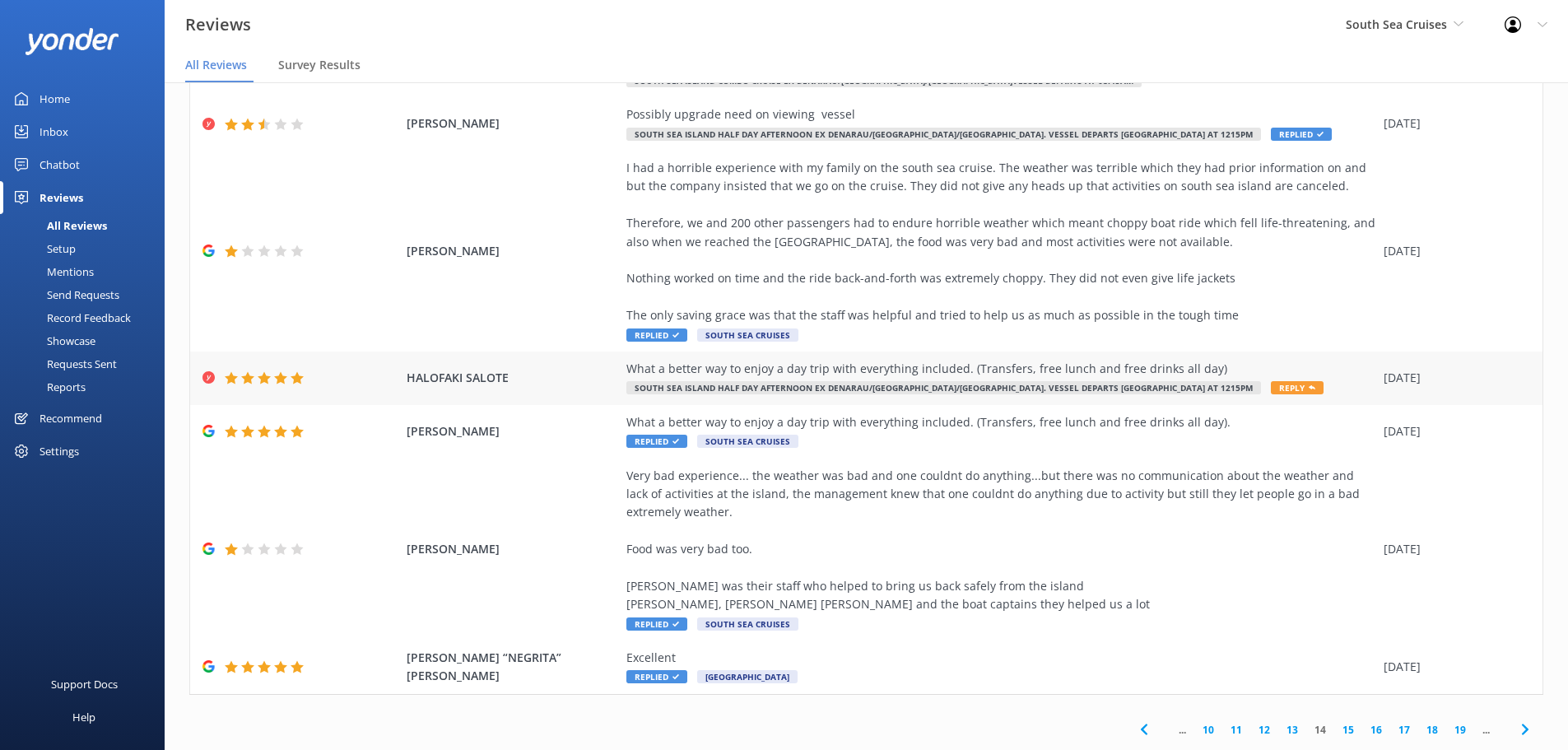
scroll to position [334, 0]
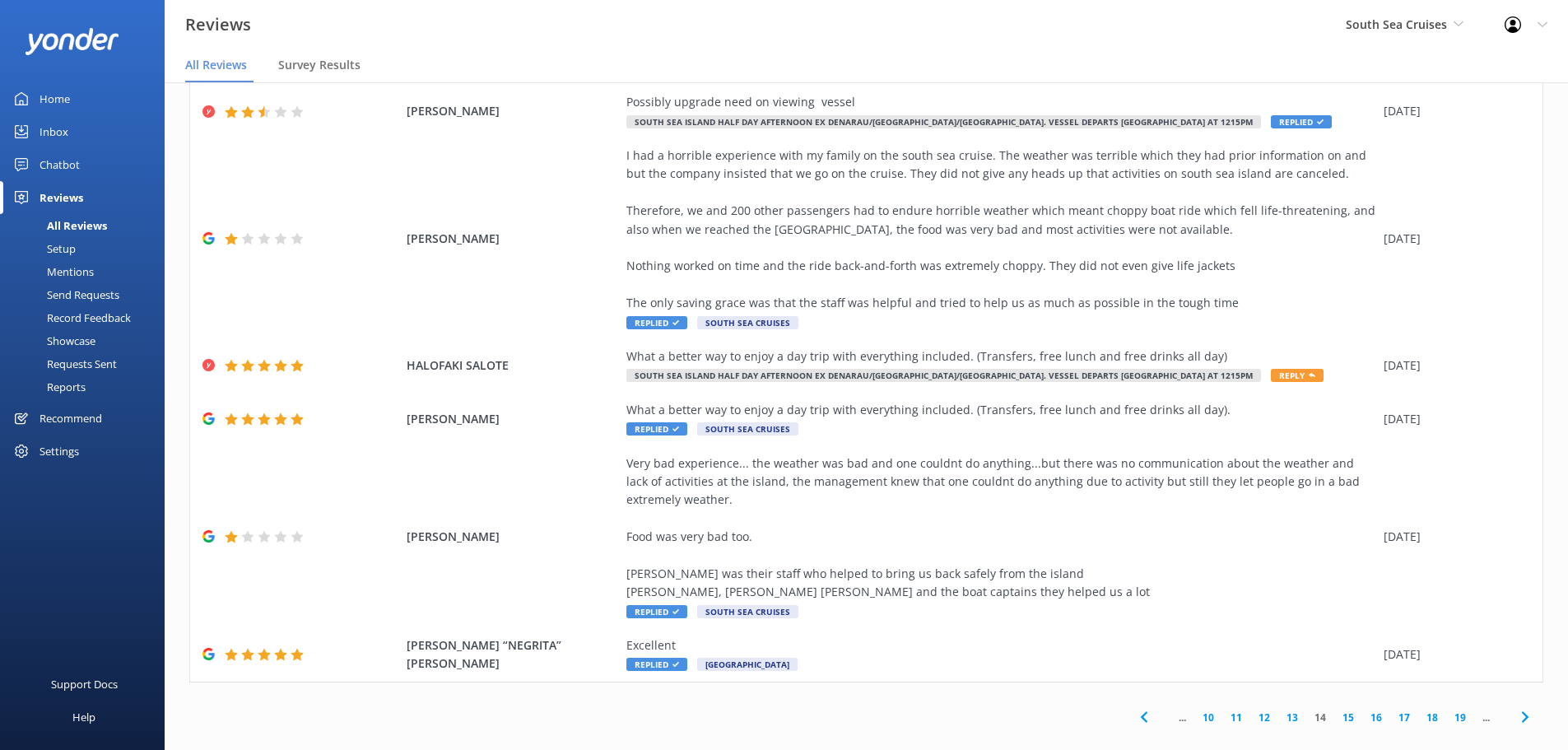
click at [1522, 712] on use at bounding box center [1525, 717] width 7 height 11
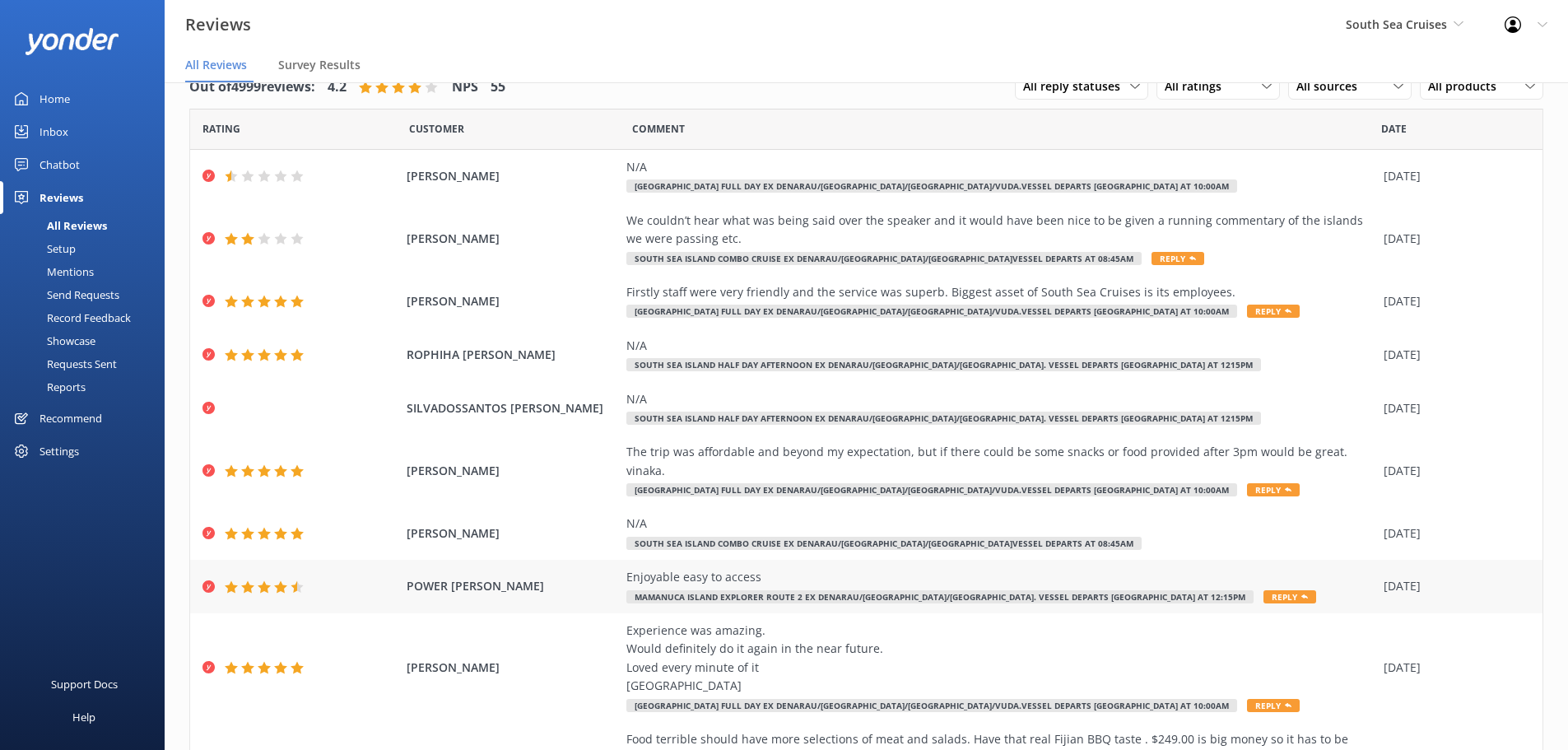
scroll to position [113, 0]
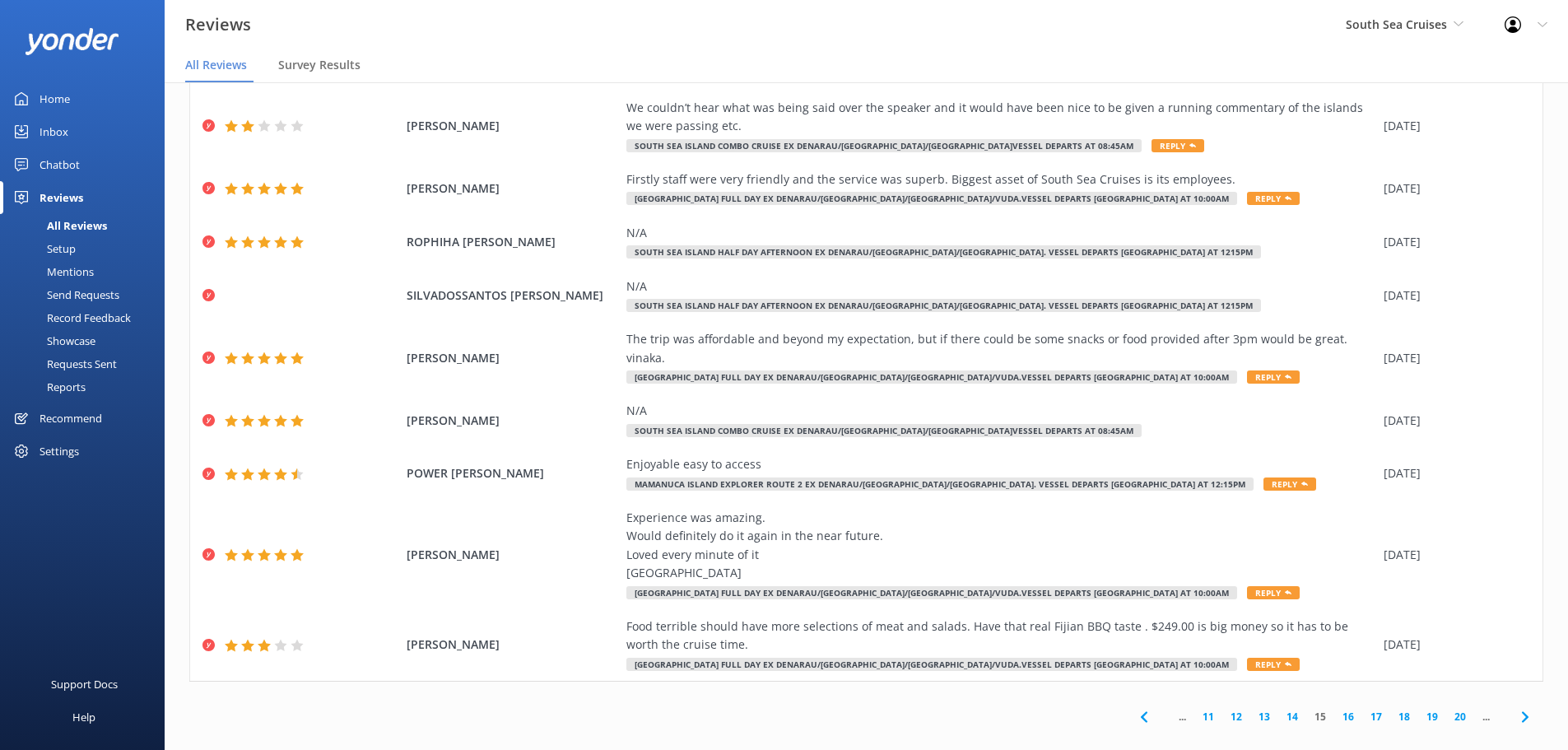
click at [1139, 707] on icon at bounding box center [1144, 717] width 20 height 20
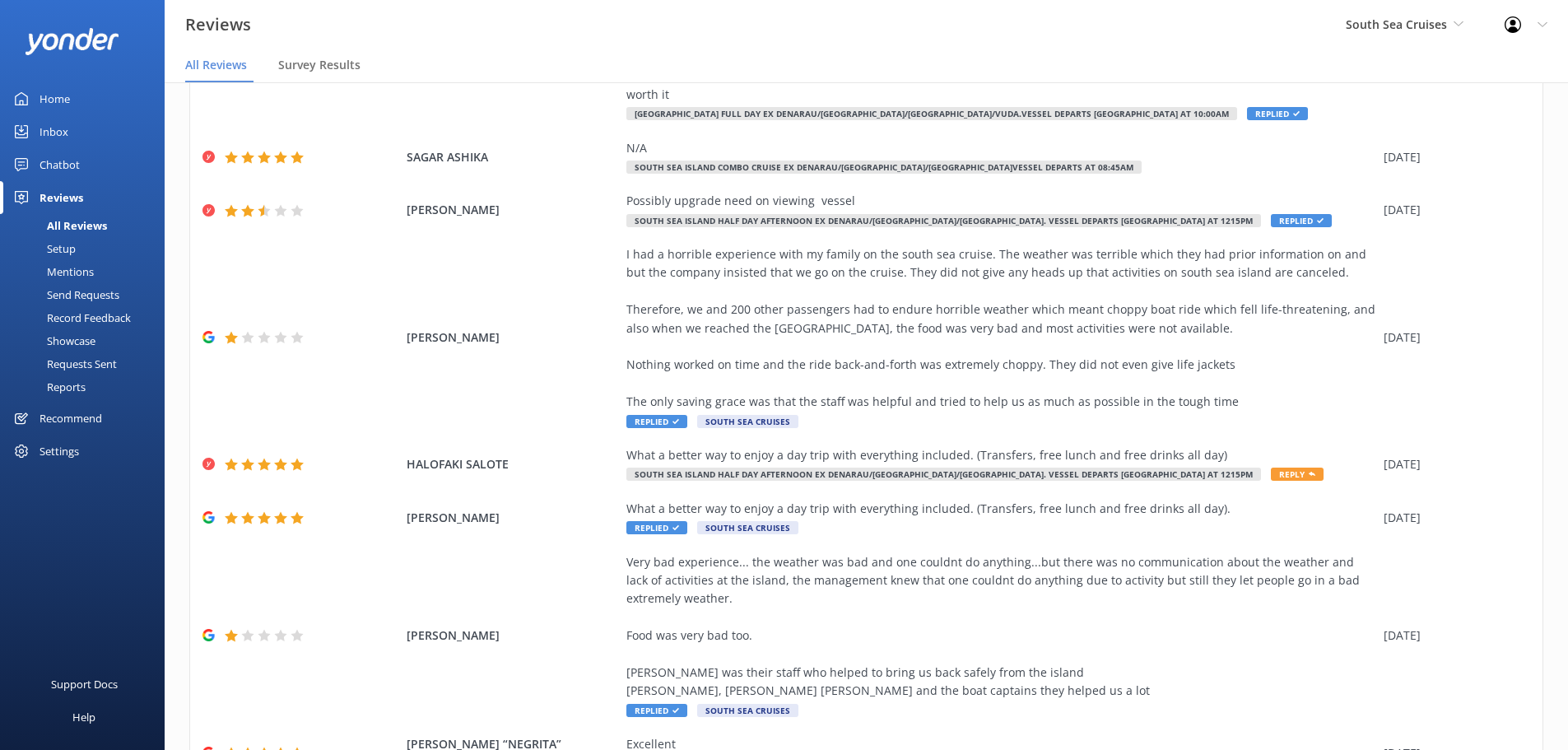
scroll to position [334, 0]
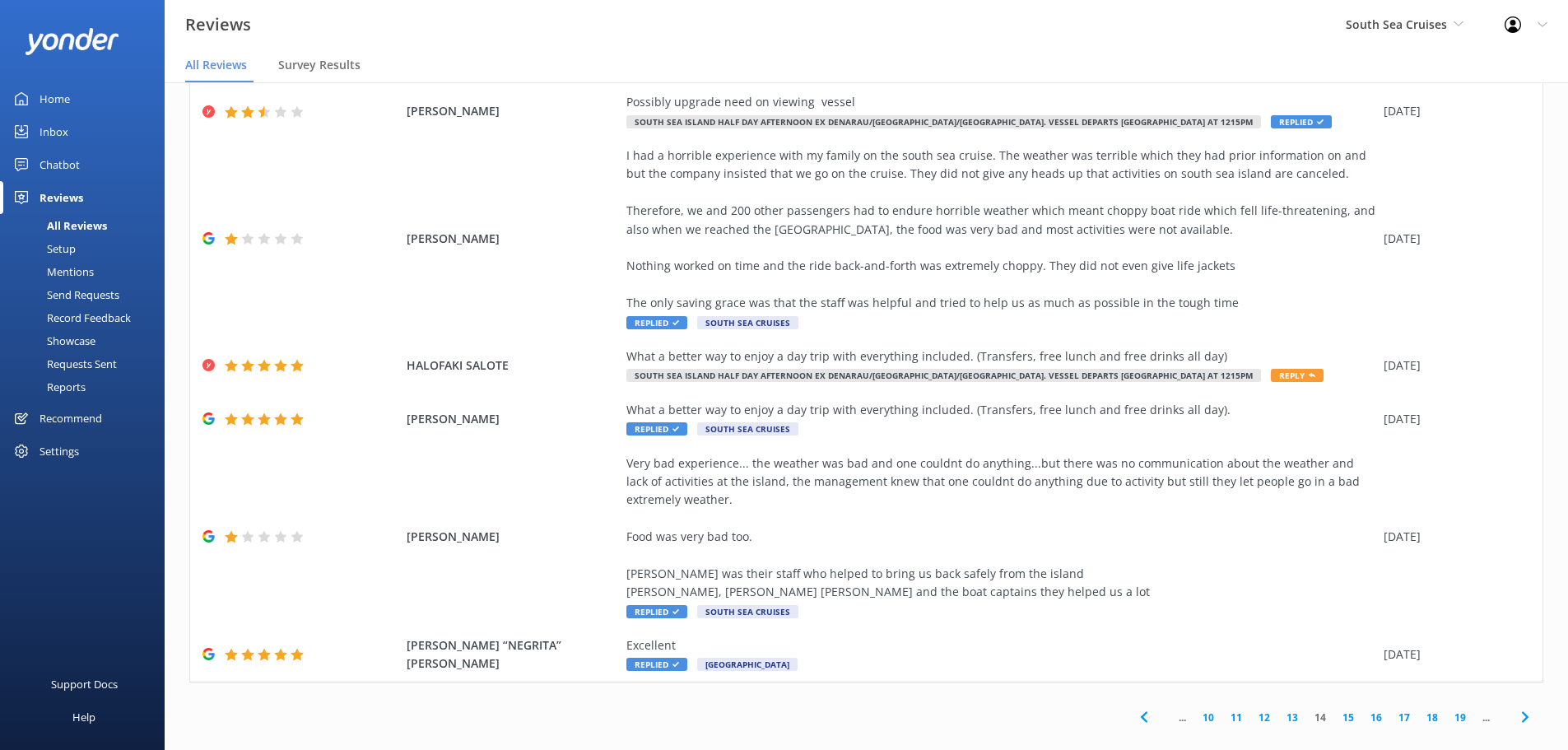
click at [1516, 707] on icon at bounding box center [1526, 717] width 20 height 20
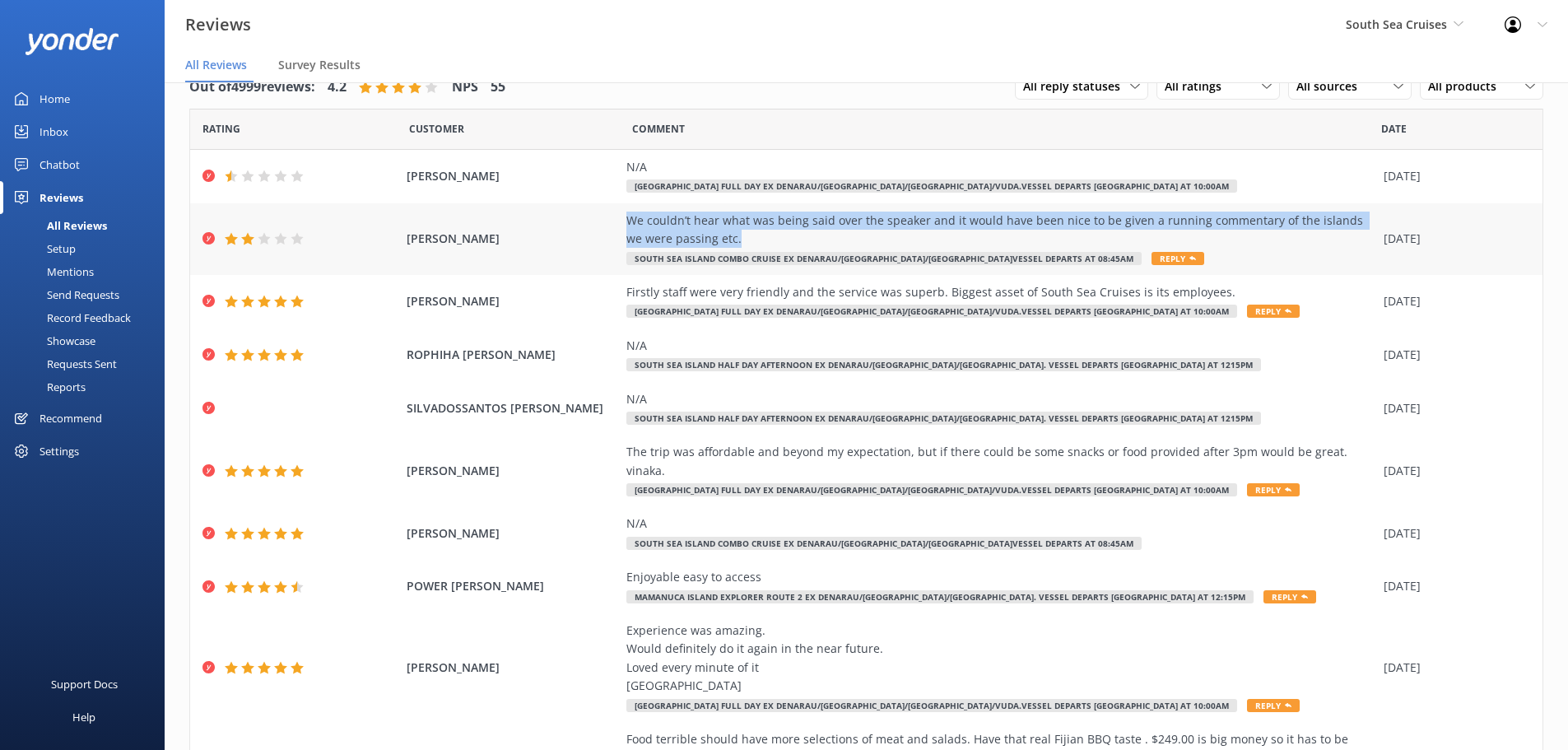
drag, startPoint x: 713, startPoint y: 239, endPoint x: 617, endPoint y: 218, distance: 98.3
click at [617, 218] on div "[PERSON_NAME] We couldn’t hear what was being said over the speaker and it woul…" at bounding box center [866, 239] width 1352 height 71
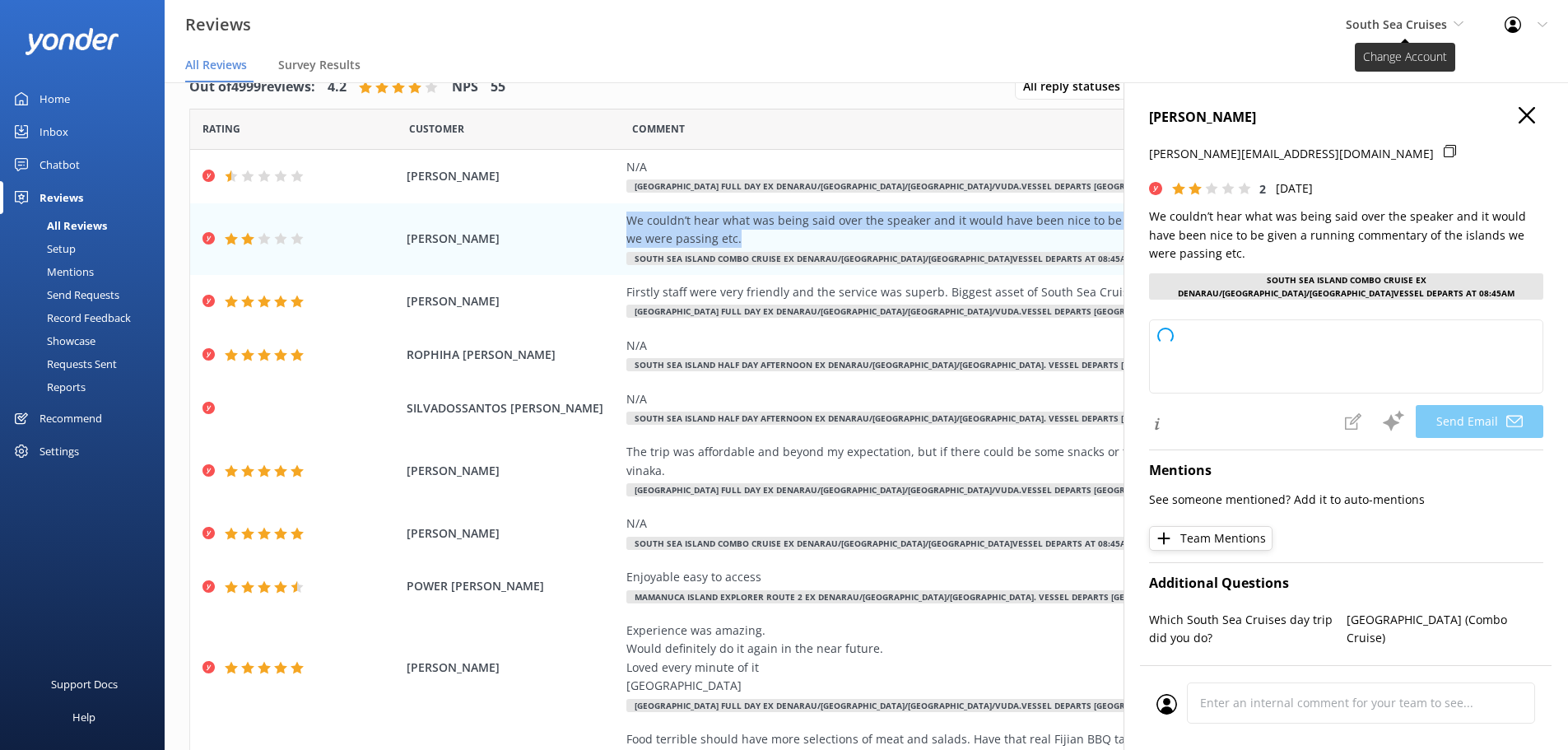
type textarea "Dear [PERSON_NAME], Thank you for your feedback. We’re sorry to hear about the …"
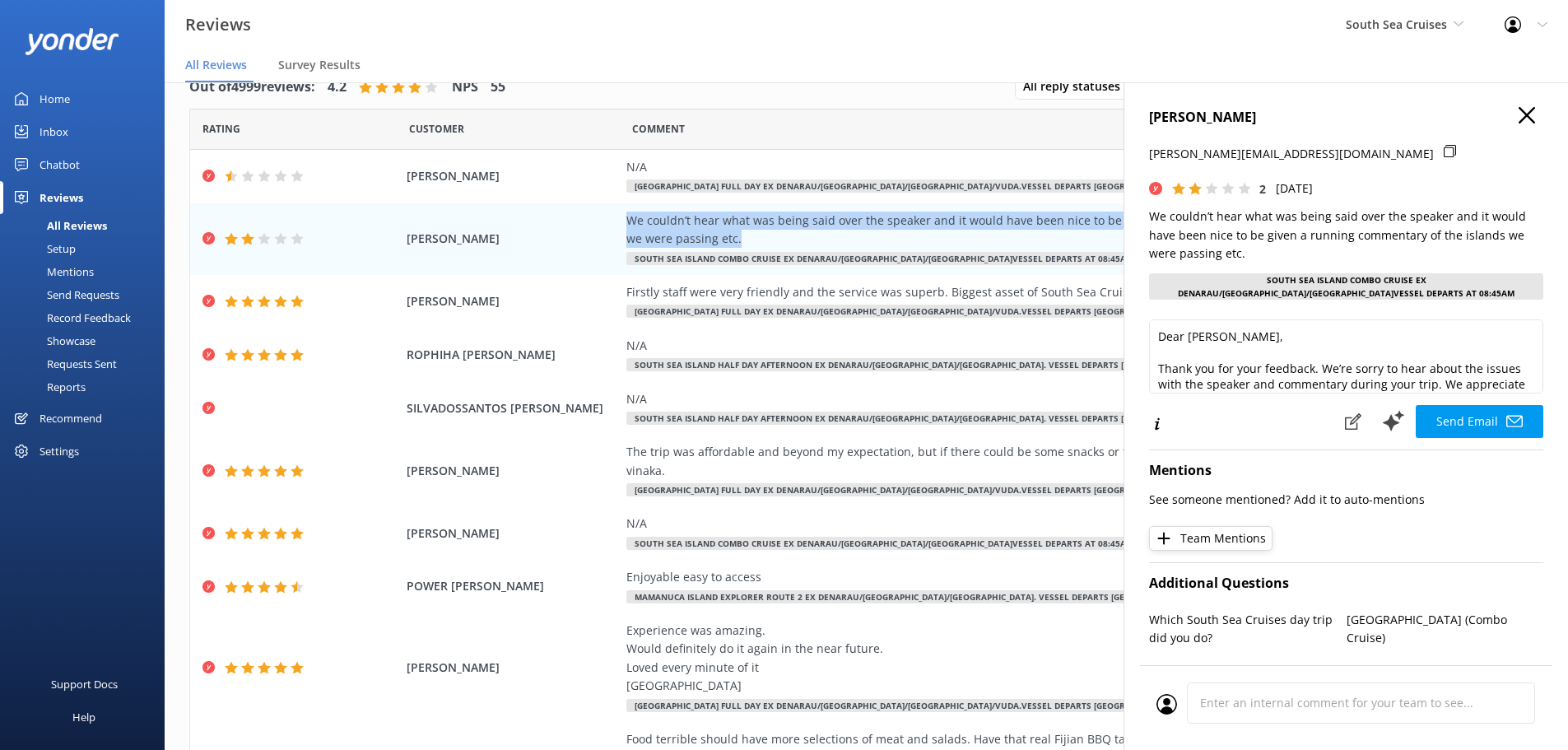
click at [1519, 118] on use "button" at bounding box center [1527, 115] width 17 height 17
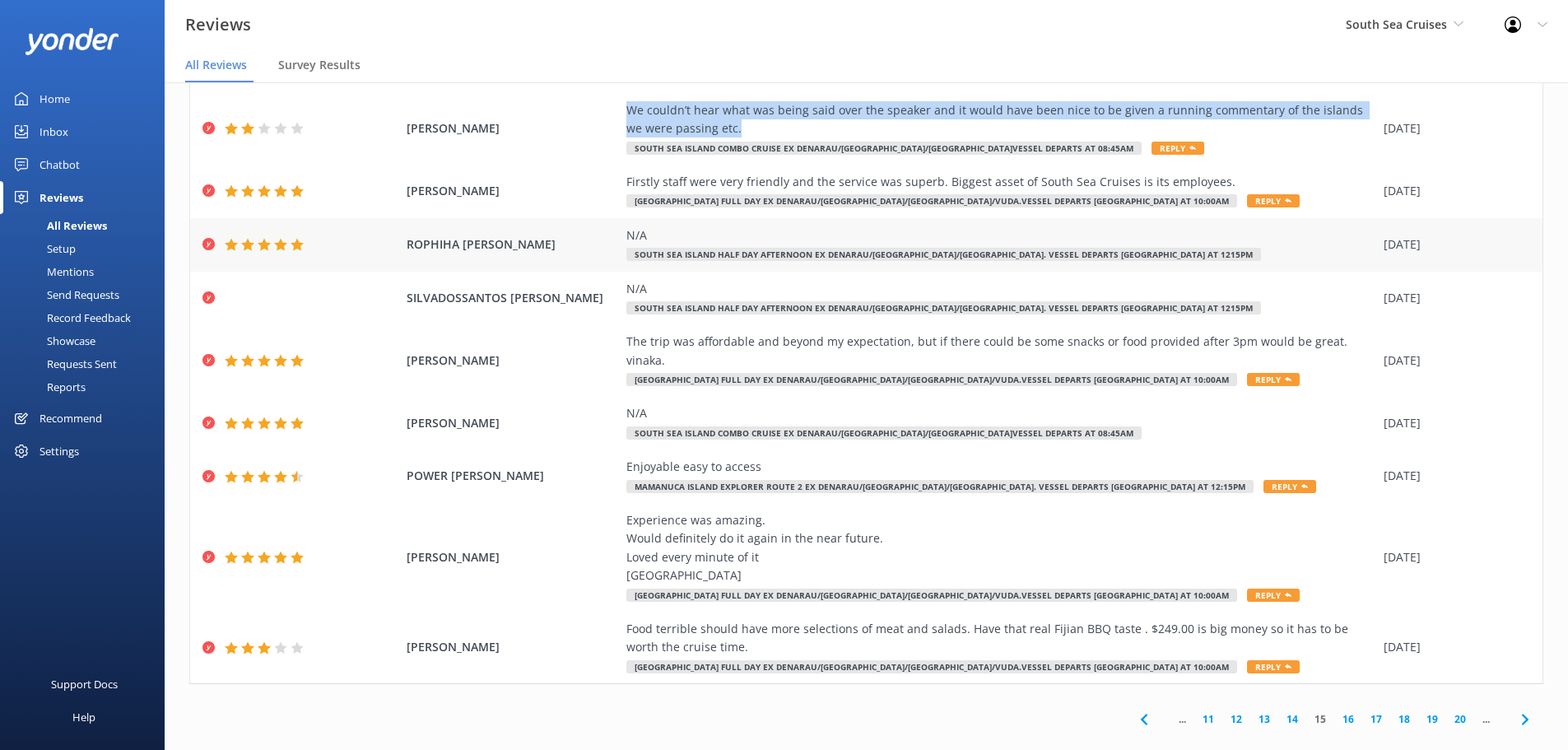
scroll to position [113, 0]
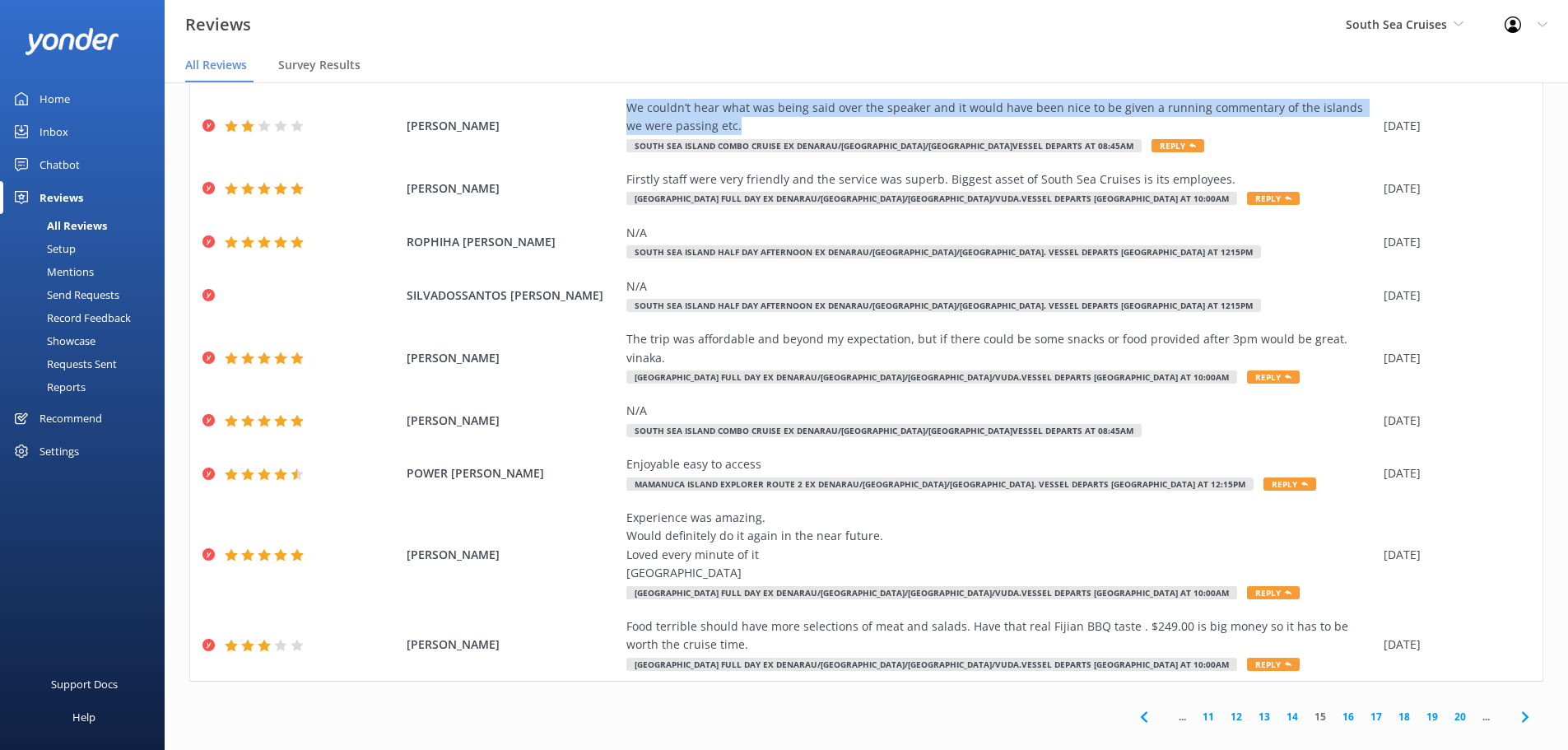
click at [1516, 707] on icon at bounding box center [1526, 717] width 20 height 20
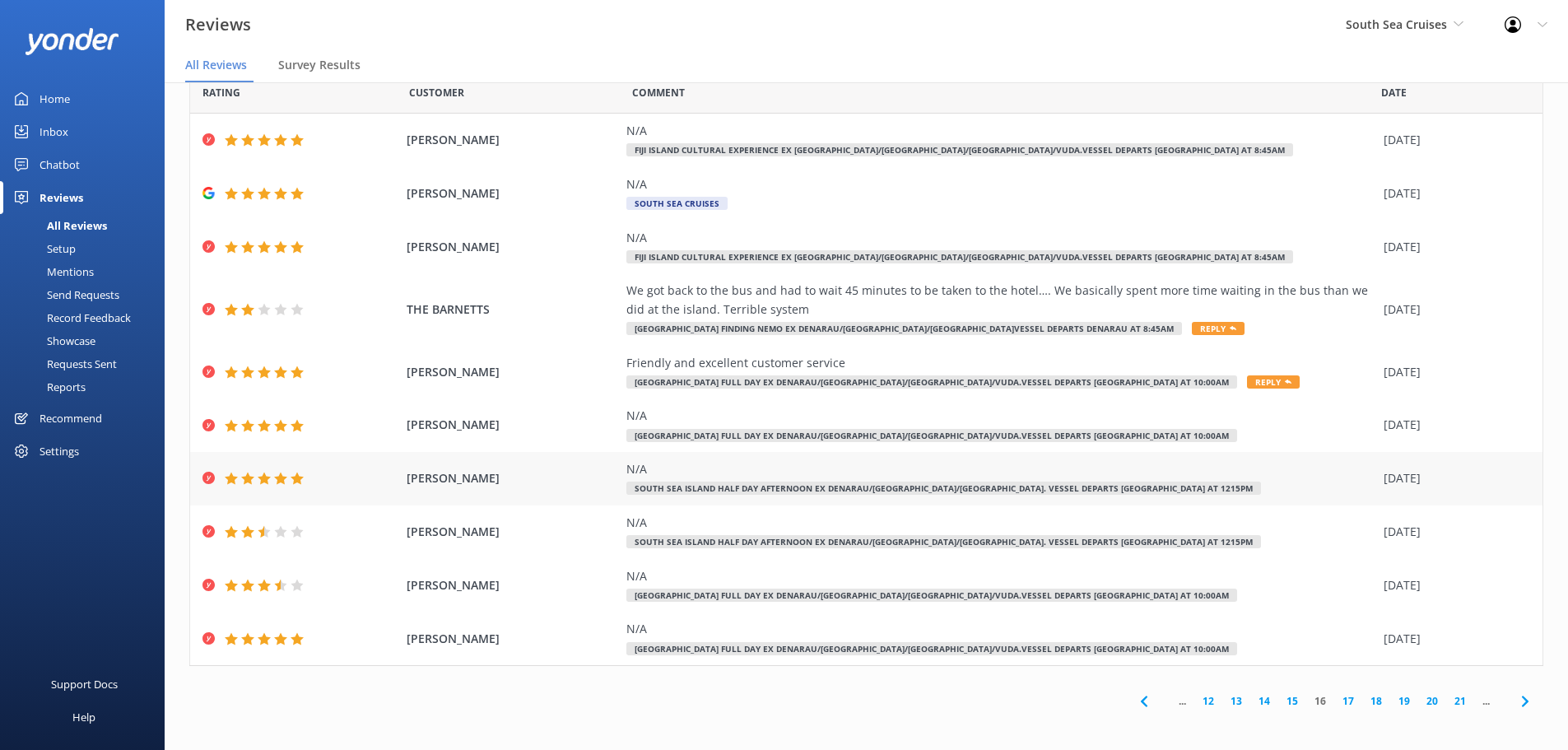
scroll to position [39, 0]
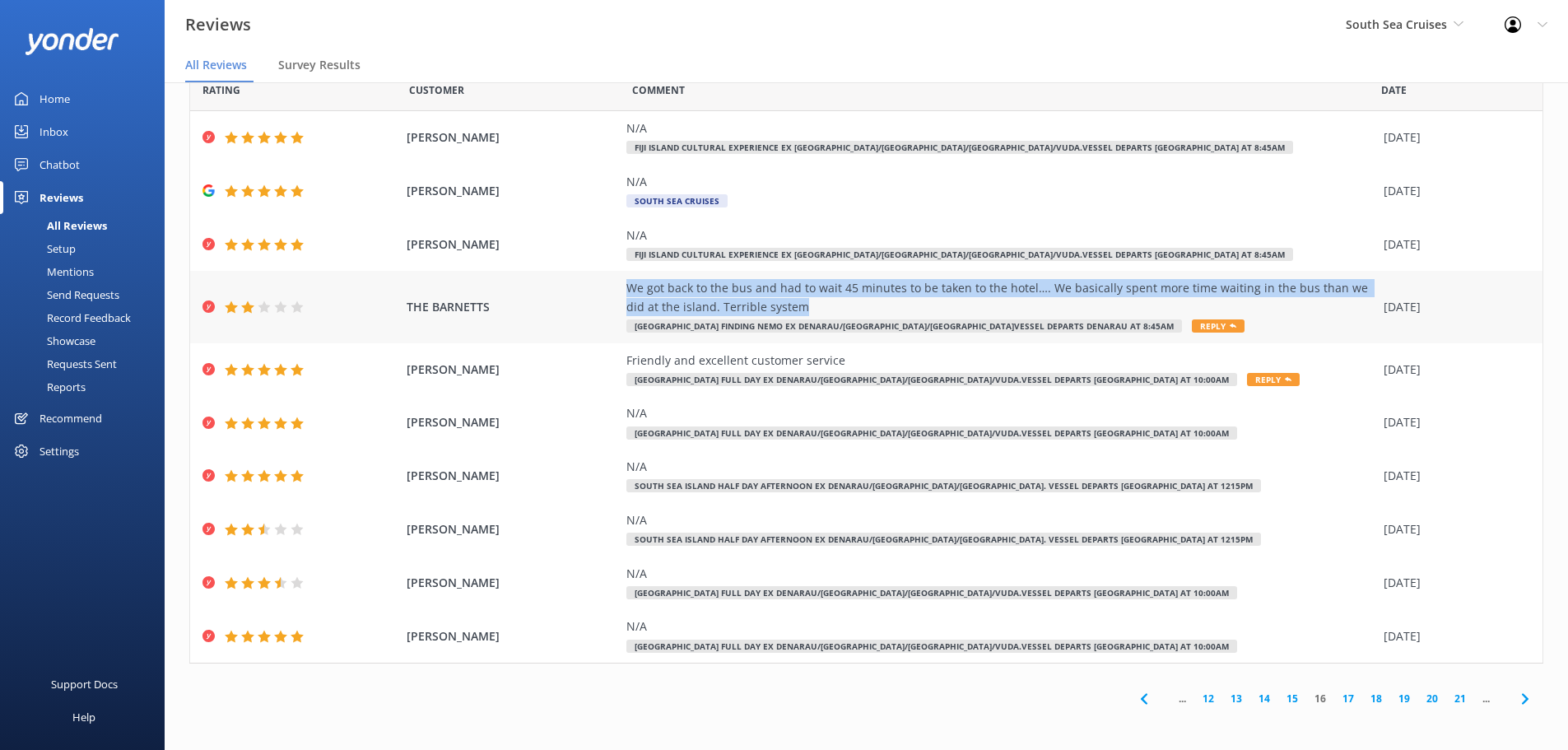
drag, startPoint x: 775, startPoint y: 302, endPoint x: 621, endPoint y: 291, distance: 154.4
click at [626, 291] on div "We got back to the bus and had to wait 45 minutes to be taken to the hotel…. We…" at bounding box center [1001, 297] width 749 height 37
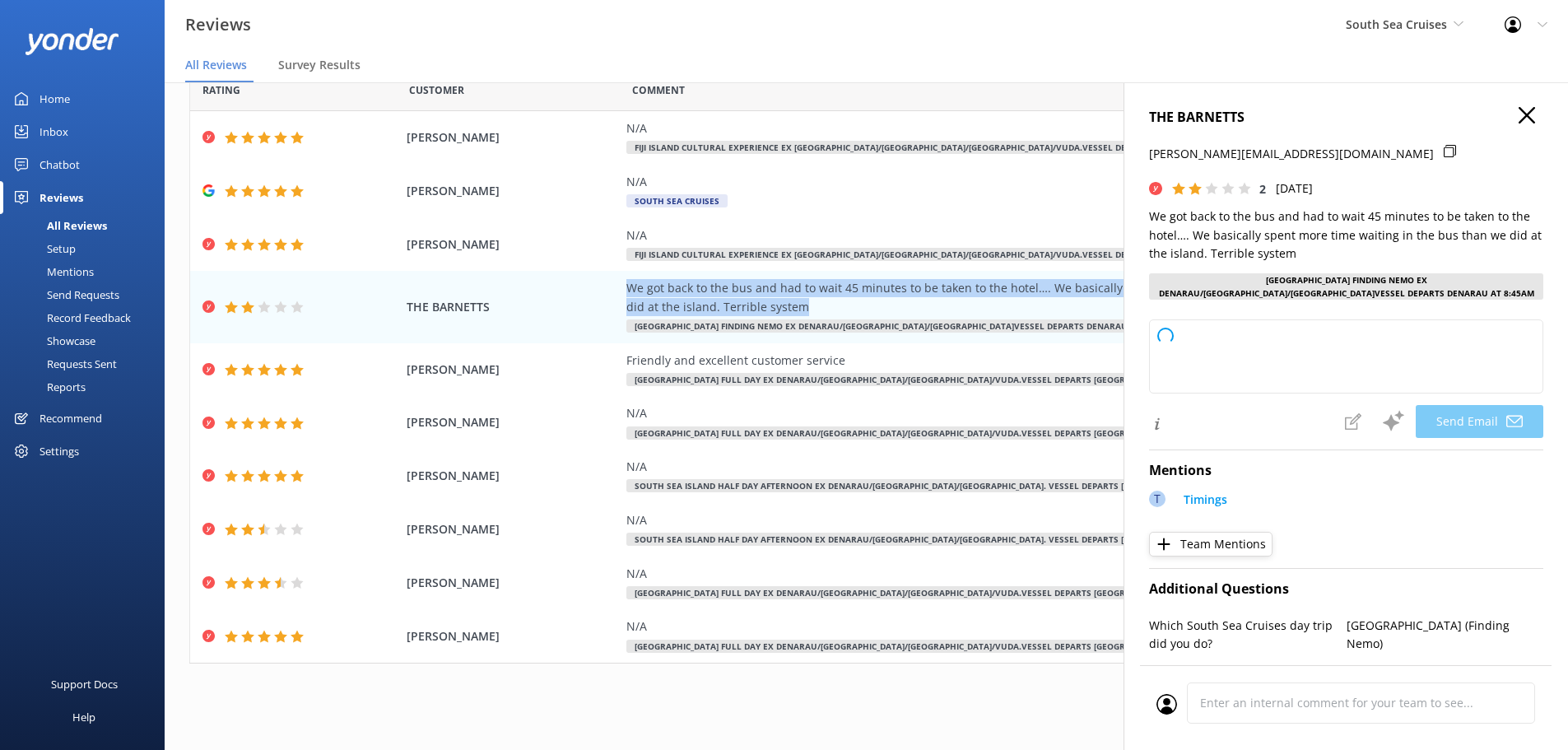
type textarea "Dear THE, Thank you for sharing your feedback. We’re very sorry to hear about t…"
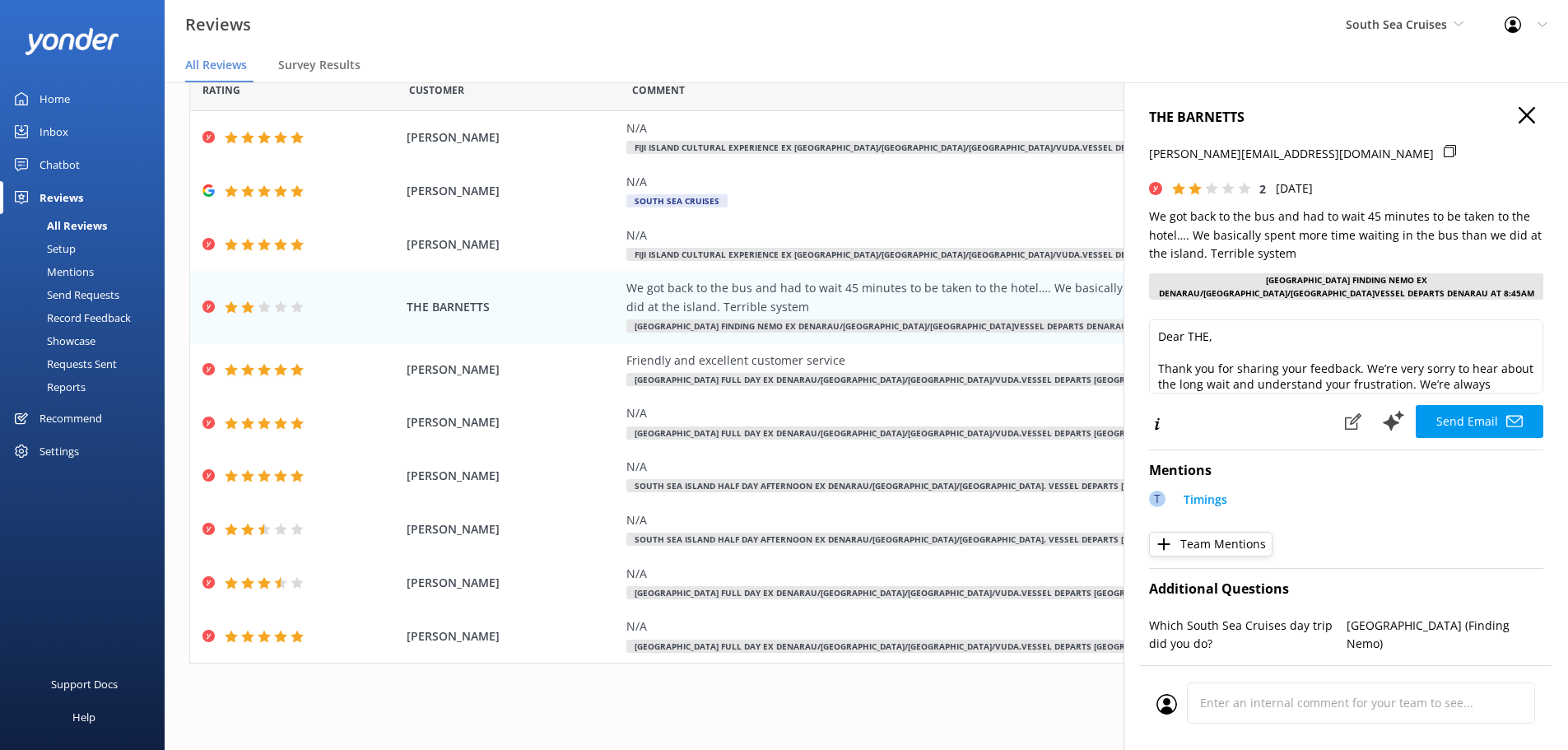
click at [1513, 126] on h4 "THE BARNETTS" at bounding box center [1346, 118] width 394 height 22
click at [1519, 120] on icon "button" at bounding box center [1527, 115] width 17 height 17
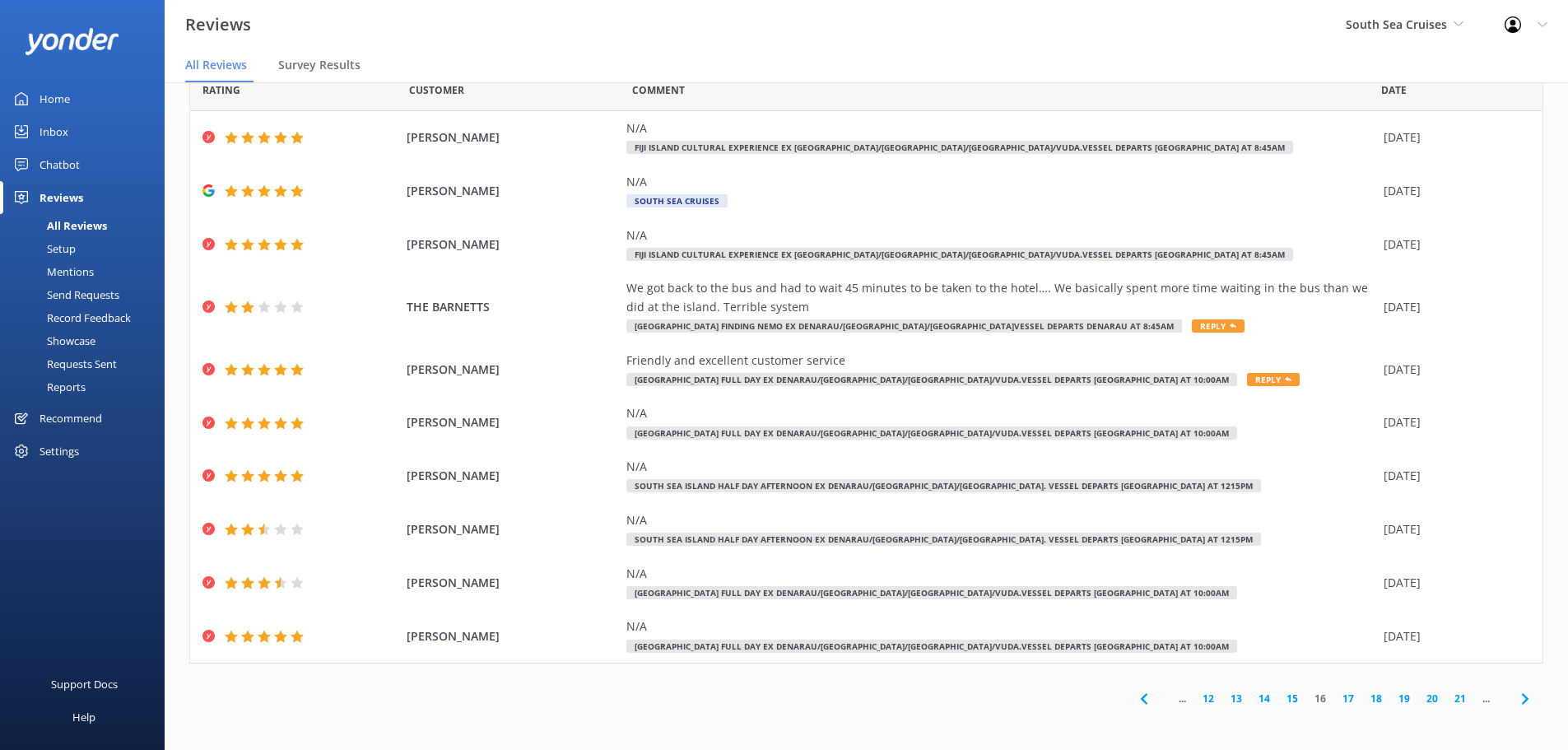
click at [1137, 706] on icon at bounding box center [1144, 699] width 20 height 20
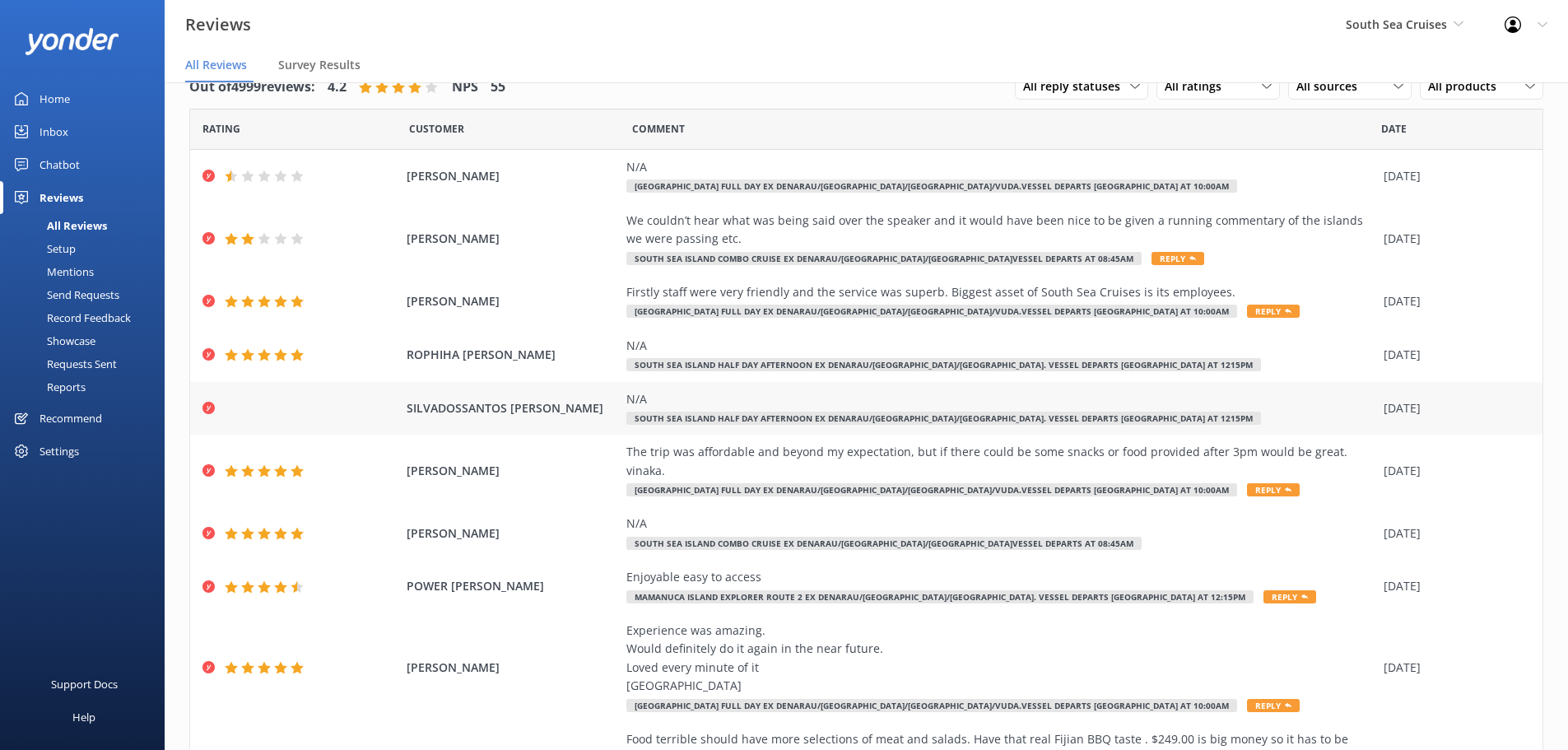
scroll to position [113, 0]
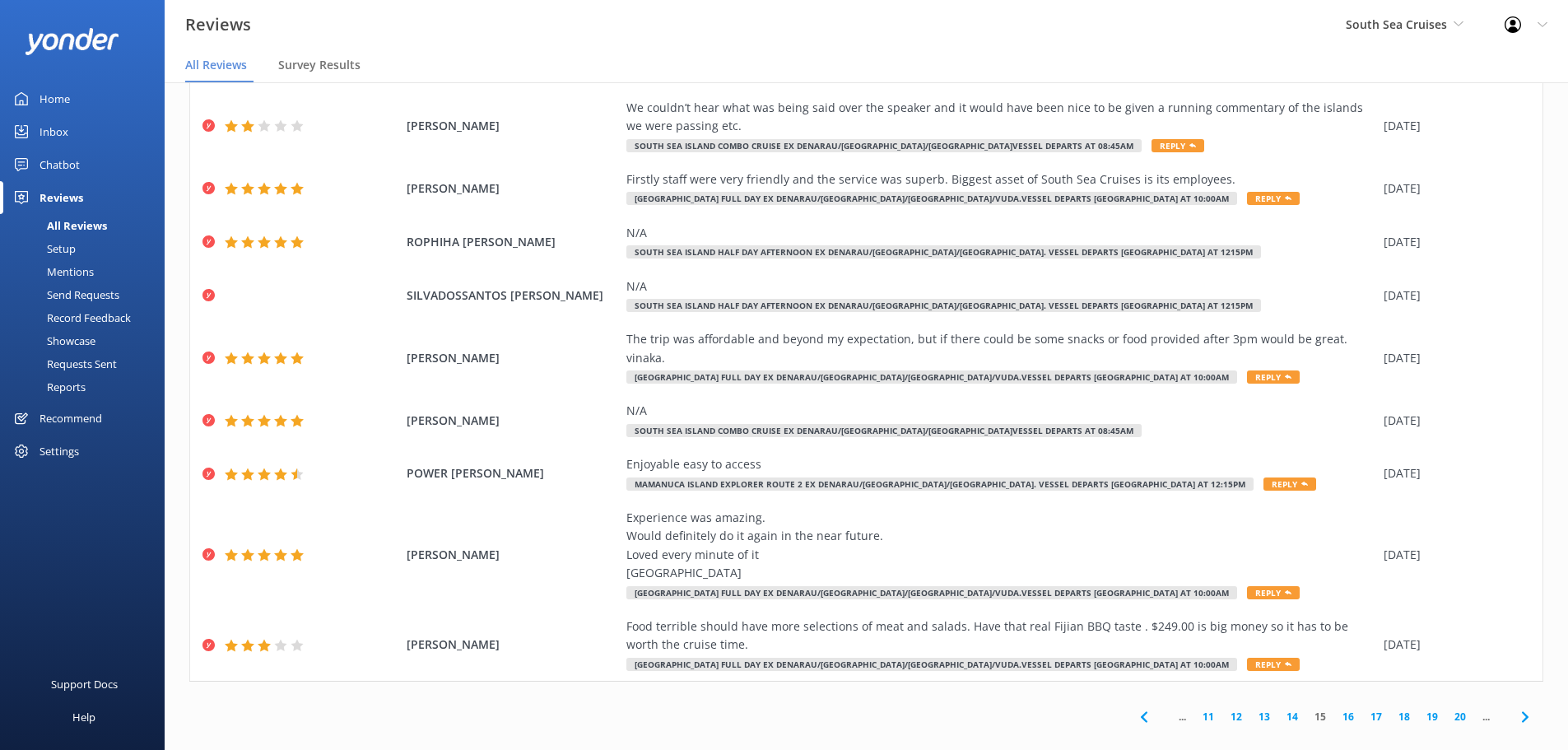
click at [1140, 711] on use at bounding box center [1143, 716] width 7 height 11
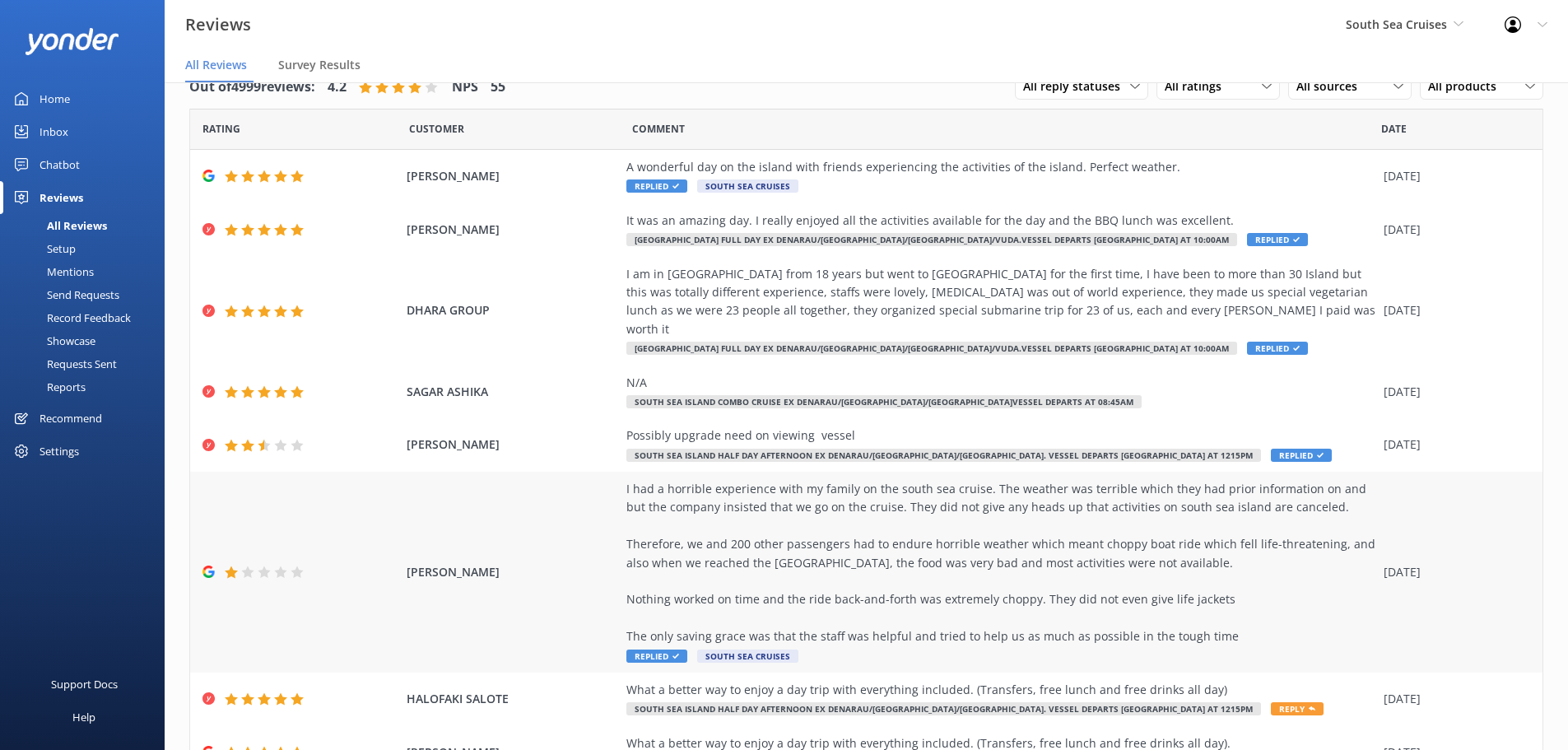
scroll to position [334, 0]
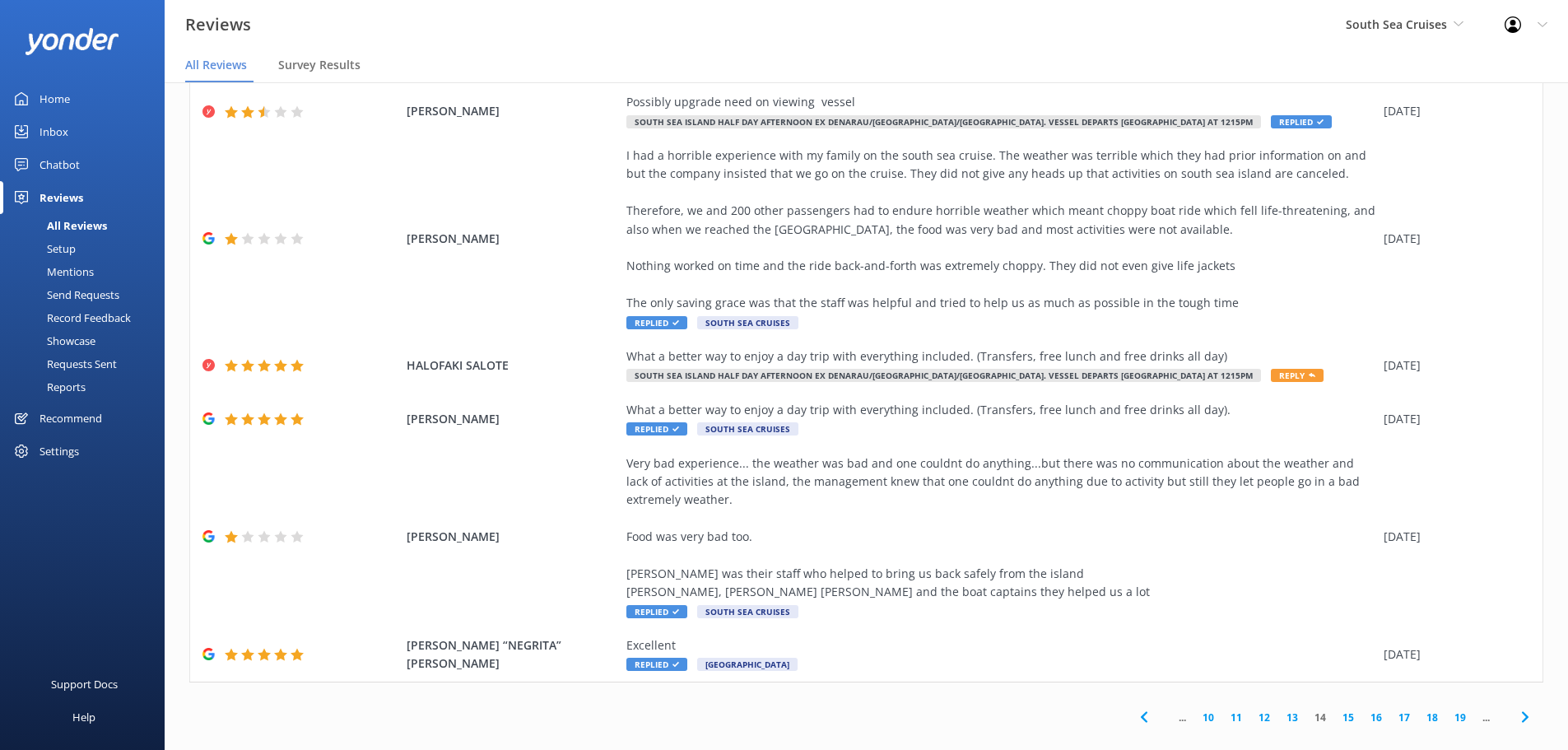
click at [1134, 707] on icon at bounding box center [1144, 717] width 20 height 20
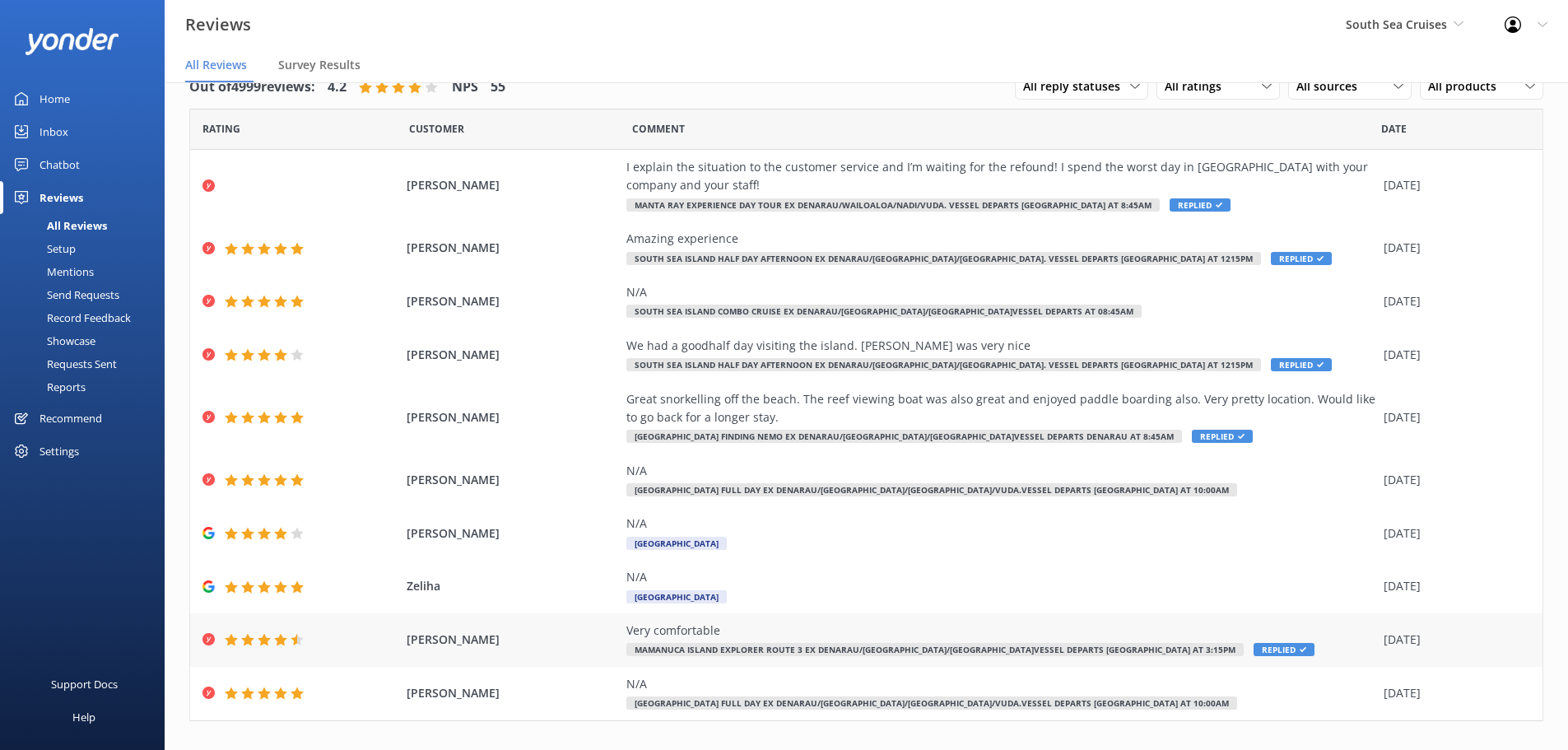
scroll to position [57, 0]
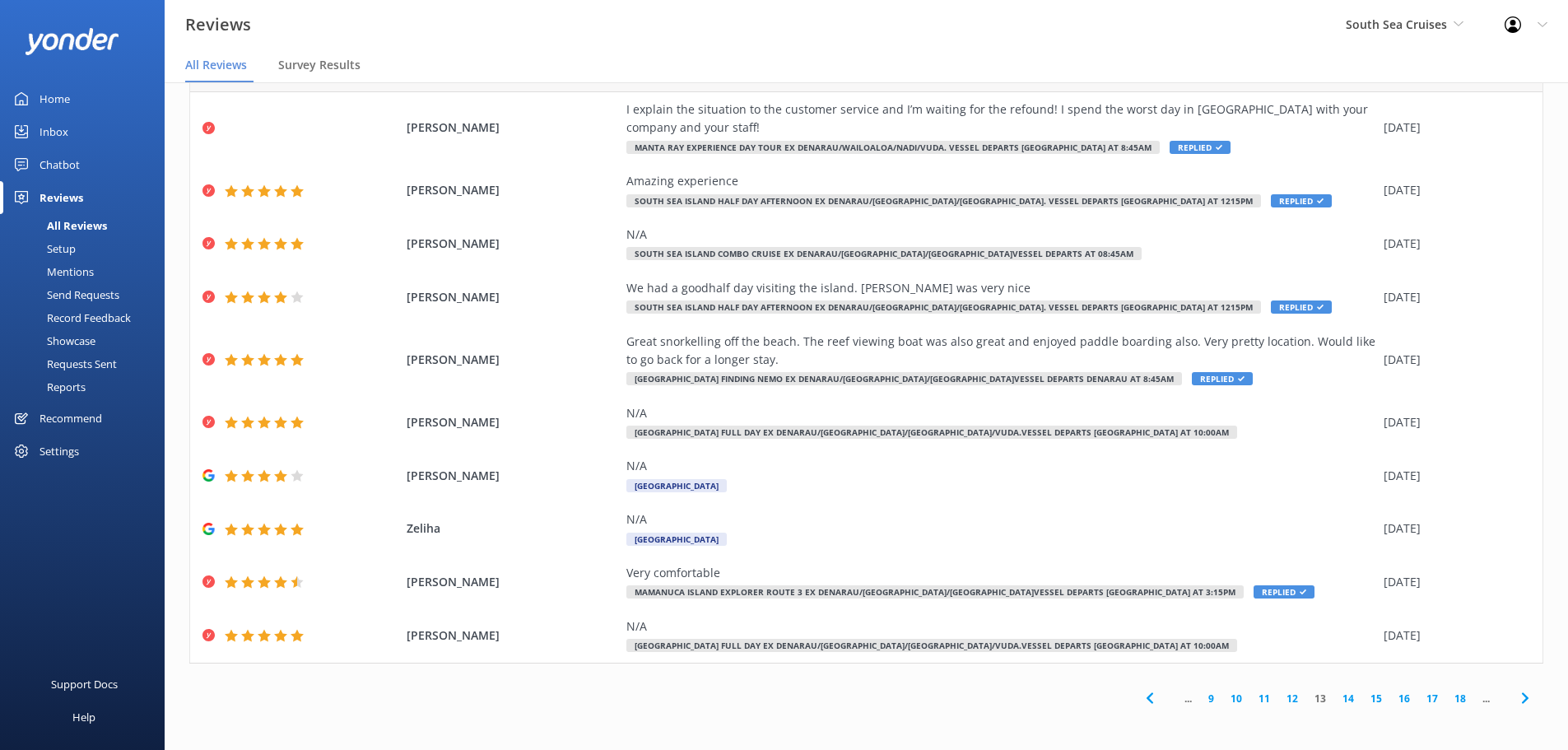
click at [1140, 694] on icon at bounding box center [1150, 699] width 20 height 20
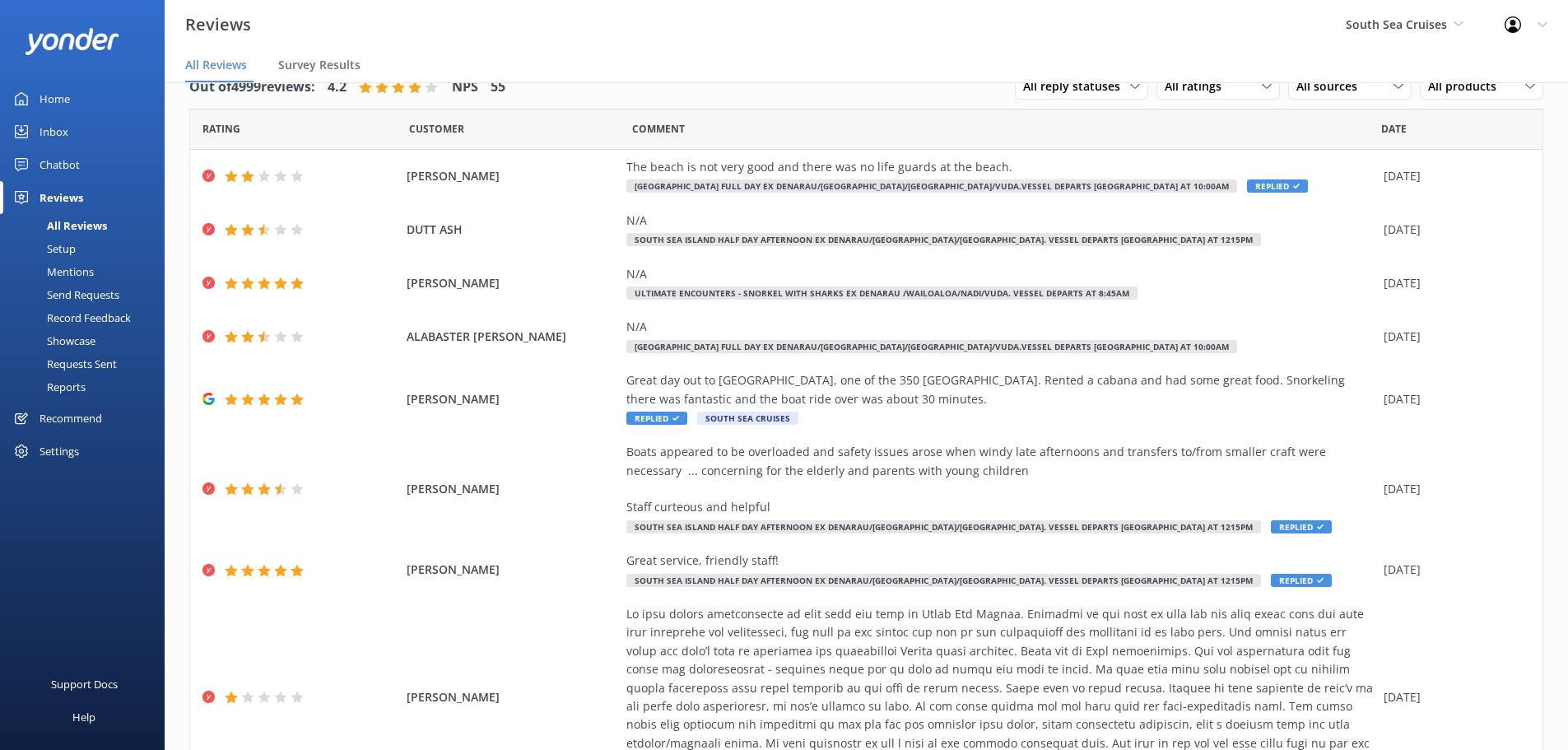
scroll to position [261, 0]
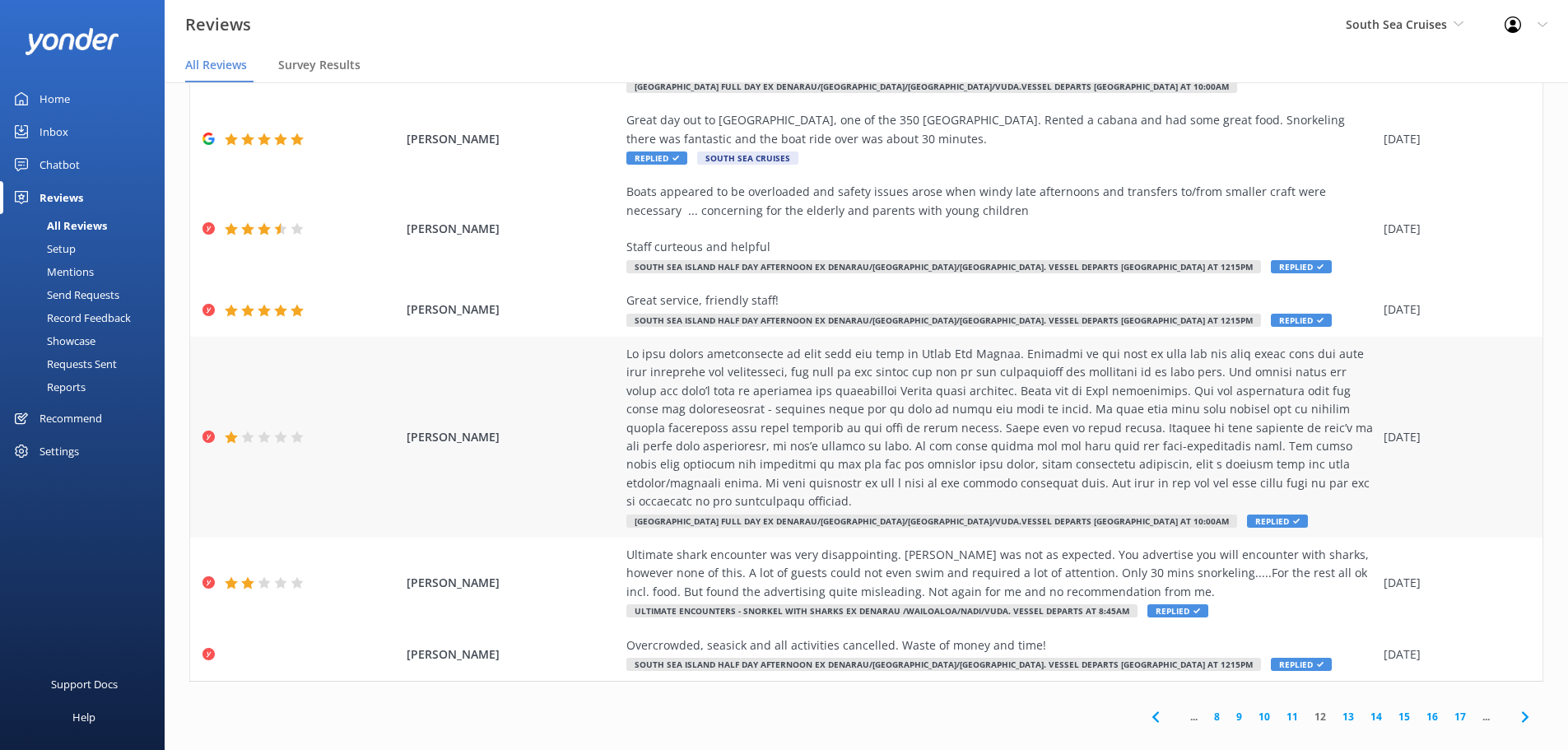
click at [1323, 437] on div at bounding box center [1001, 428] width 749 height 166
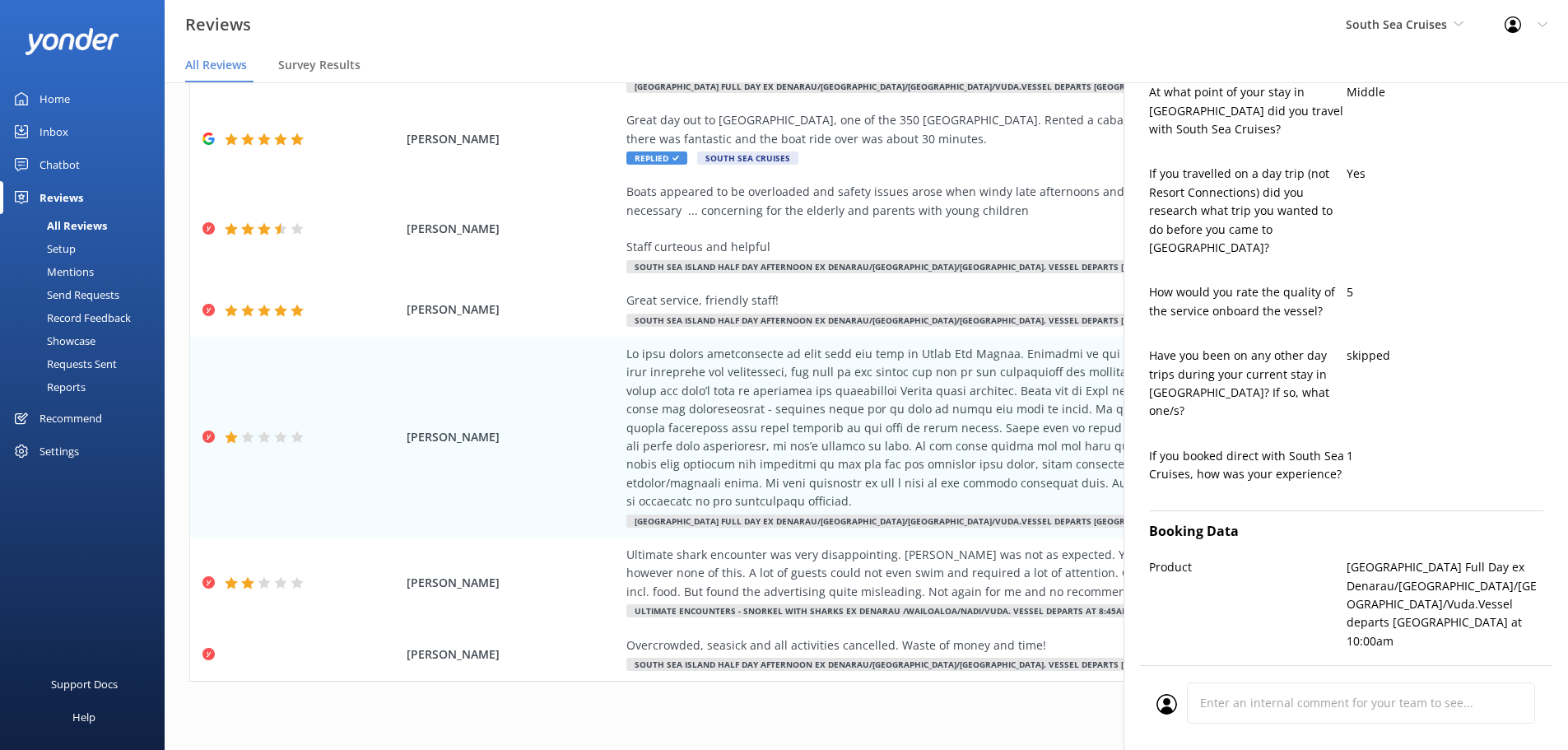
scroll to position [1065, 0]
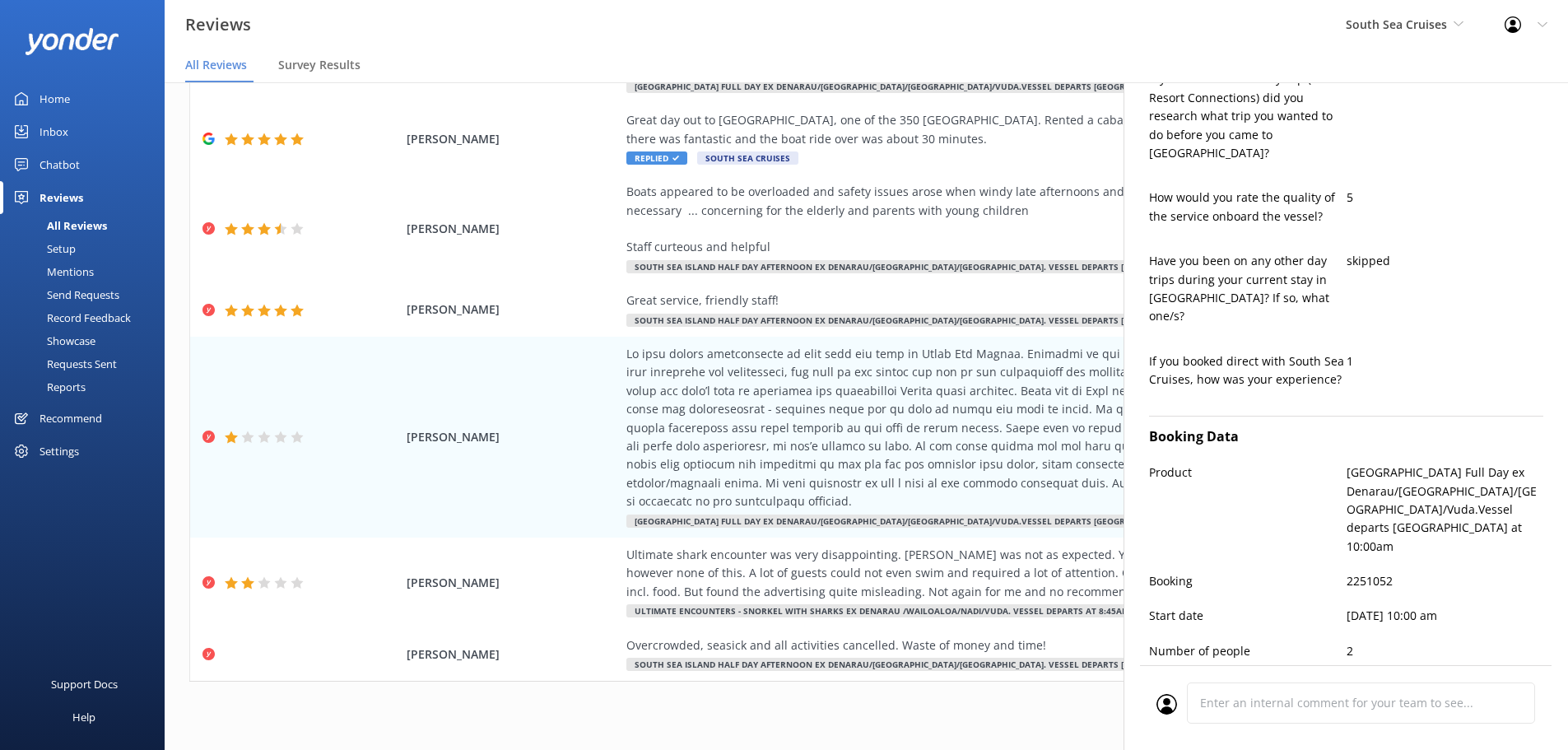
click at [1351, 572] on p "2251052" at bounding box center [1445, 582] width 197 height 18
click at [1378, 41] on div "South Sea Cruises South Sea Cruises Malamala Beach Club Awesome Adventures Fiji…" at bounding box center [1405, 25] width 159 height 50
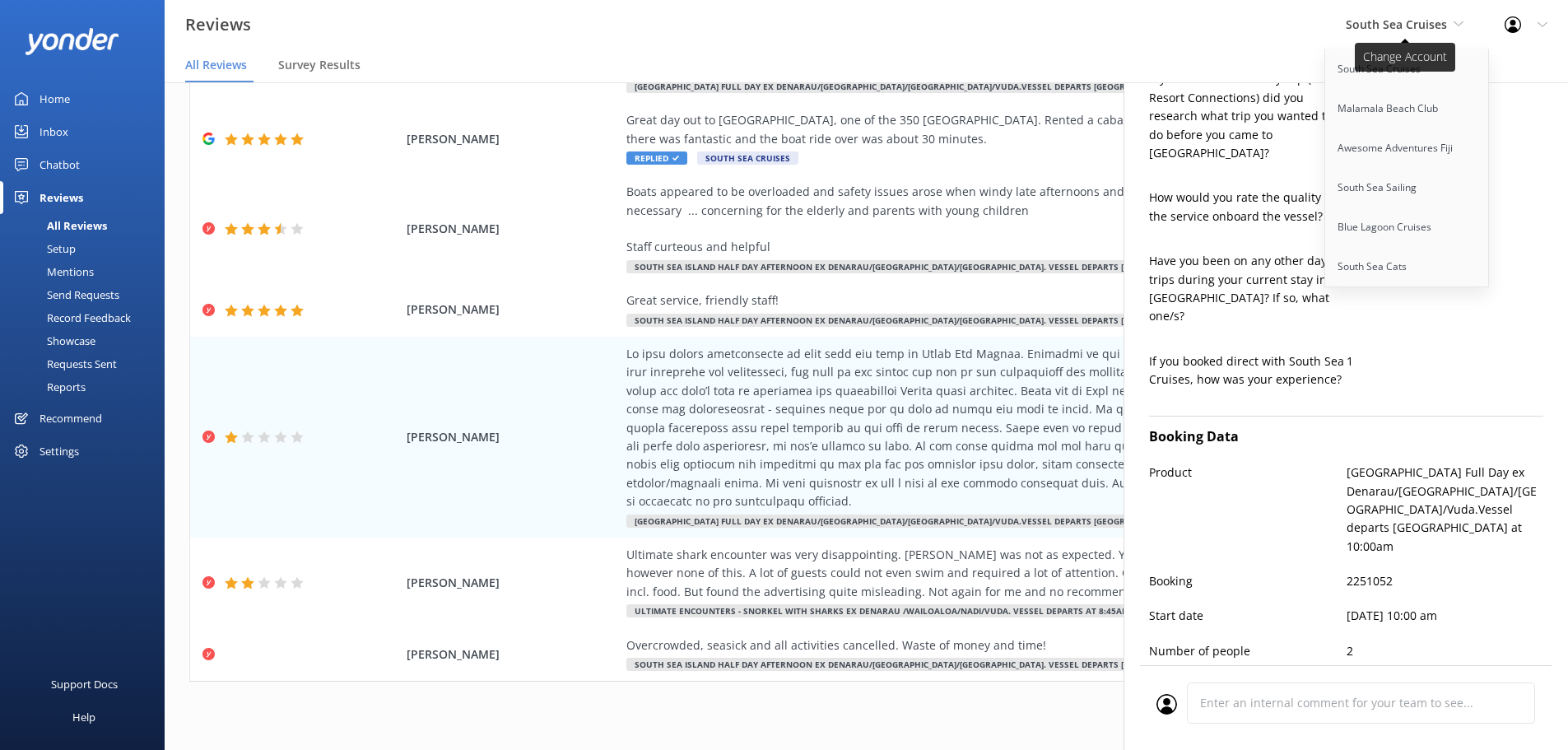
click at [1382, 32] on span "South Sea Cruises" at bounding box center [1405, 25] width 118 height 18
click at [1383, 32] on span "South Sea Cruises" at bounding box center [1405, 25] width 118 height 18
click at [1382, 218] on link "Blue Lagoon Cruises" at bounding box center [1408, 227] width 164 height 40
